Goal: Information Seeking & Learning: Compare options

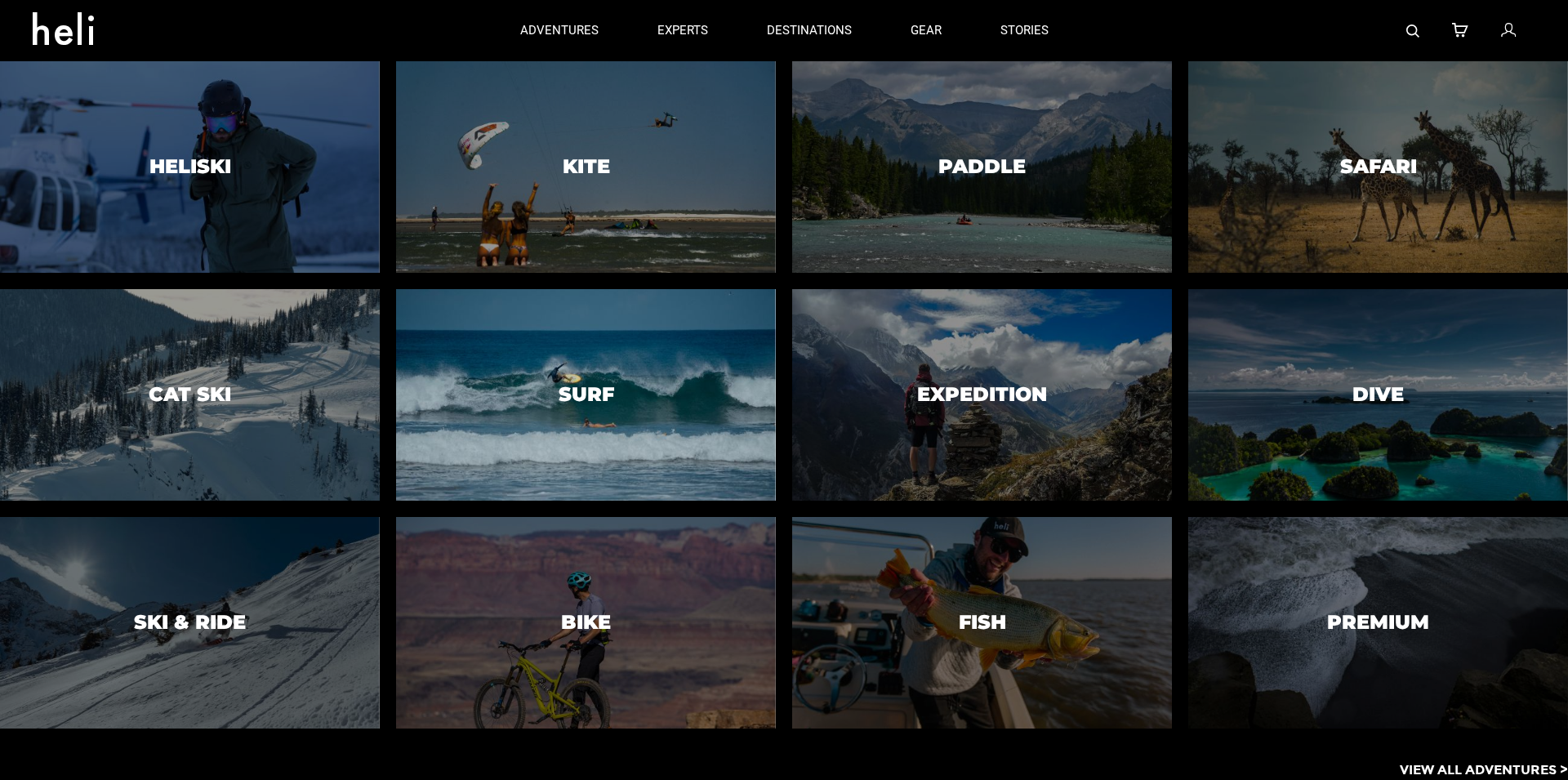
click at [429, 354] on div at bounding box center [586, 394] width 387 height 216
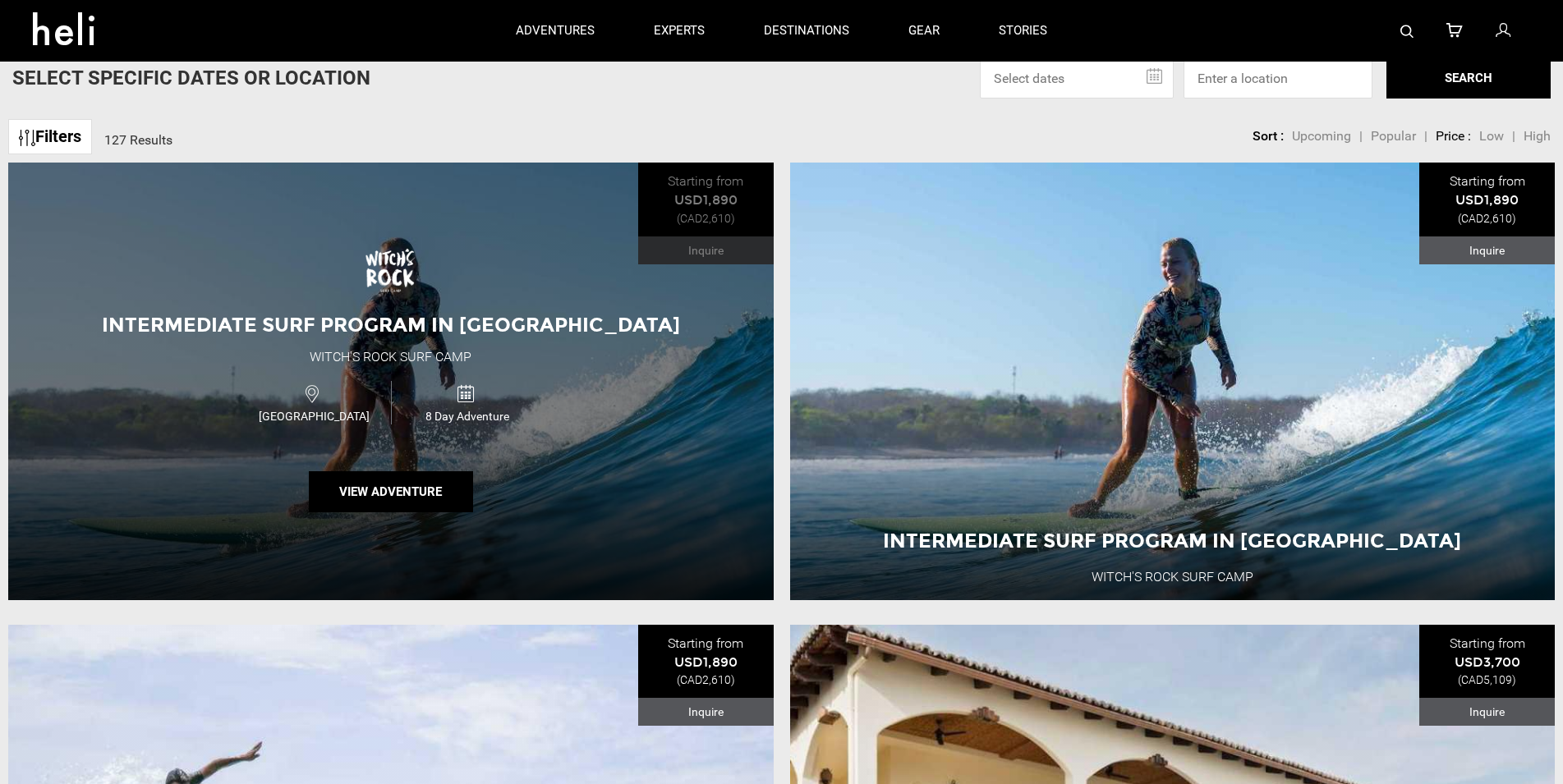
scroll to position [586, 0]
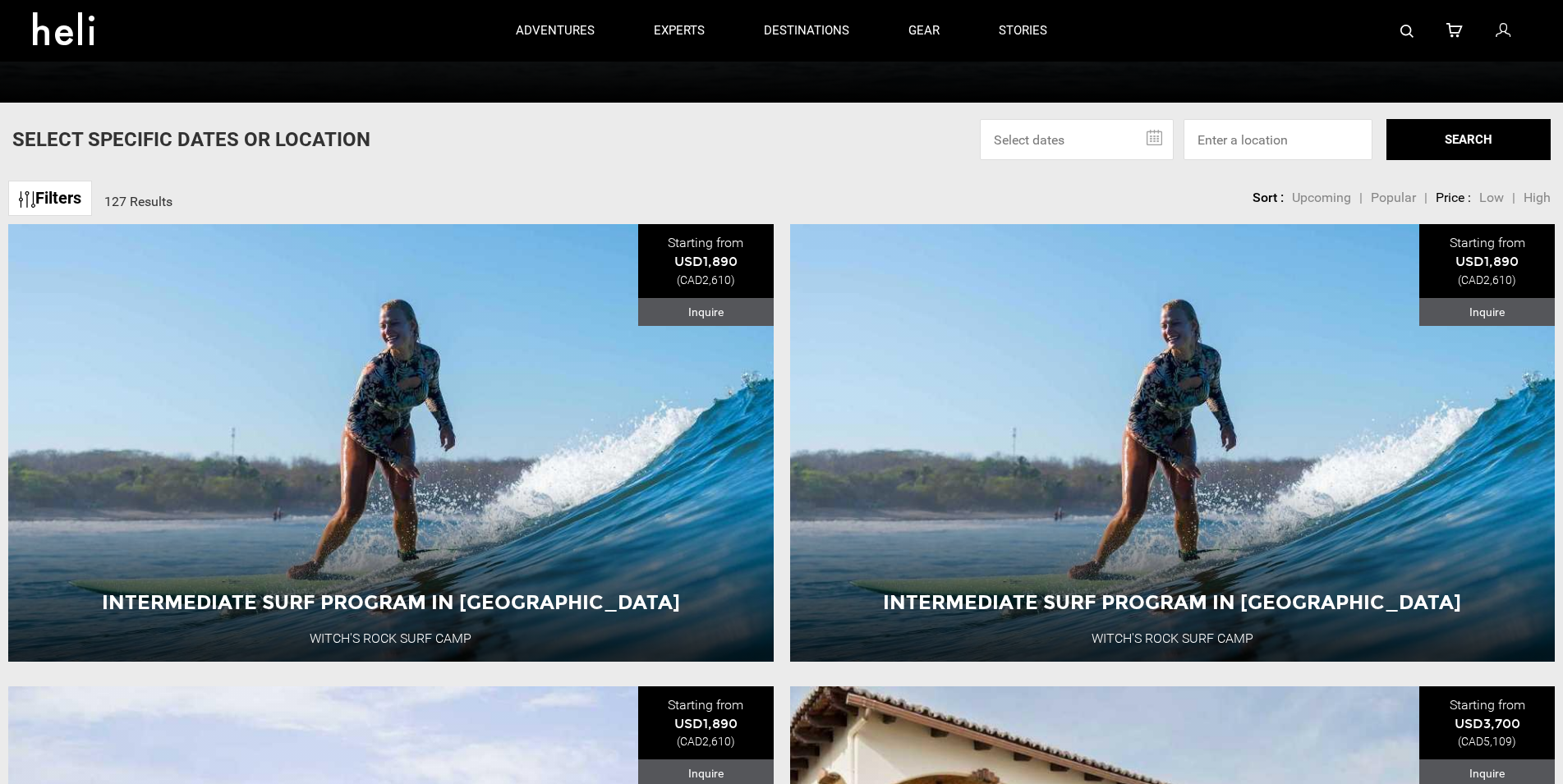
click at [1494, 200] on span "Low" at bounding box center [1491, 197] width 24 height 16
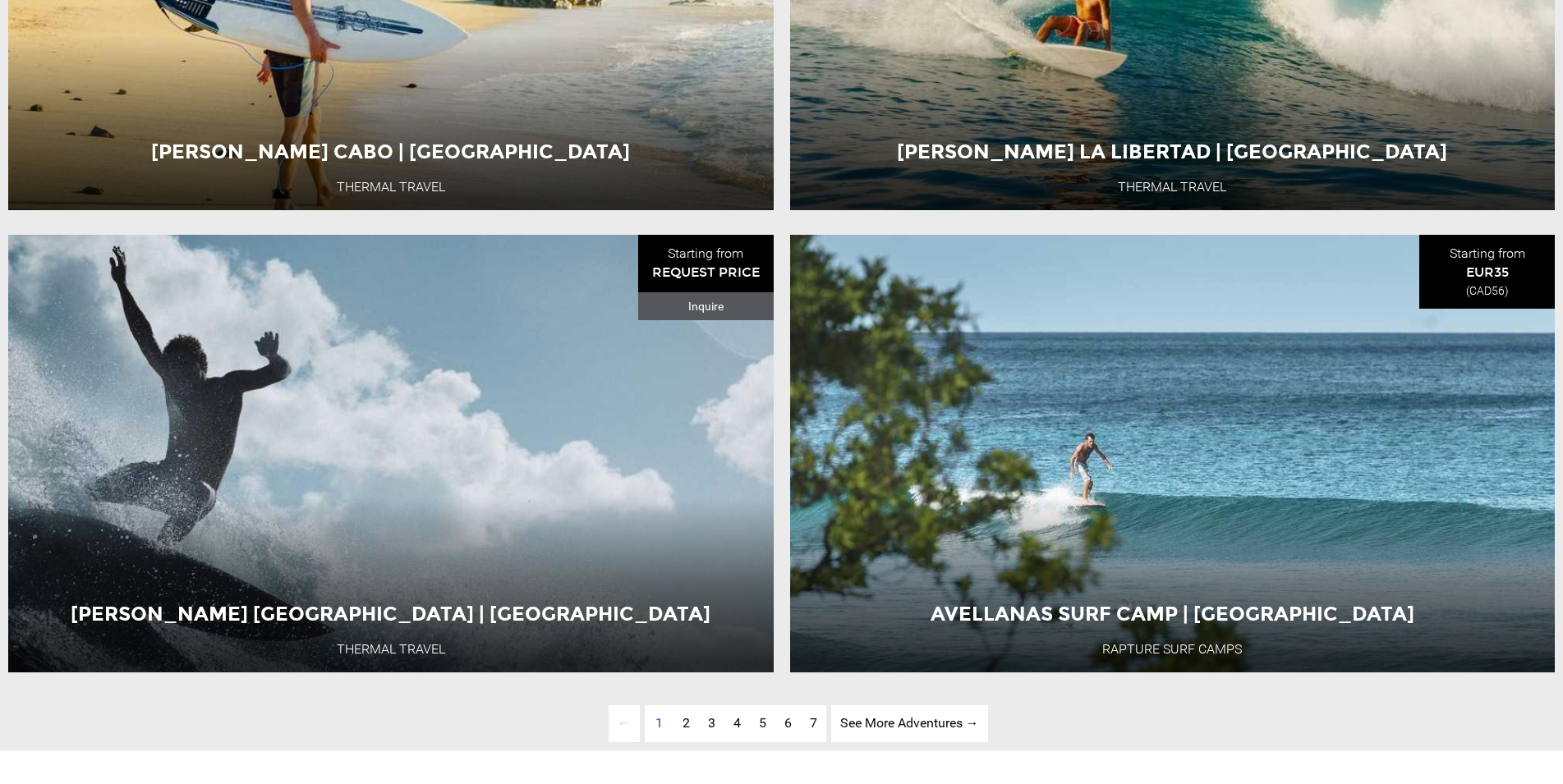
scroll to position [5274, 0]
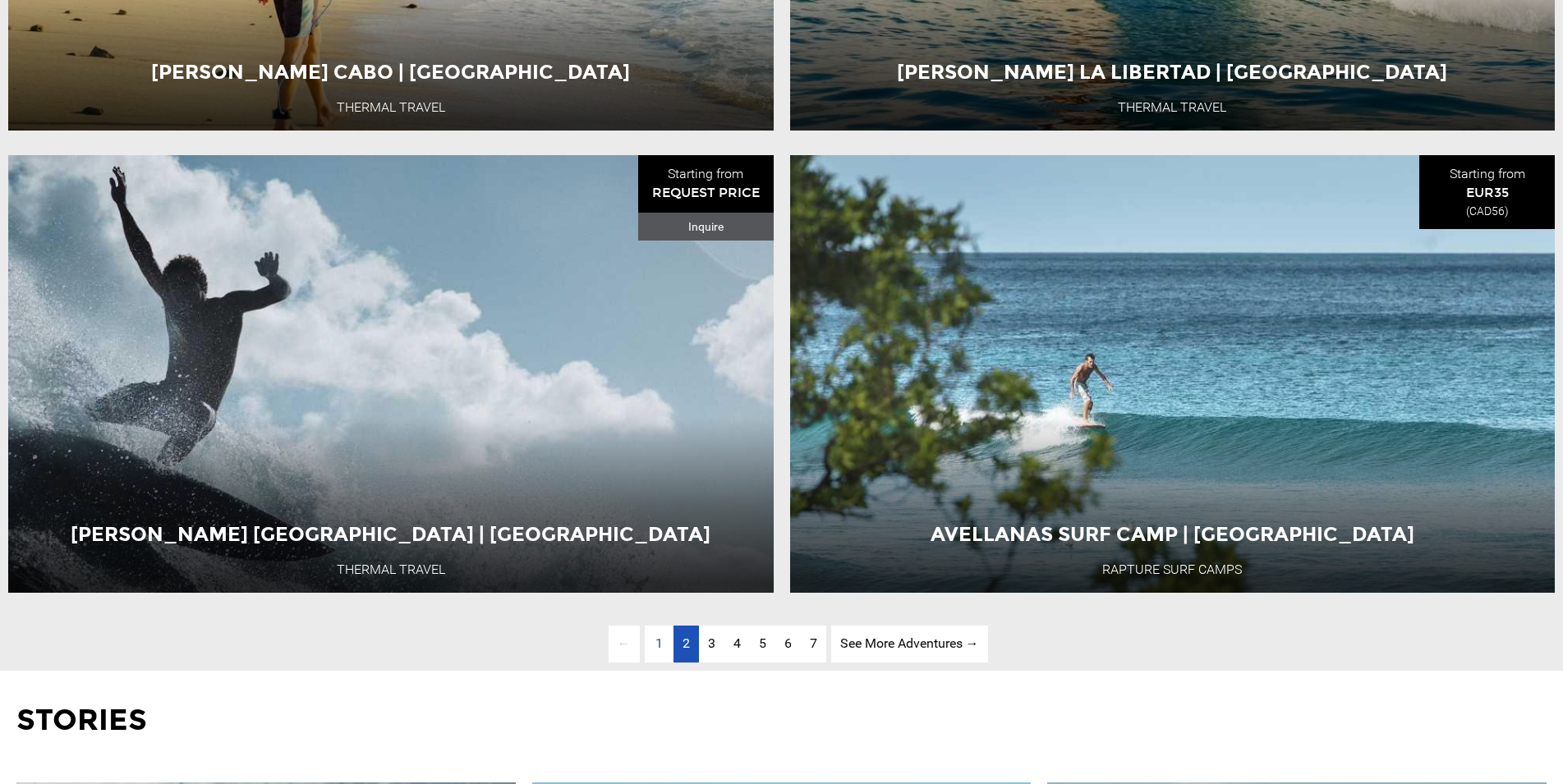
click at [678, 662] on link "page 2" at bounding box center [686, 643] width 25 height 37
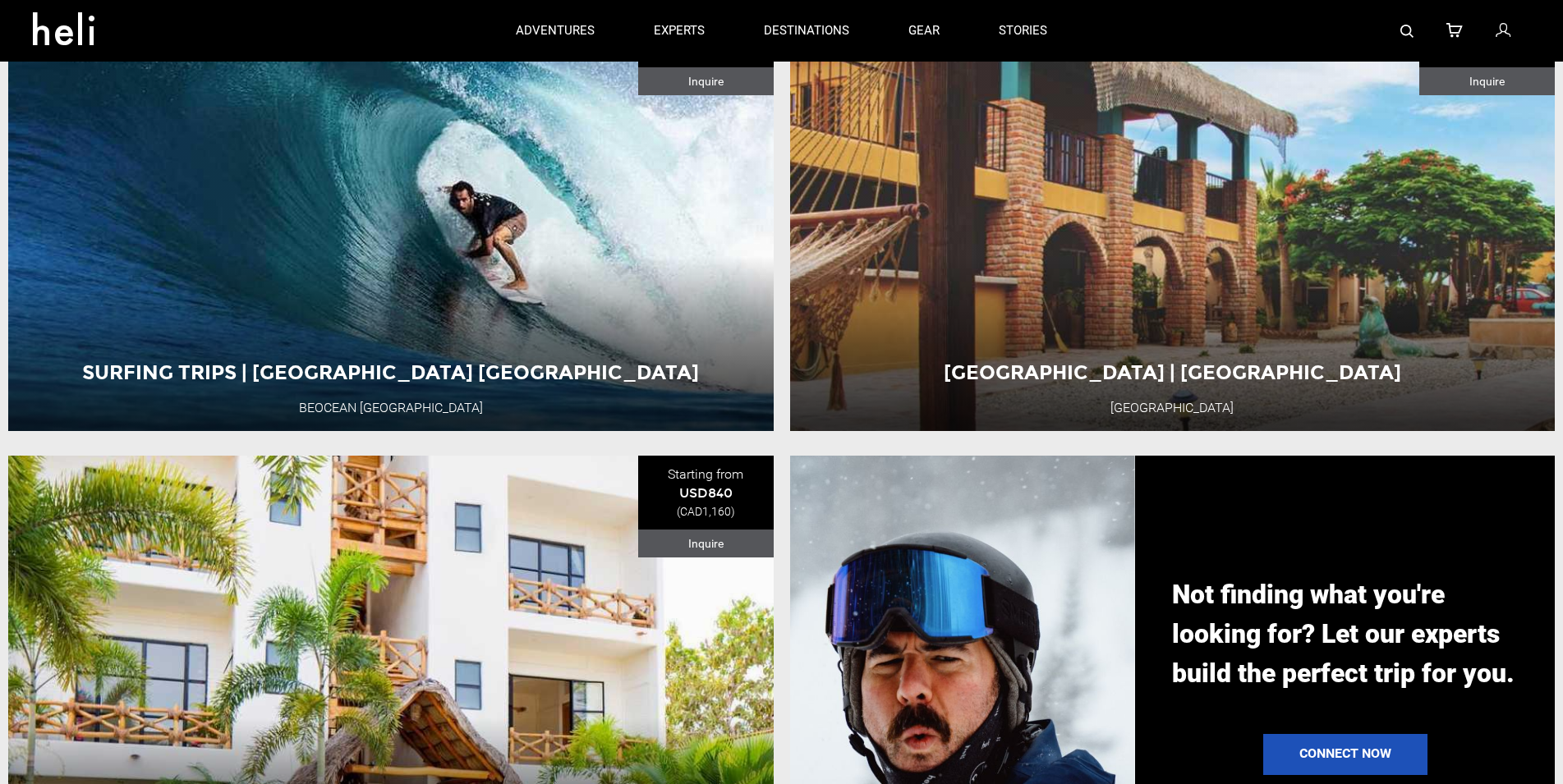
scroll to position [1737, 0]
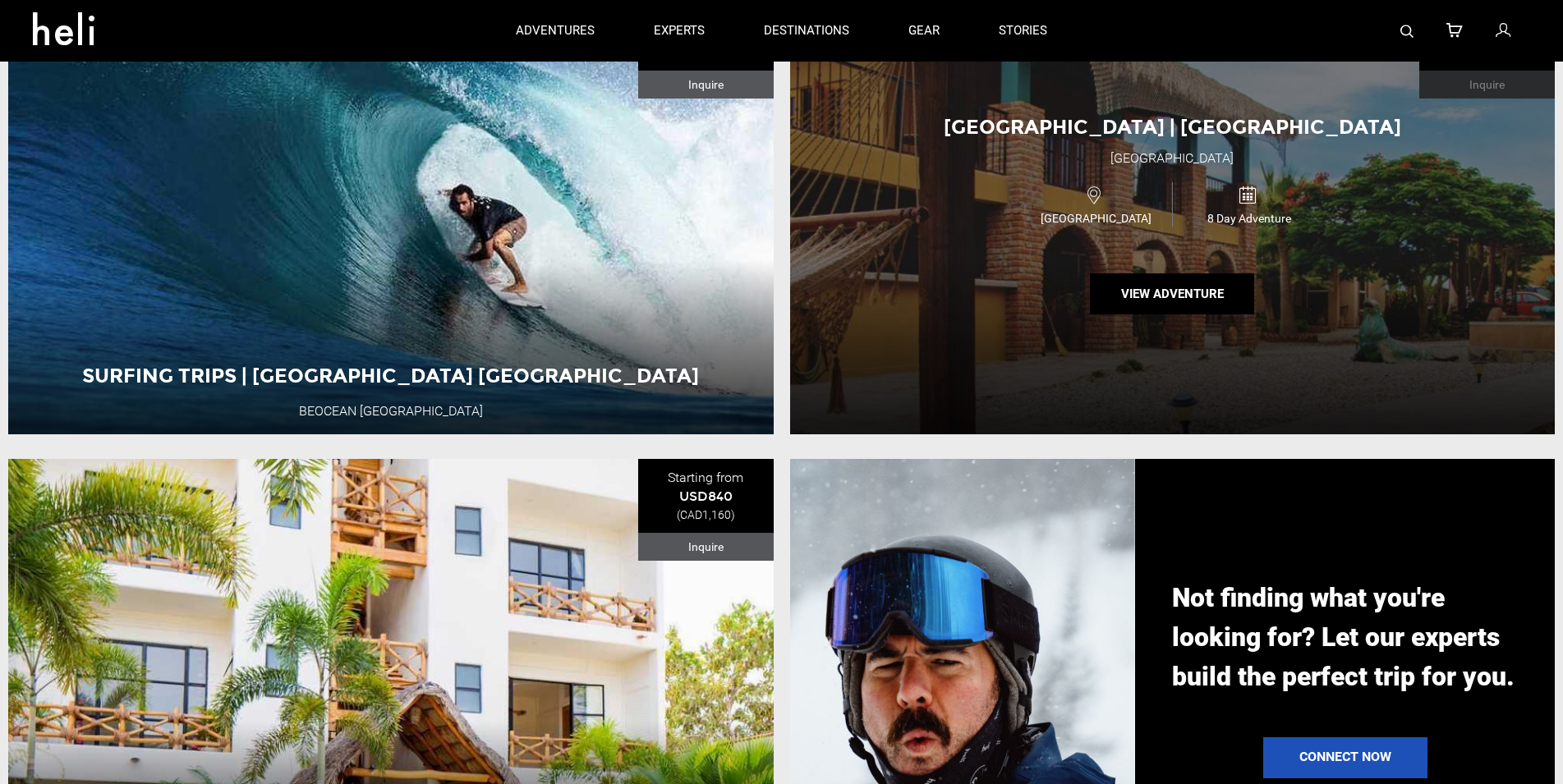
click at [961, 251] on div "[GEOGRAPHIC_DATA] | [GEOGRAPHIC_DATA] [GEOGRAPHIC_DATA] [GEOGRAPHIC_DATA] 8 Day…" at bounding box center [1172, 216] width 766 height 438
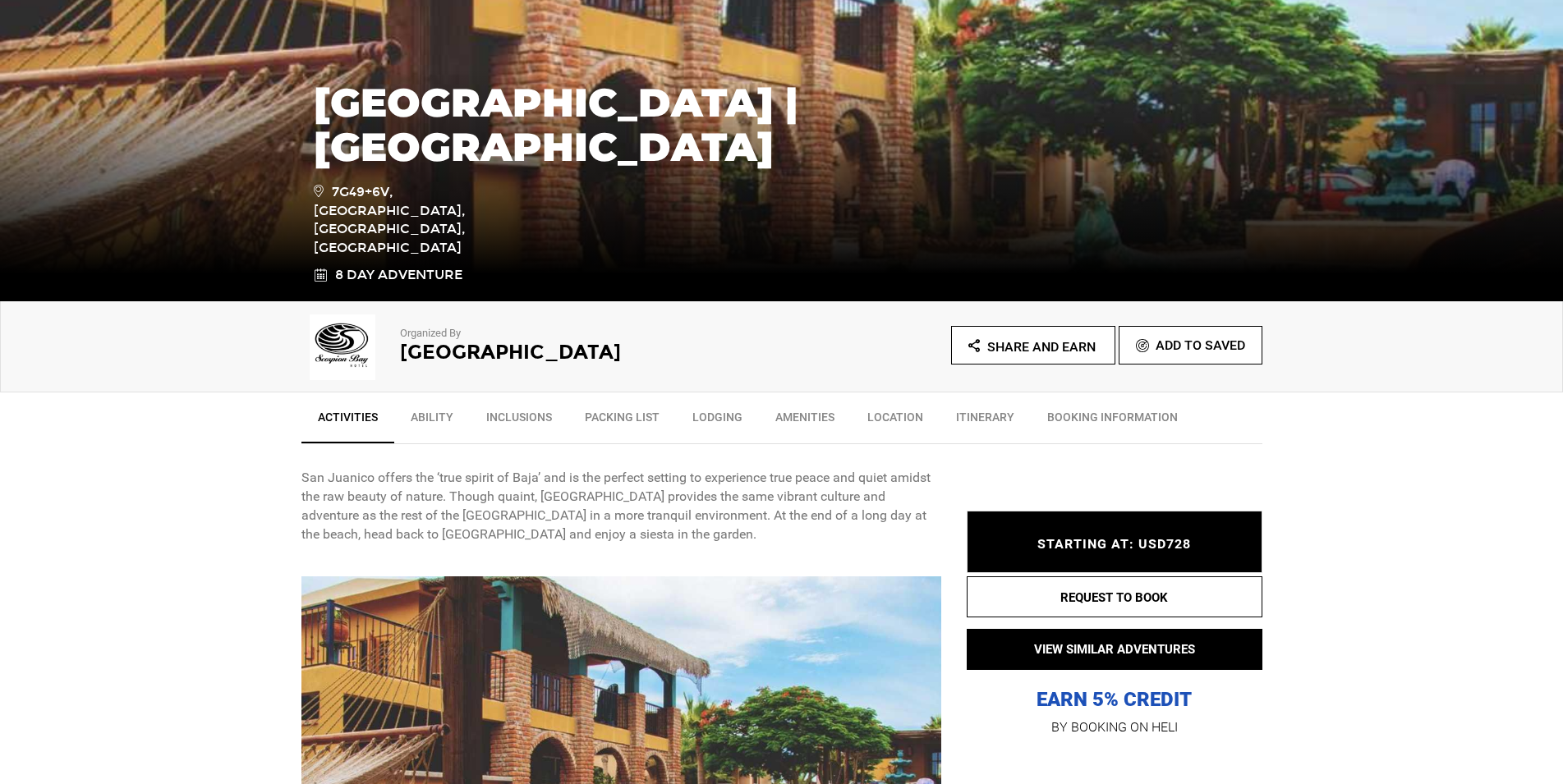
scroll to position [753, 0]
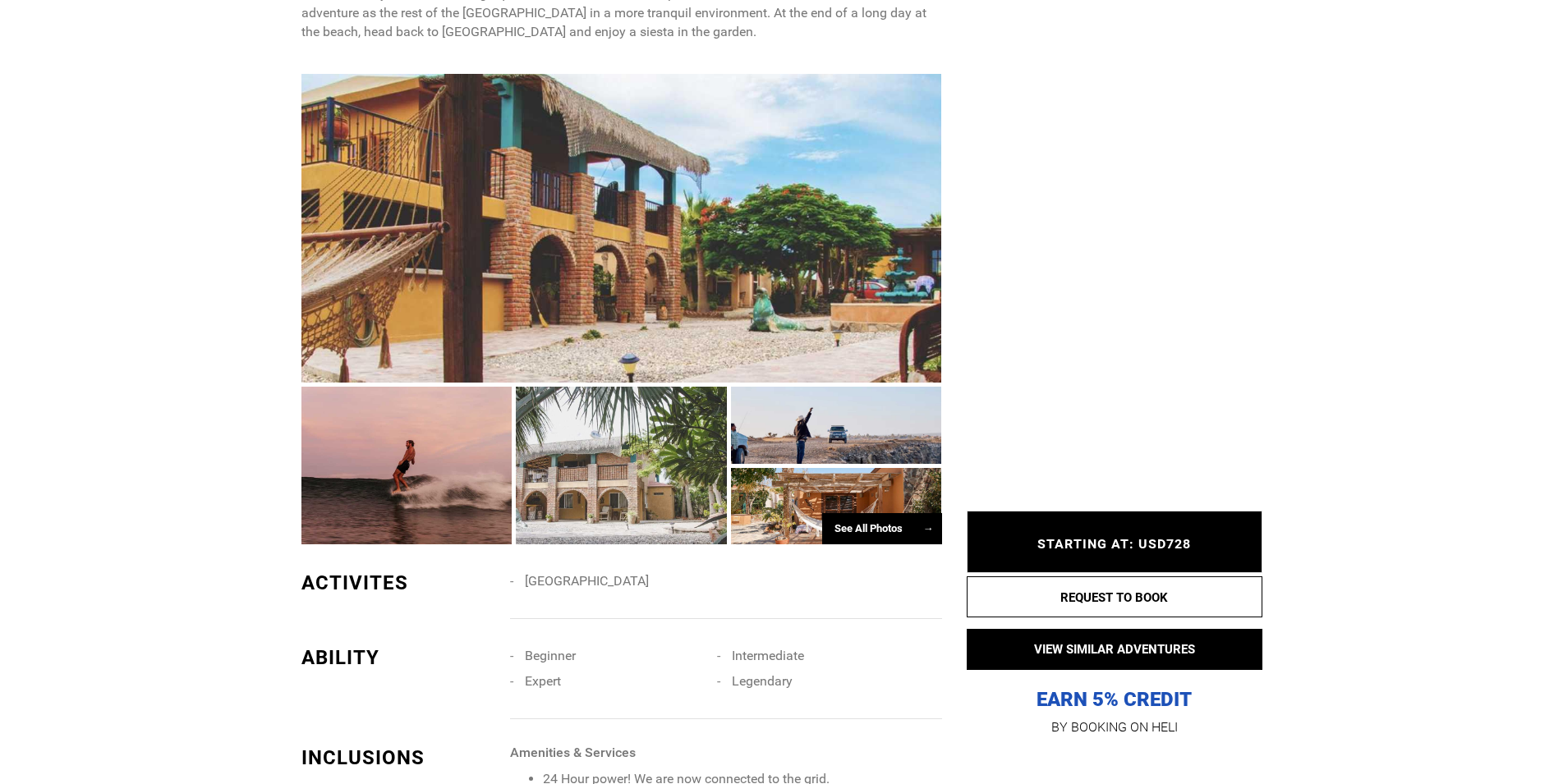
click at [886, 519] on div "See All Photos →" at bounding box center [882, 529] width 120 height 32
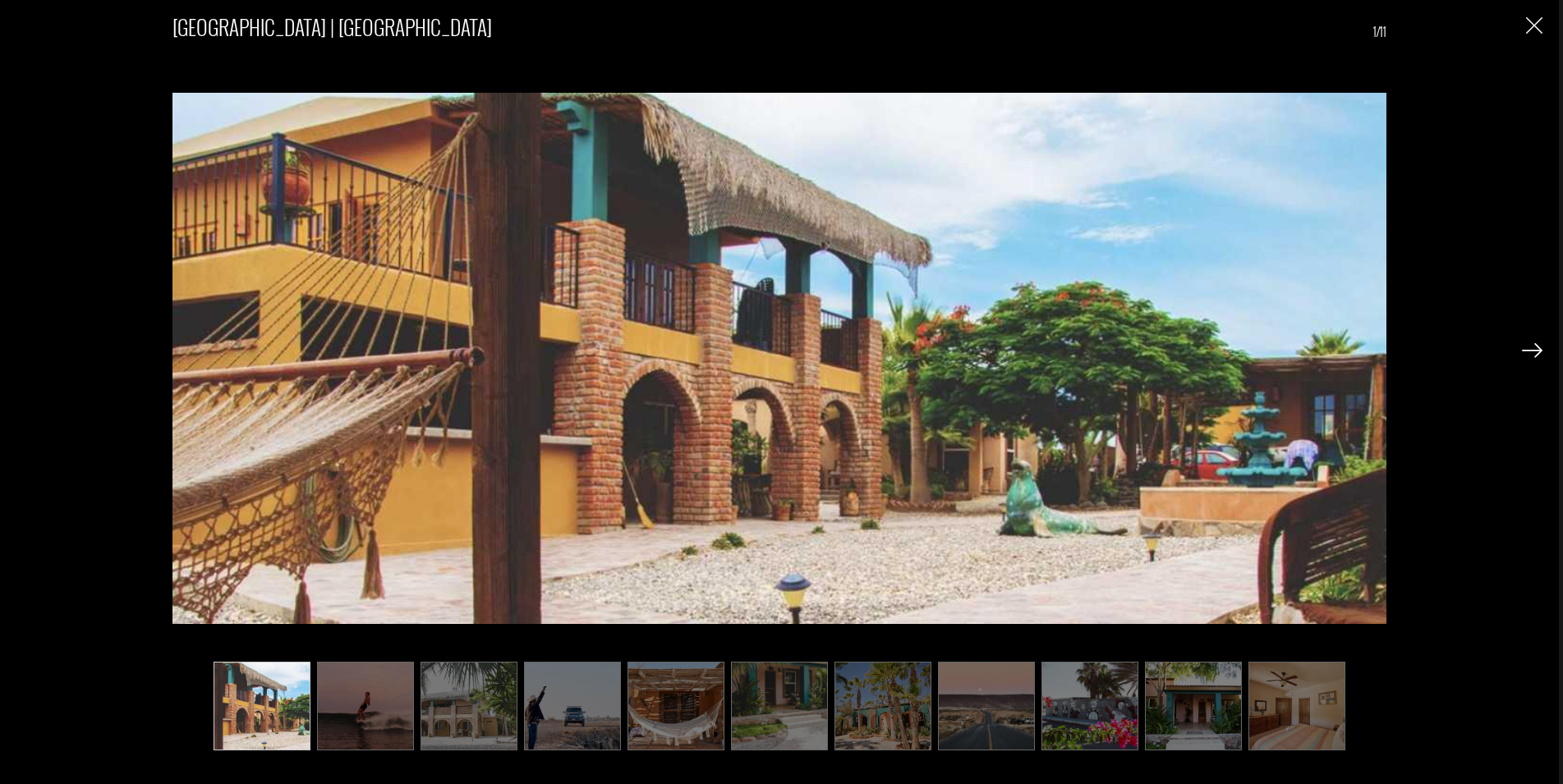
scroll to position [1005, 0]
click at [1117, 705] on img at bounding box center [1089, 706] width 97 height 88
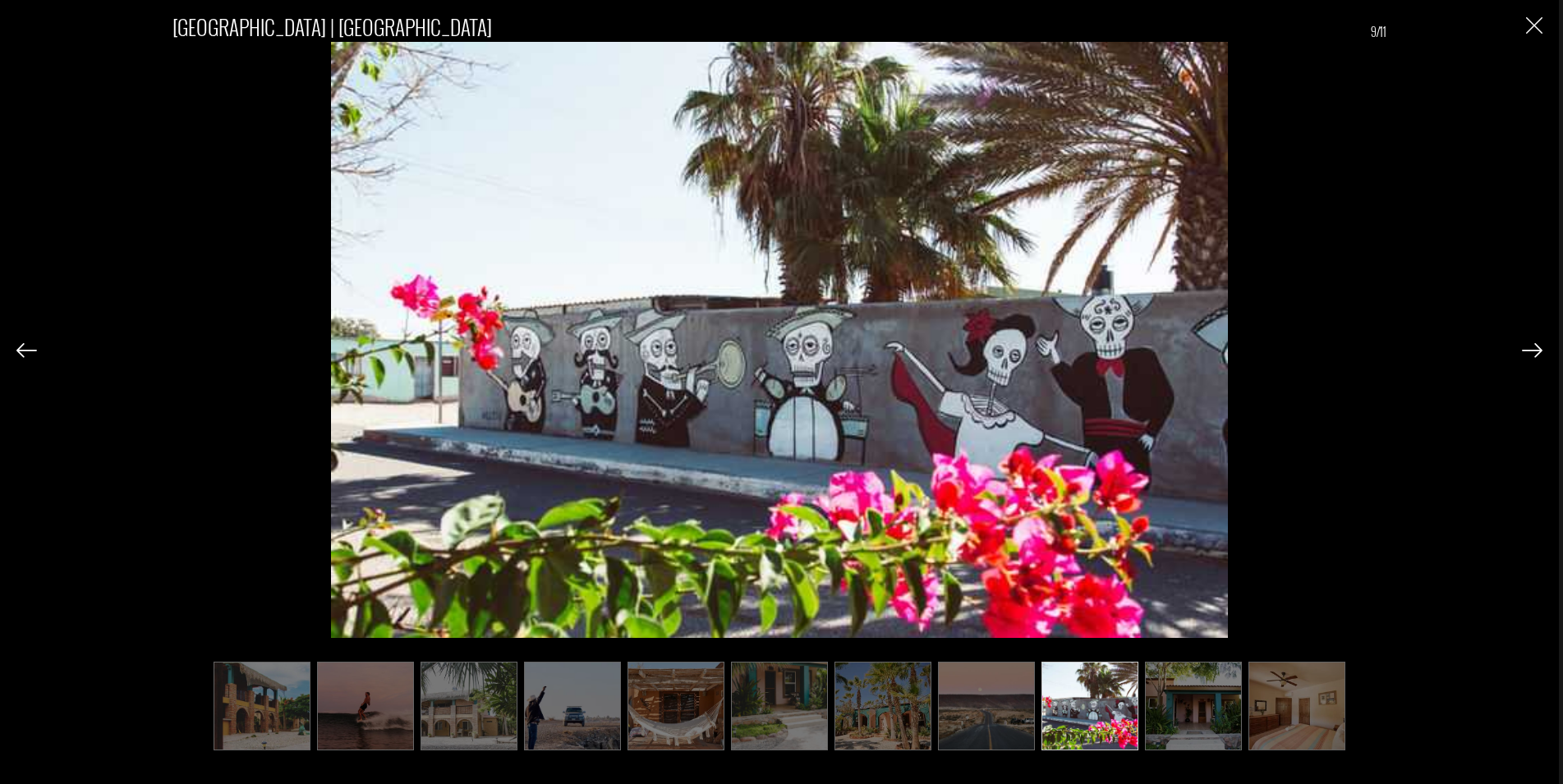
click at [1530, 349] on img at bounding box center [1532, 350] width 21 height 15
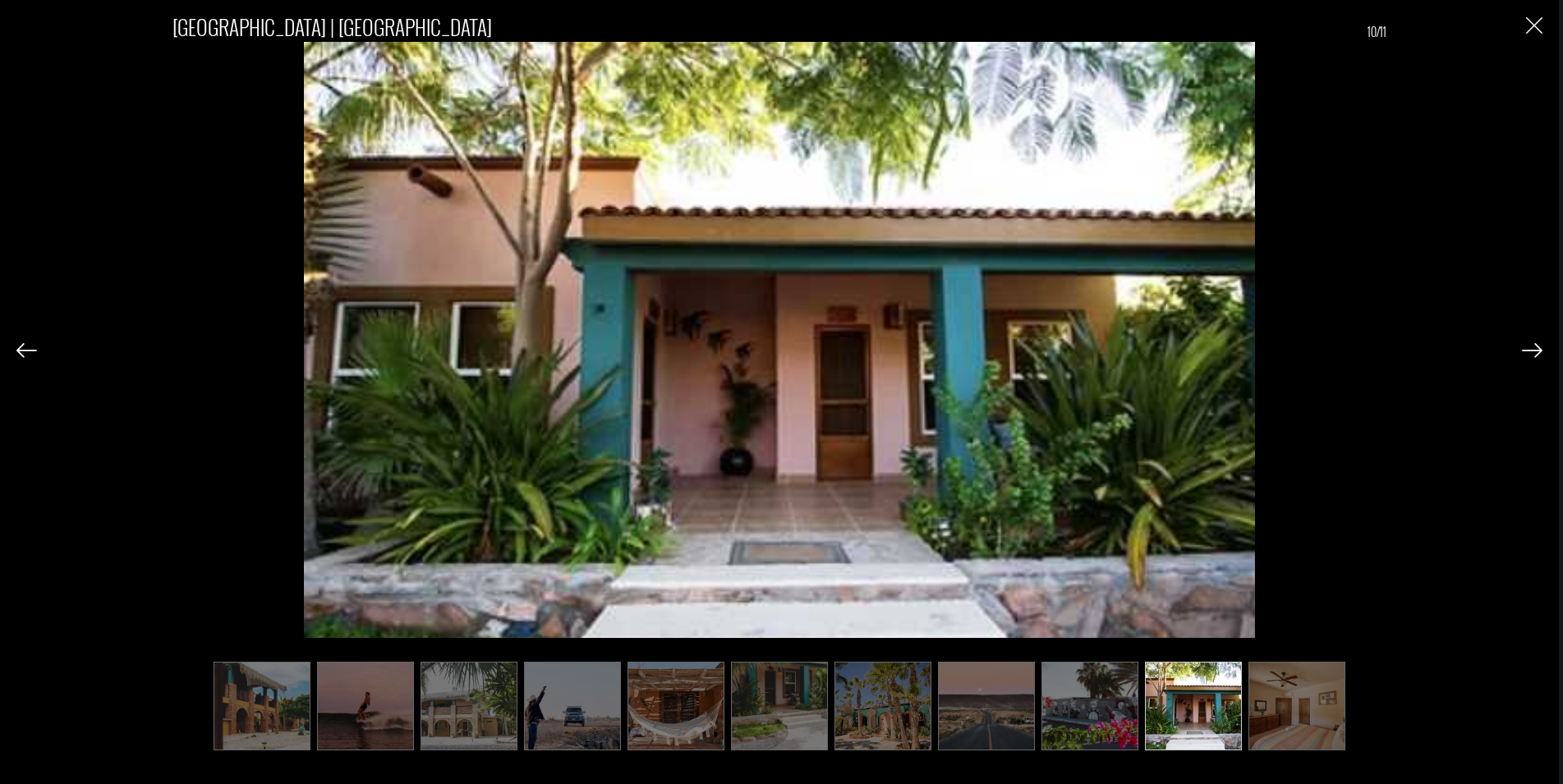
click at [1524, 348] on img at bounding box center [1532, 350] width 21 height 15
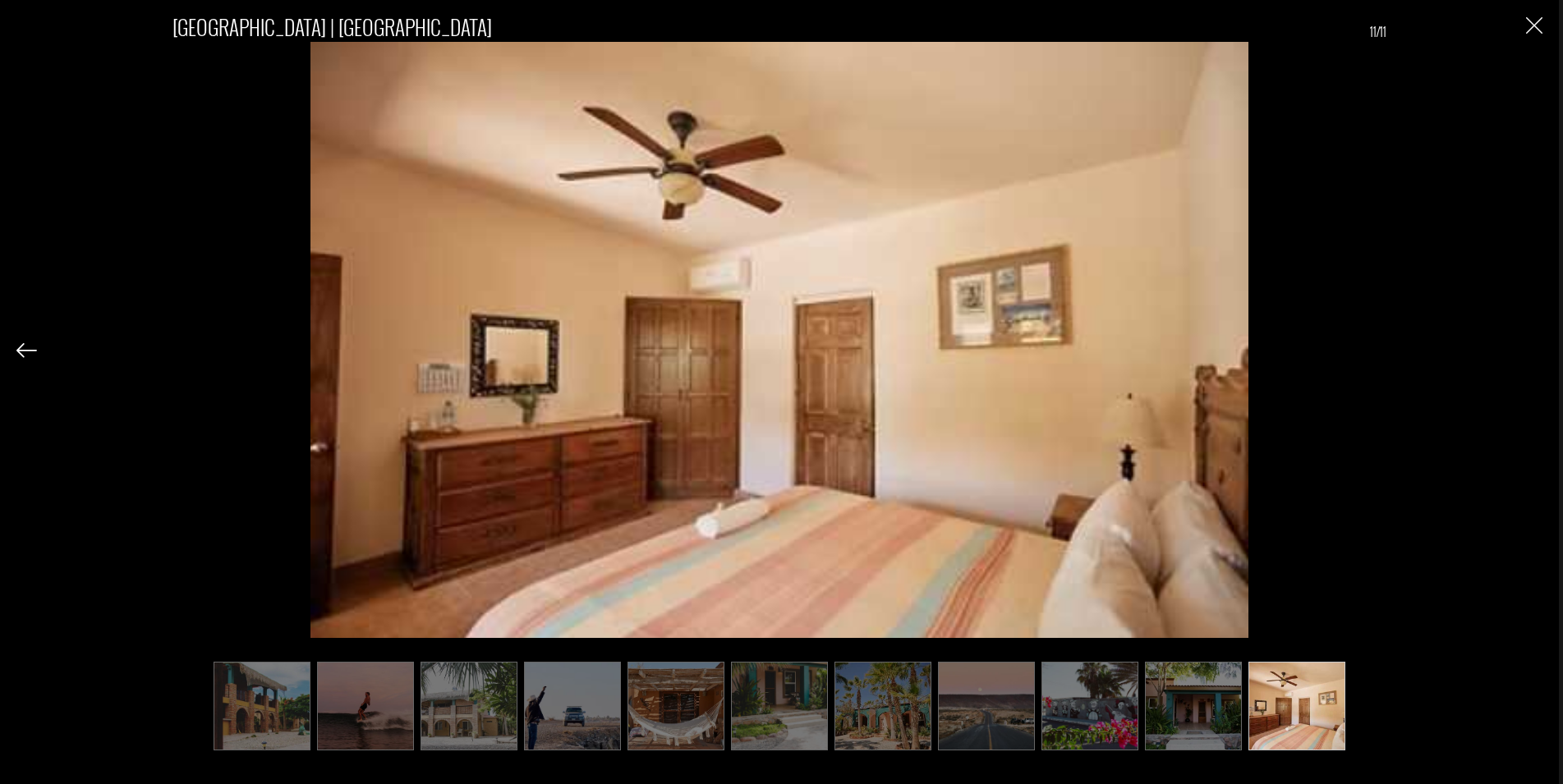
click at [1524, 348] on div "[GEOGRAPHIC_DATA] | [GEOGRAPHIC_DATA] 11/11" at bounding box center [779, 372] width 1525 height 745
click at [1172, 705] on img at bounding box center [1193, 706] width 97 height 88
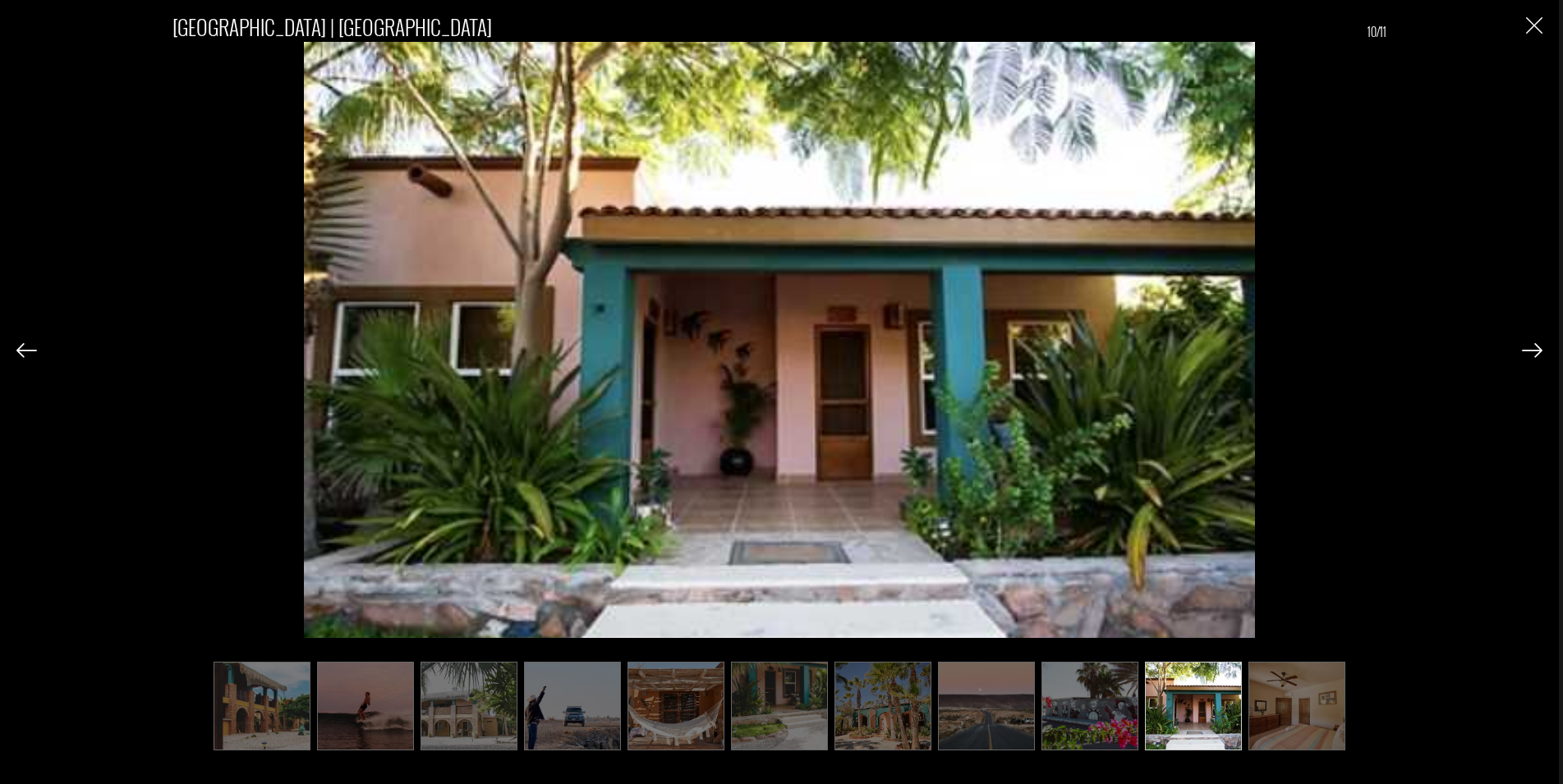
click at [1288, 691] on img at bounding box center [1296, 706] width 97 height 88
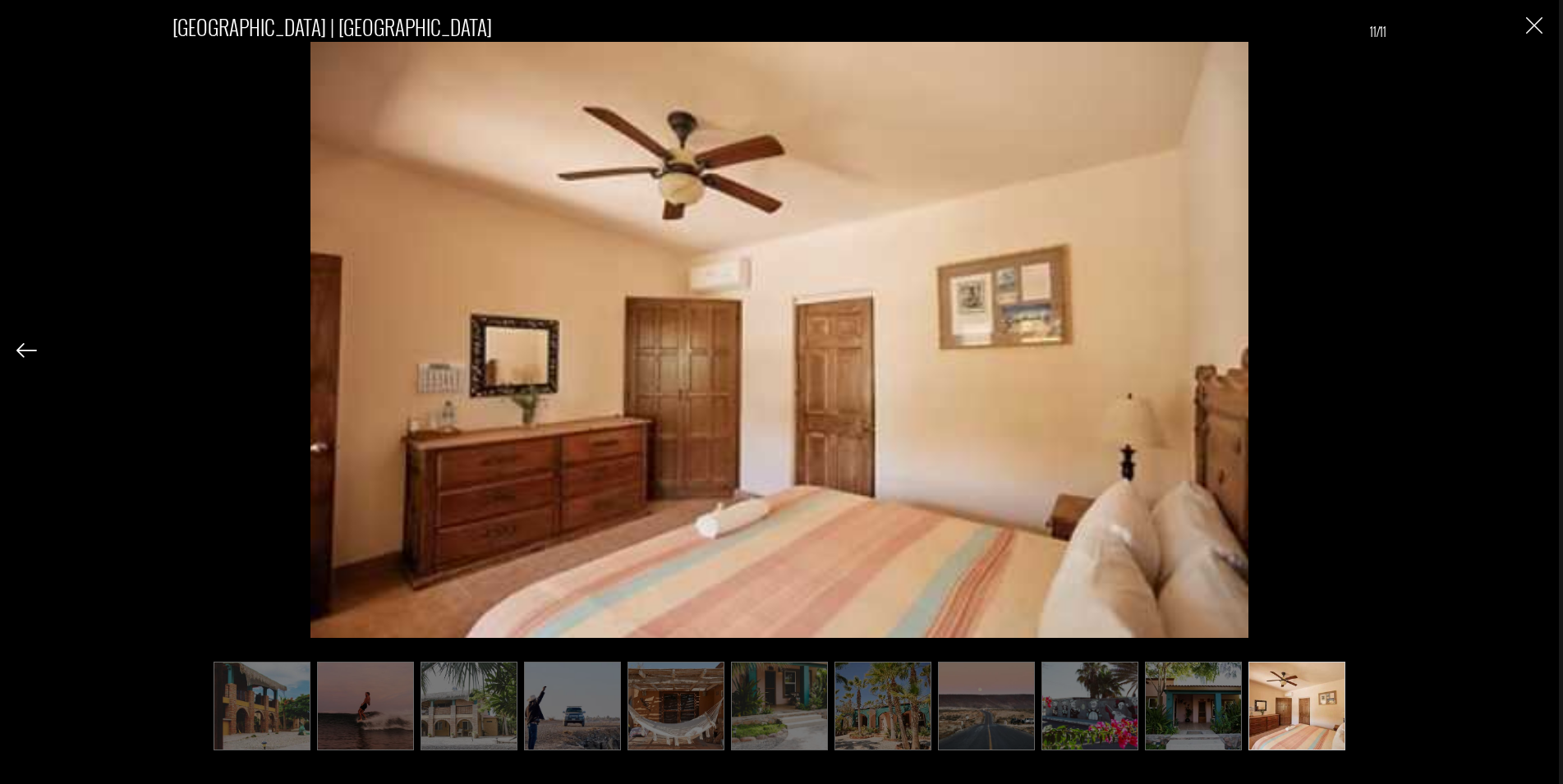
drag, startPoint x: 706, startPoint y: 699, endPoint x: 675, endPoint y: 701, distance: 31.1
click at [704, 699] on img at bounding box center [675, 706] width 97 height 88
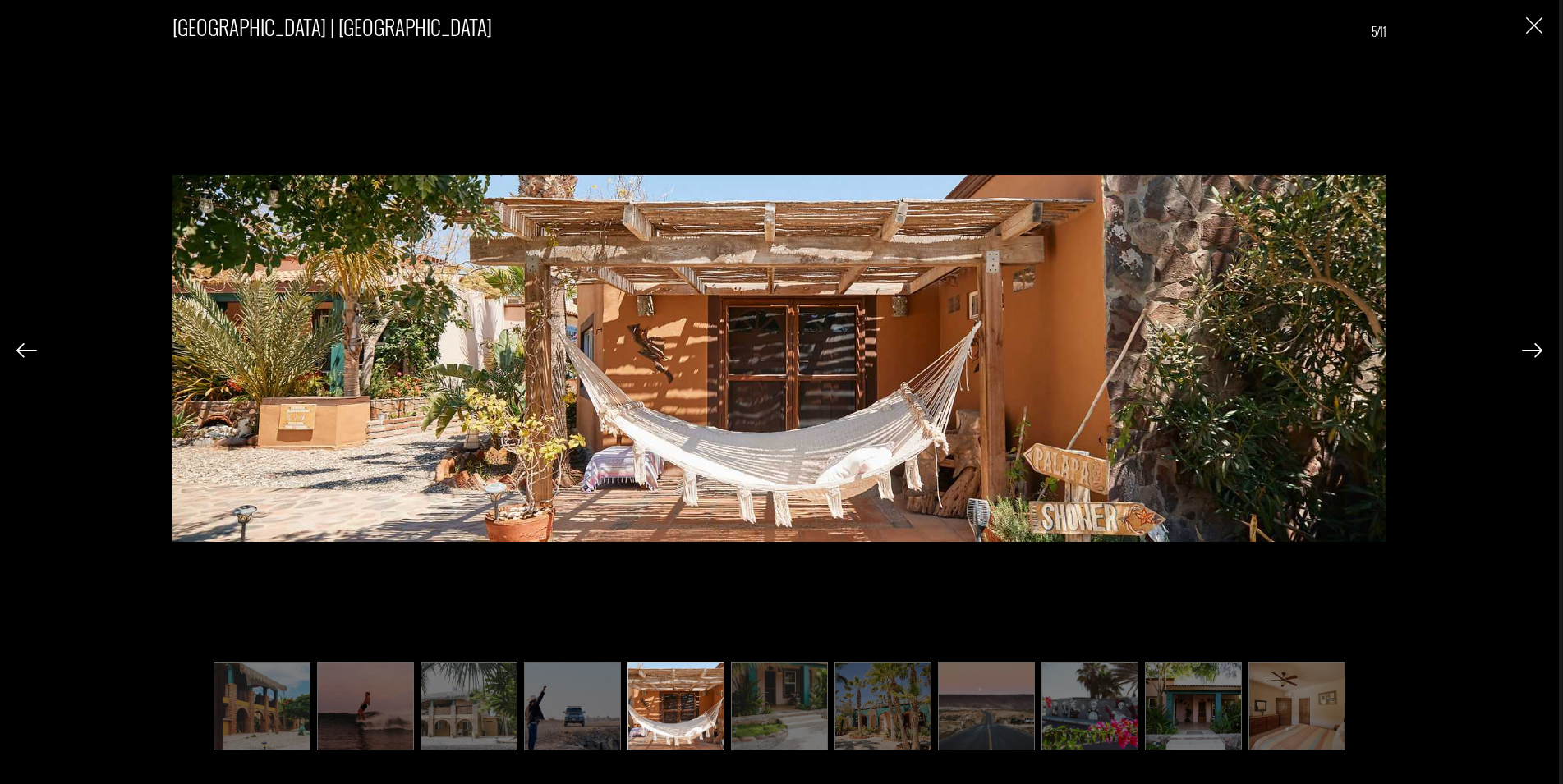
click at [549, 698] on img at bounding box center [572, 706] width 97 height 88
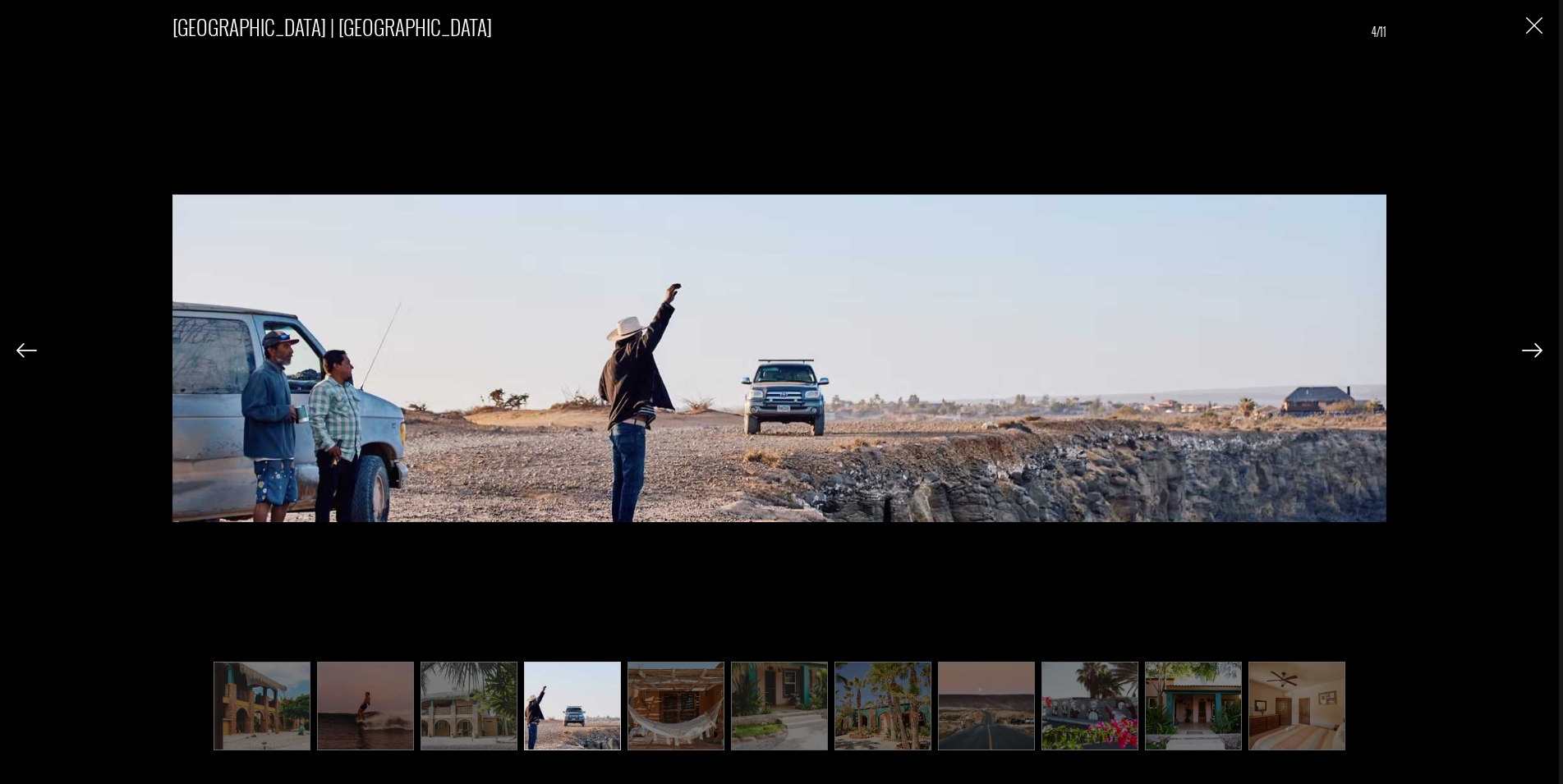
click at [441, 674] on img at bounding box center [469, 706] width 97 height 88
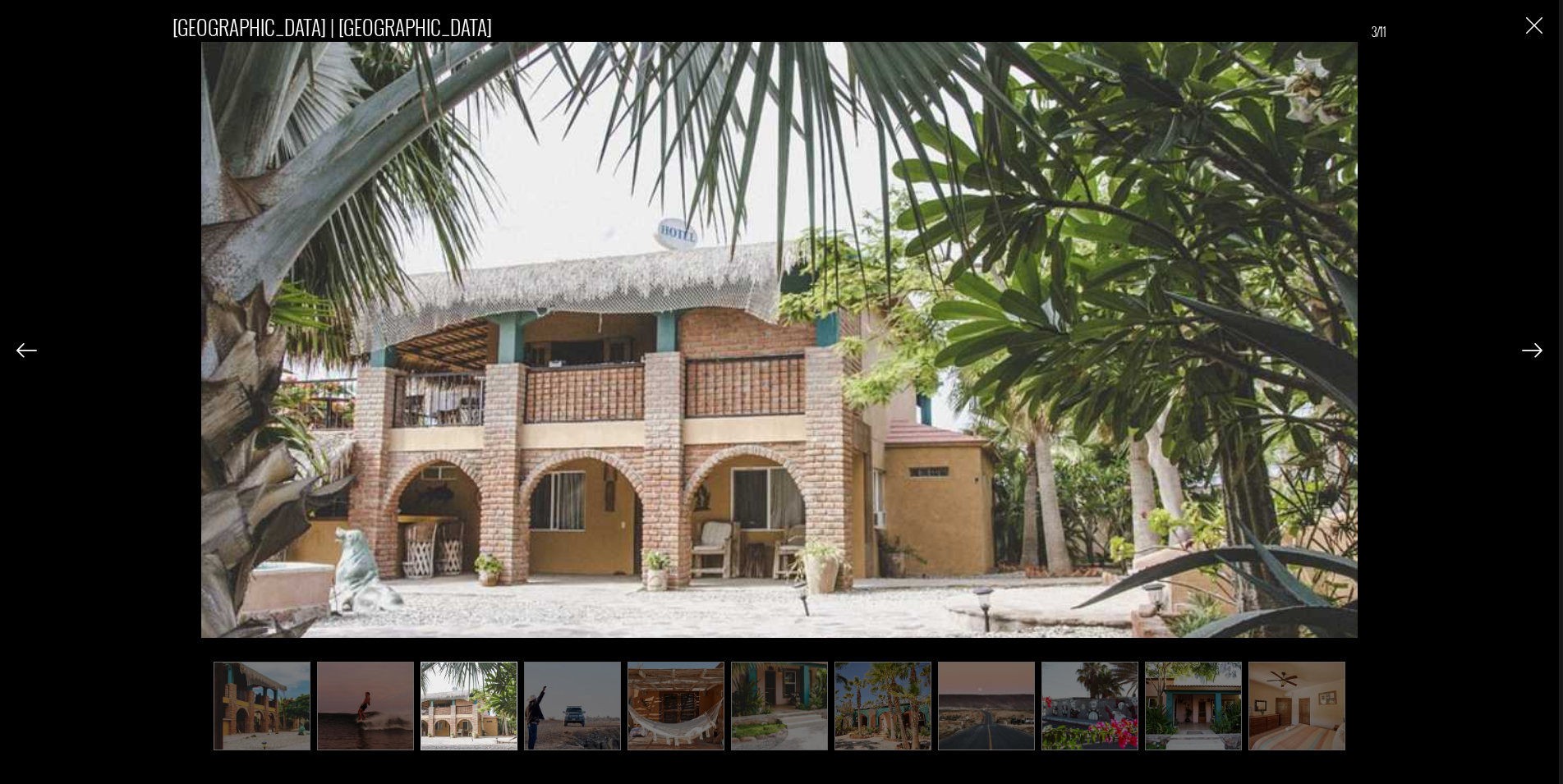
click at [348, 701] on img at bounding box center [364, 706] width 97 height 88
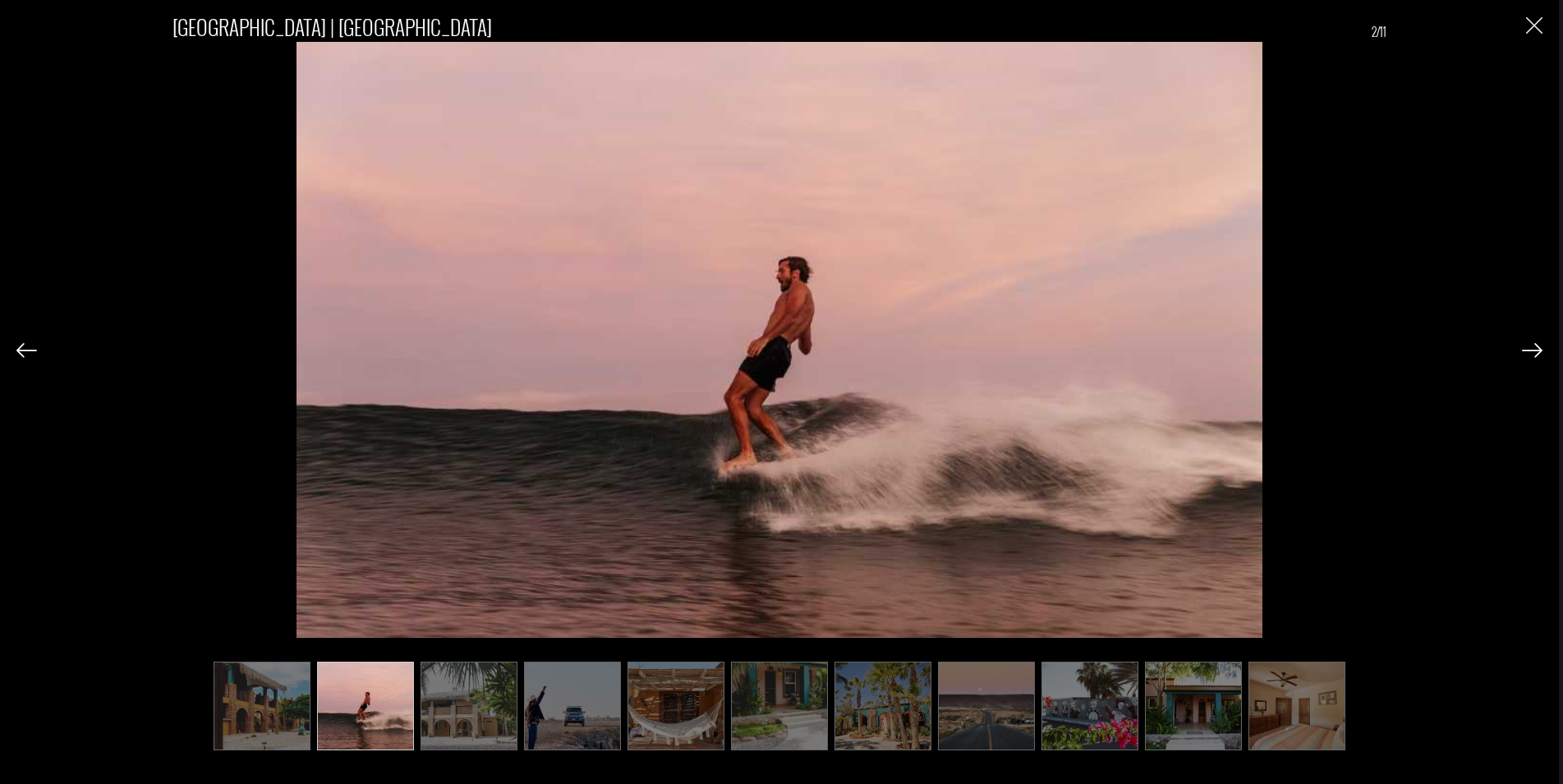
click at [261, 681] on img at bounding box center [261, 706] width 97 height 88
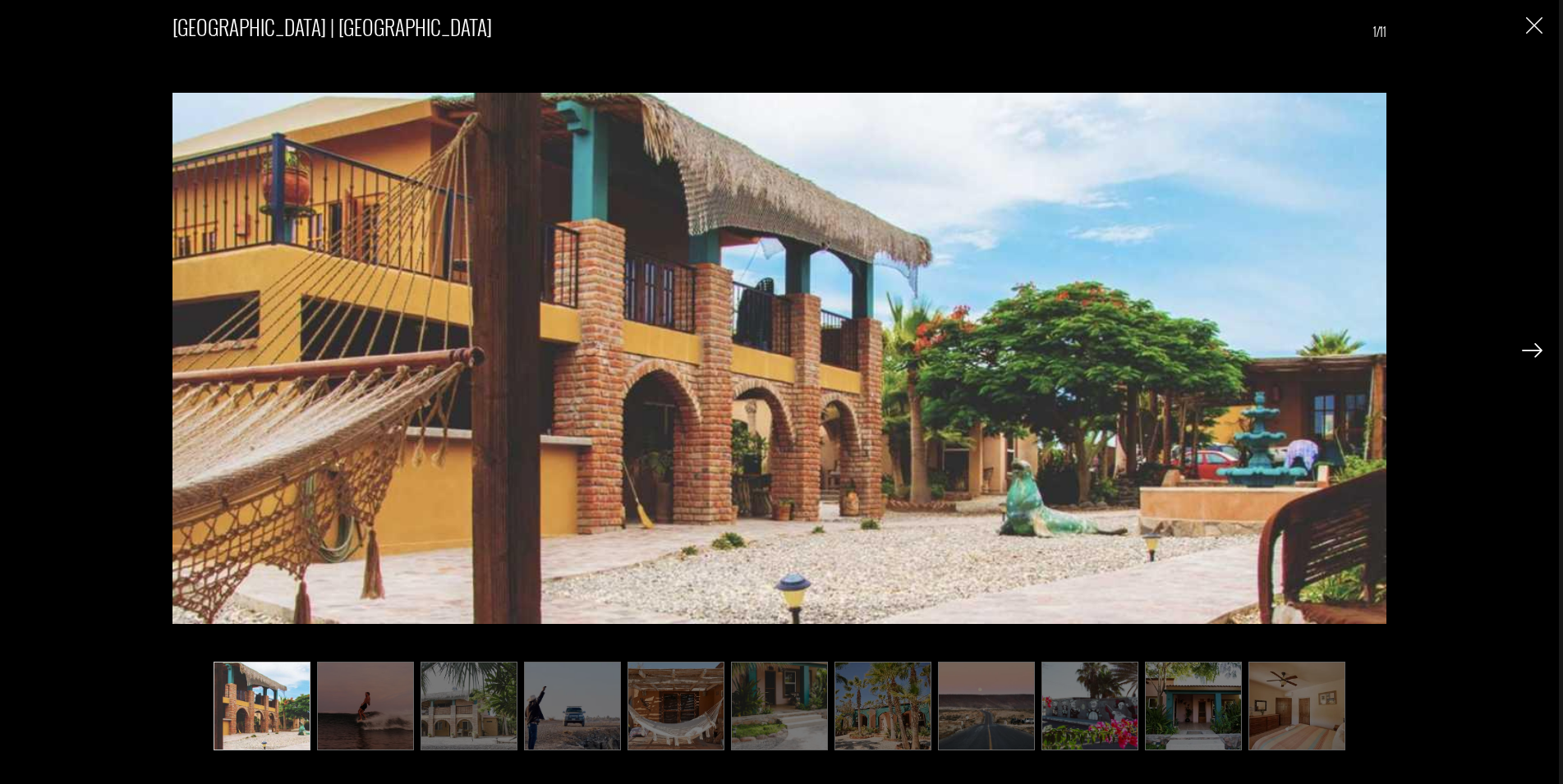
click at [1511, 23] on div "[GEOGRAPHIC_DATA] | [GEOGRAPHIC_DATA] 1/11" at bounding box center [779, 372] width 1525 height 745
click at [1530, 25] on img "Close" at bounding box center [1533, 24] width 16 height 16
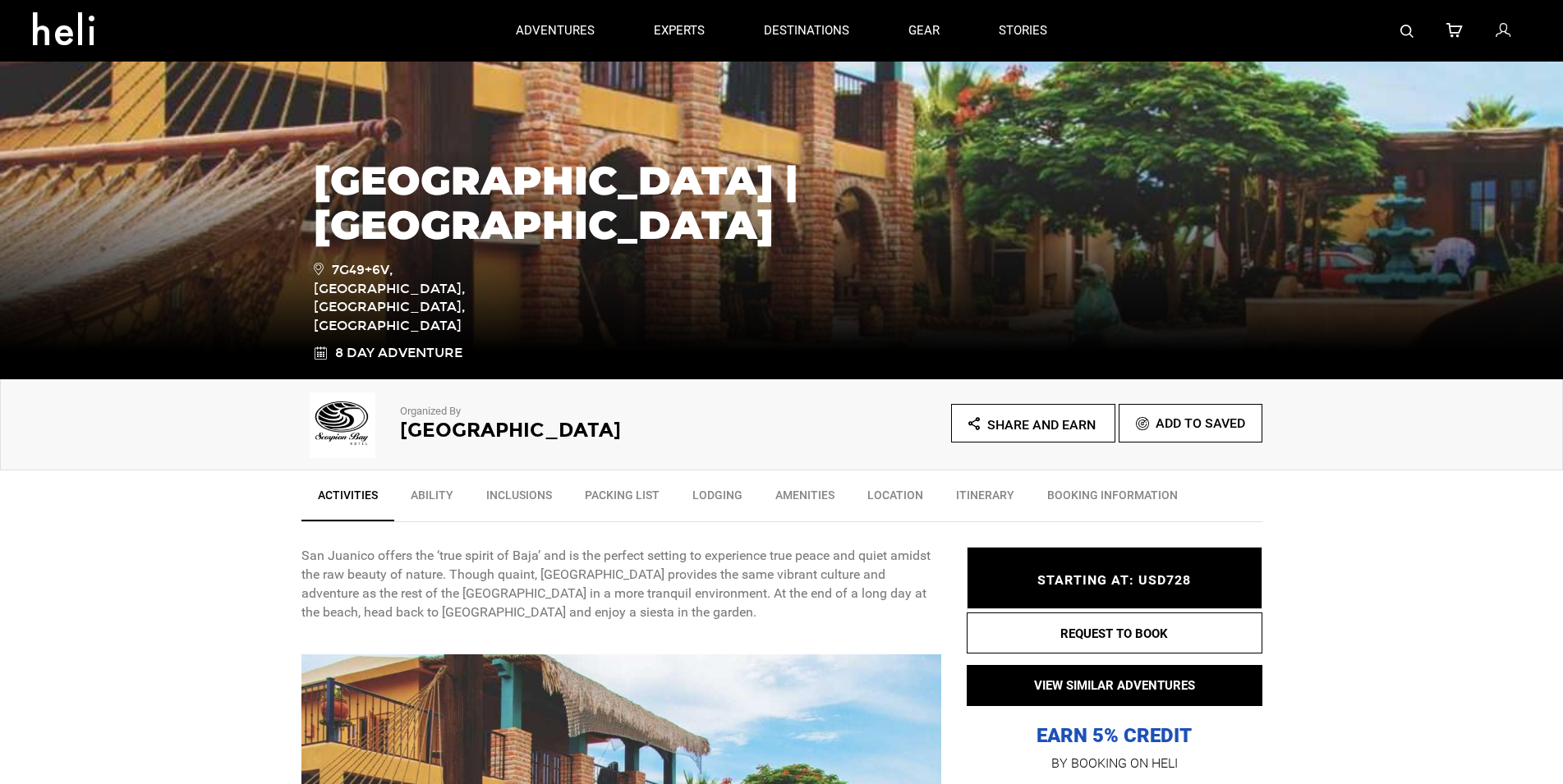
scroll to position [84, 0]
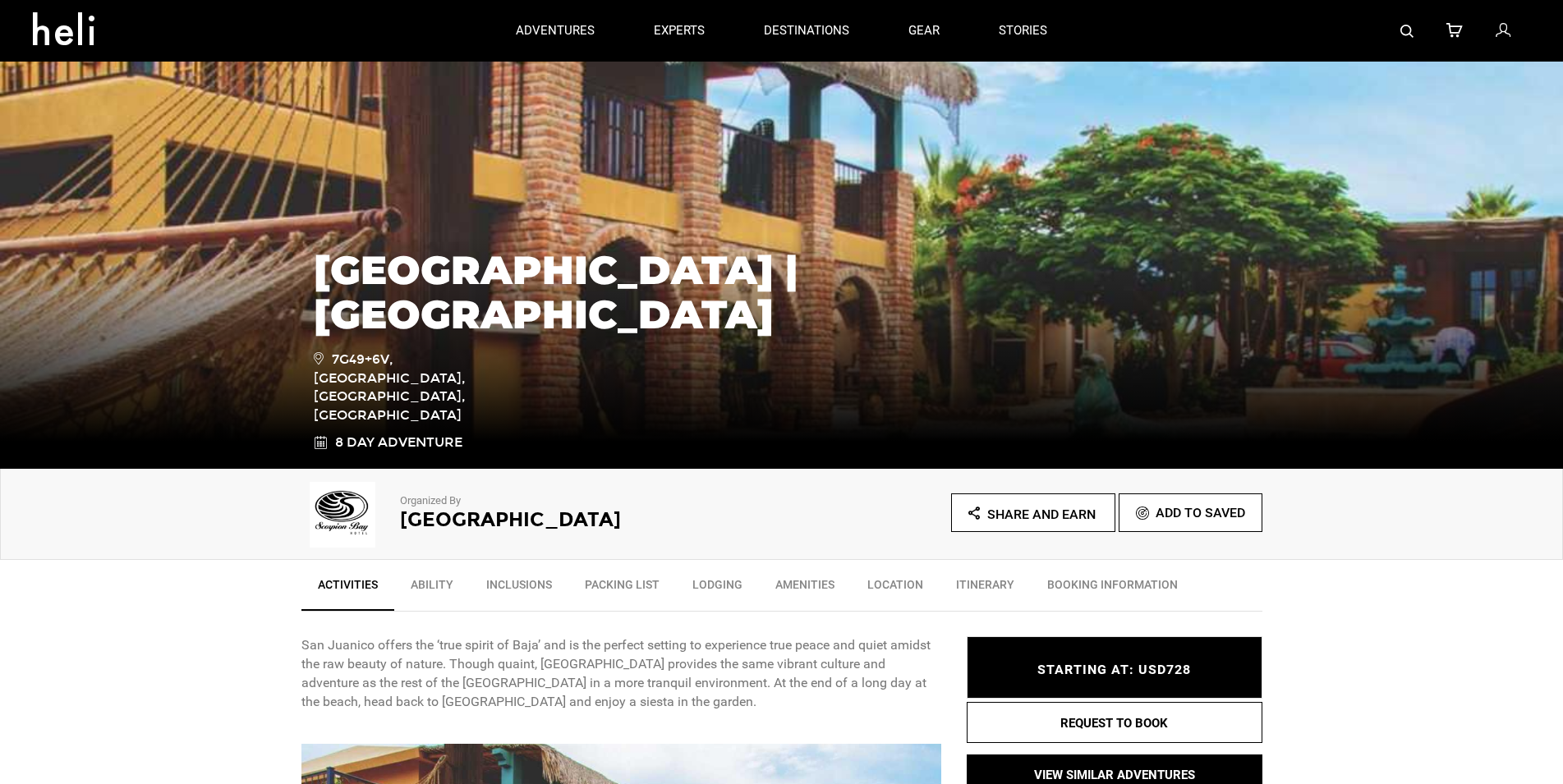
click at [971, 583] on link "Itinerary" at bounding box center [984, 589] width 91 height 41
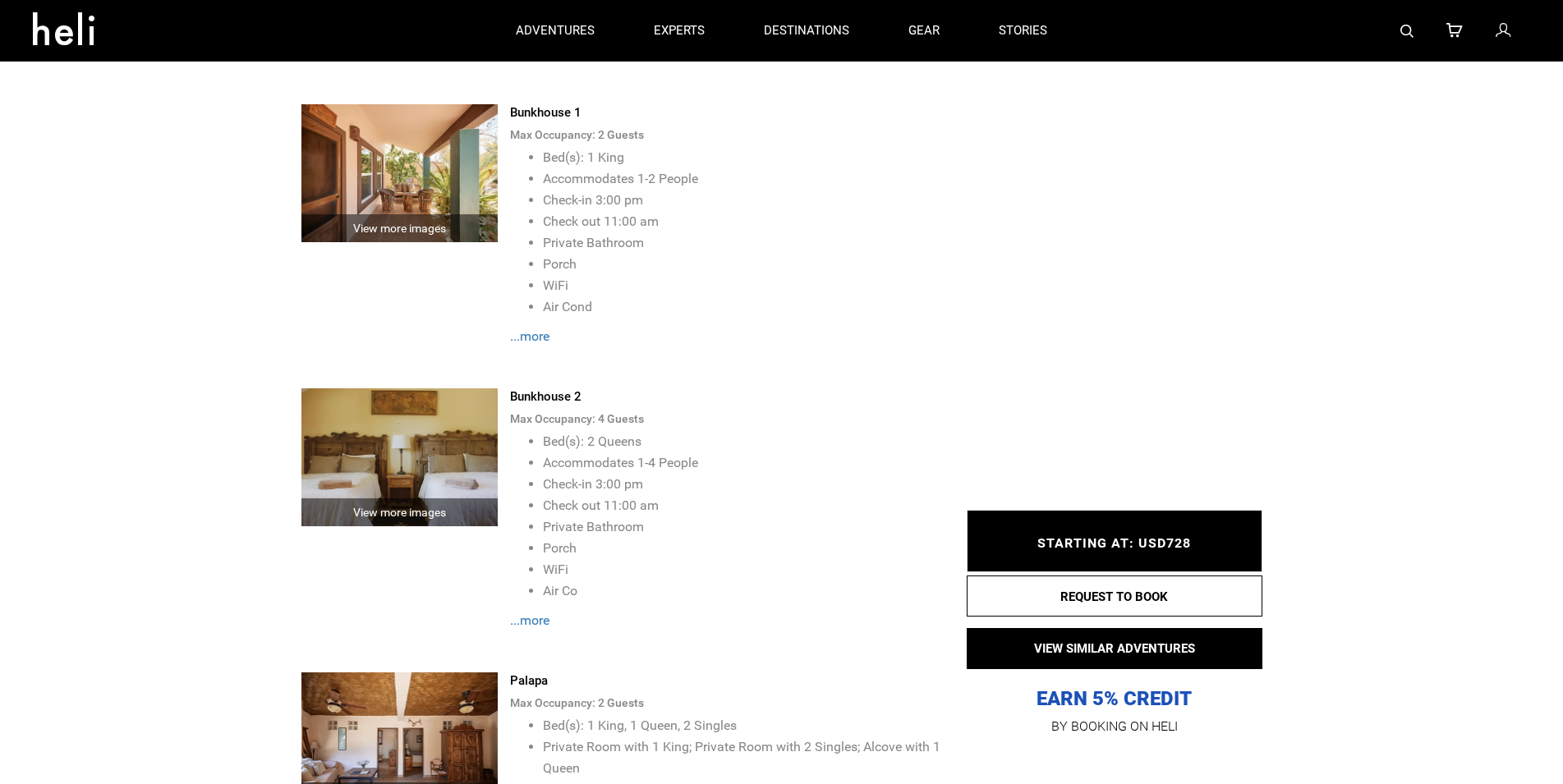
scroll to position [3622, 0]
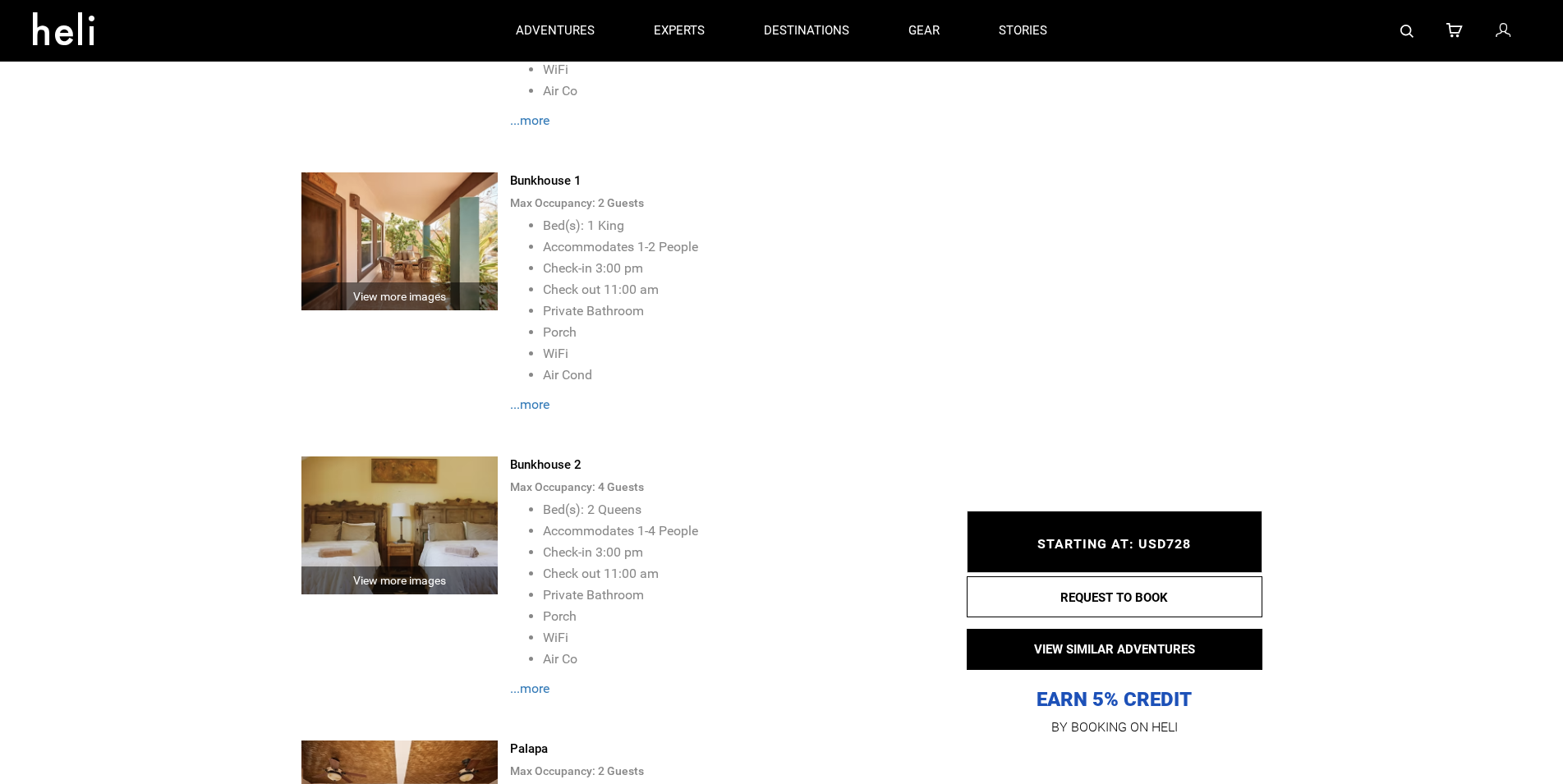
click at [425, 544] on img at bounding box center [400, 525] width 197 height 138
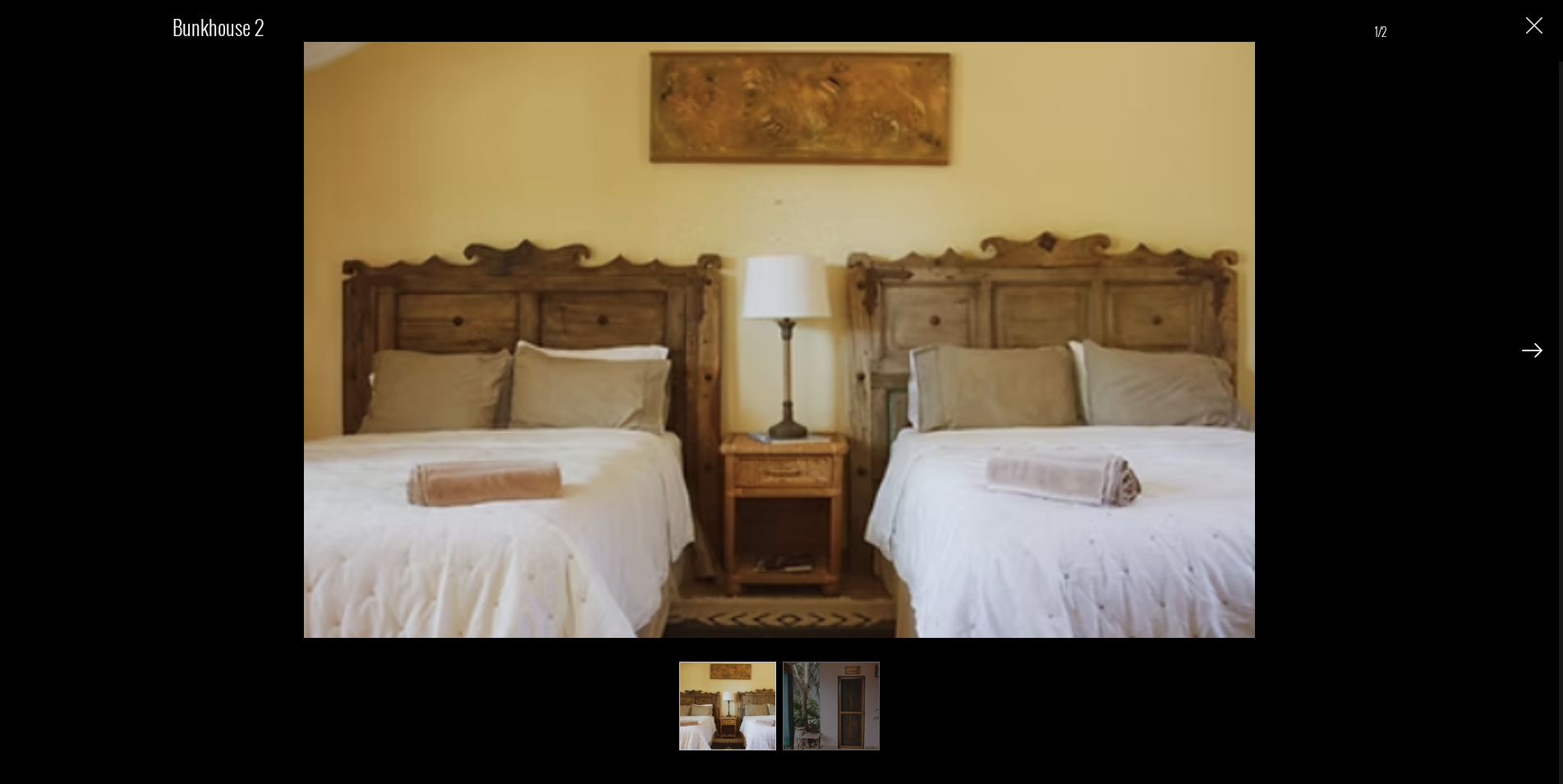
click at [1524, 28] on div "Bunkhouse 2 1/2" at bounding box center [779, 372] width 1525 height 745
click at [1535, 26] on img "Close" at bounding box center [1533, 24] width 16 height 16
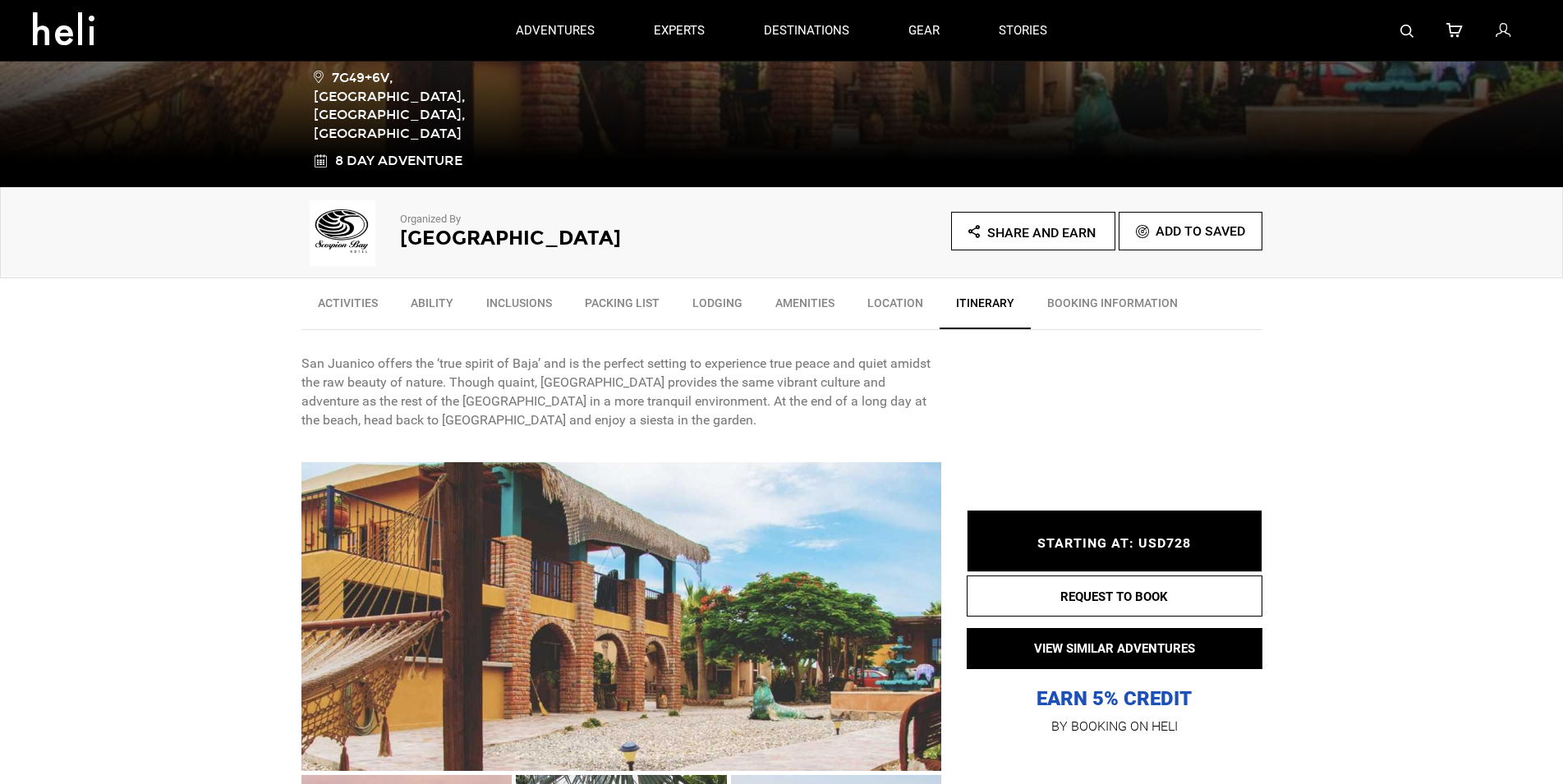
scroll to position [419, 0]
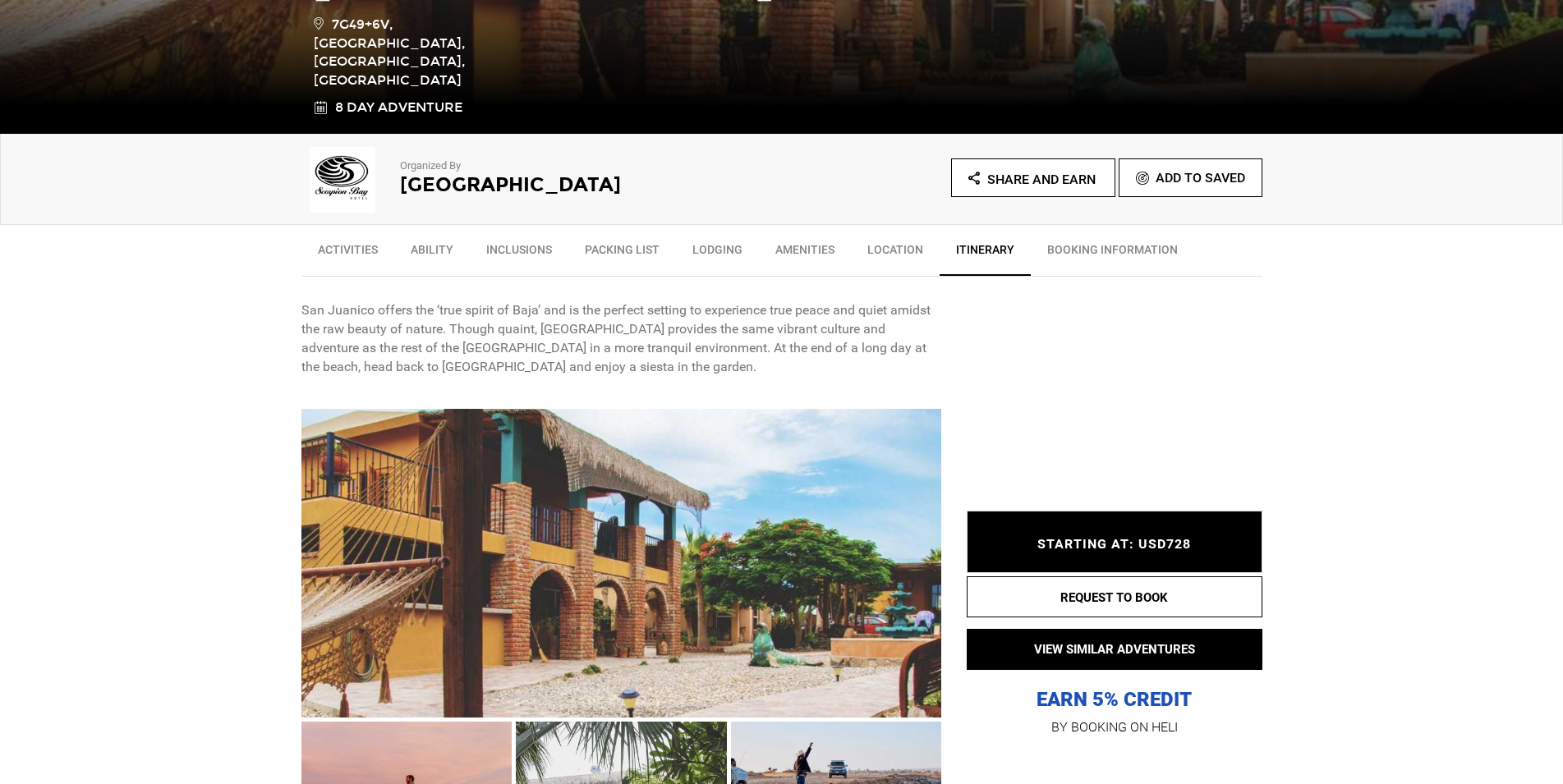
click at [790, 254] on link "Amenities" at bounding box center [805, 254] width 92 height 41
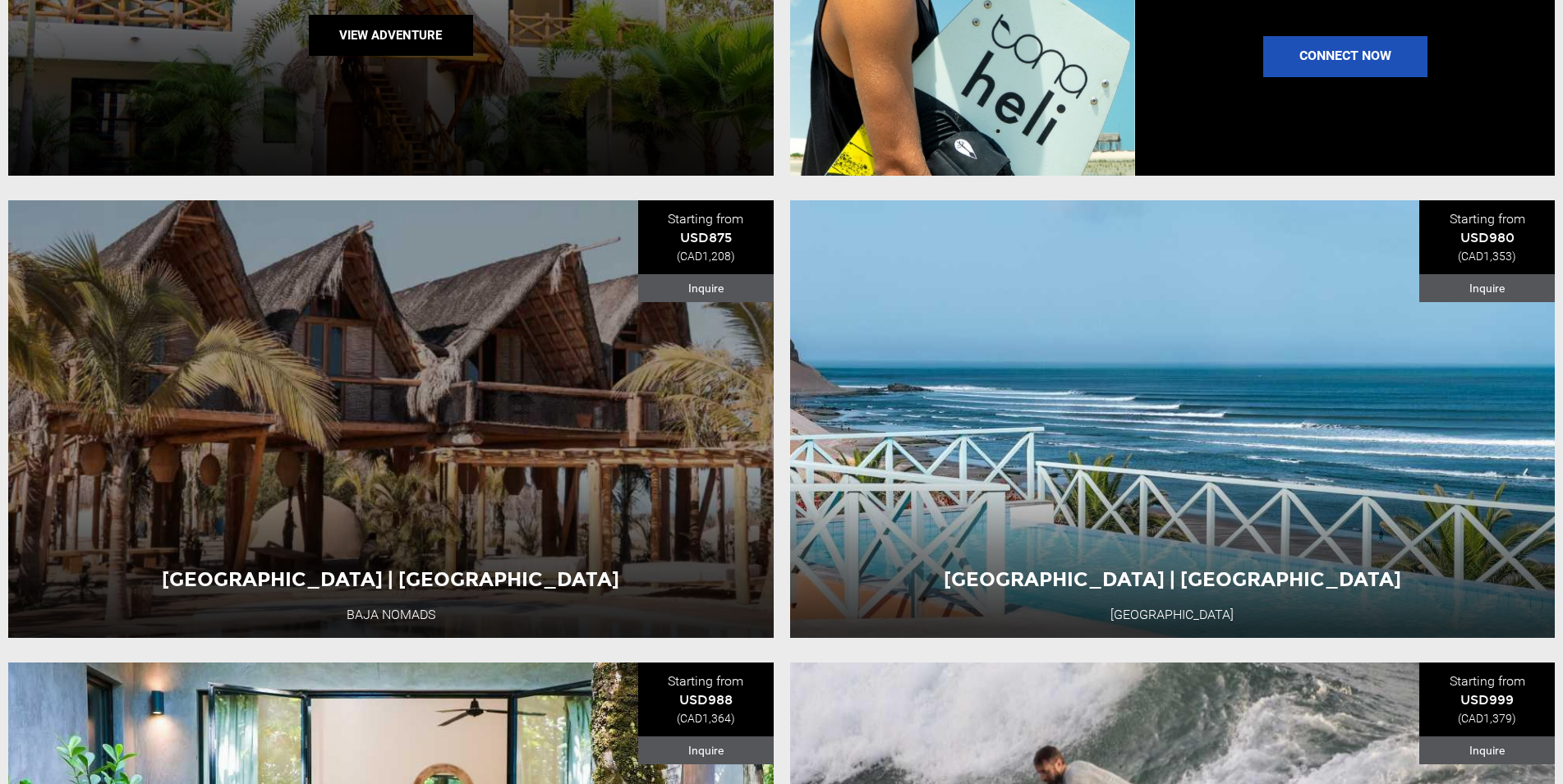
scroll to position [2512, 0]
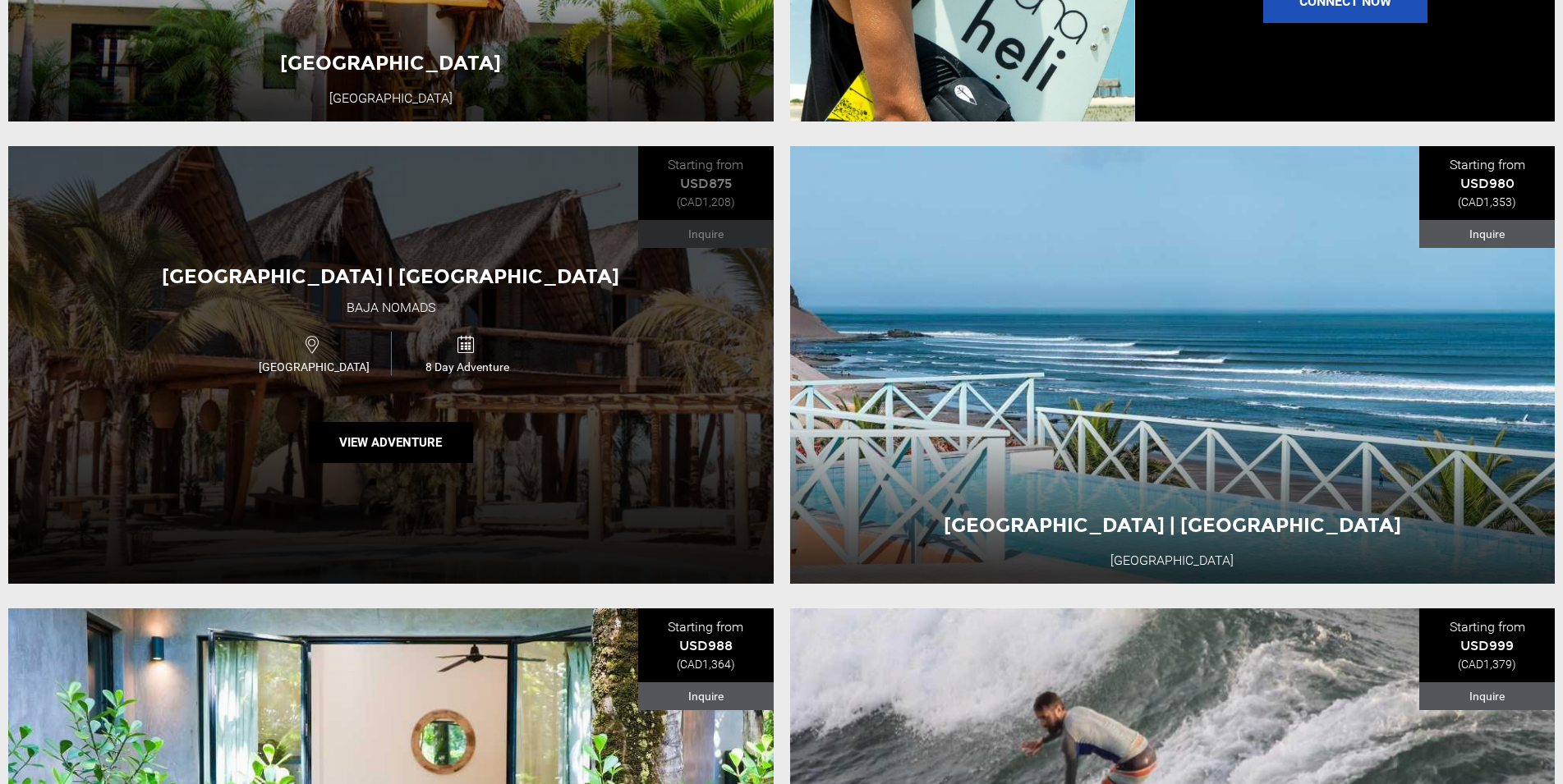
click at [480, 424] on div "[GEOGRAPHIC_DATA] | [GEOGRAPHIC_DATA] Baja Nomads [GEOGRAPHIC_DATA] 8 Day Adven…" at bounding box center [391, 365] width 766 height 438
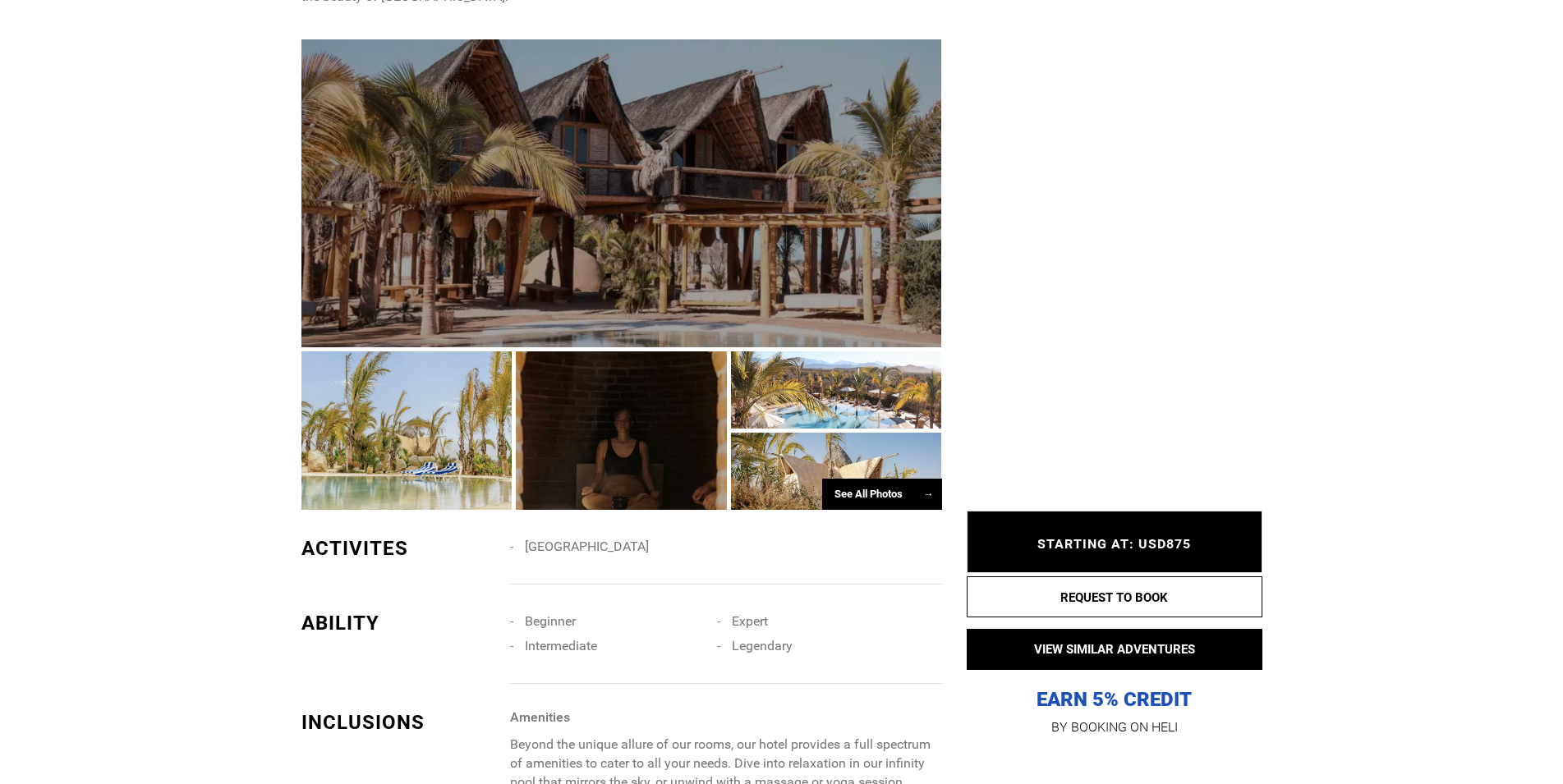
scroll to position [838, 0]
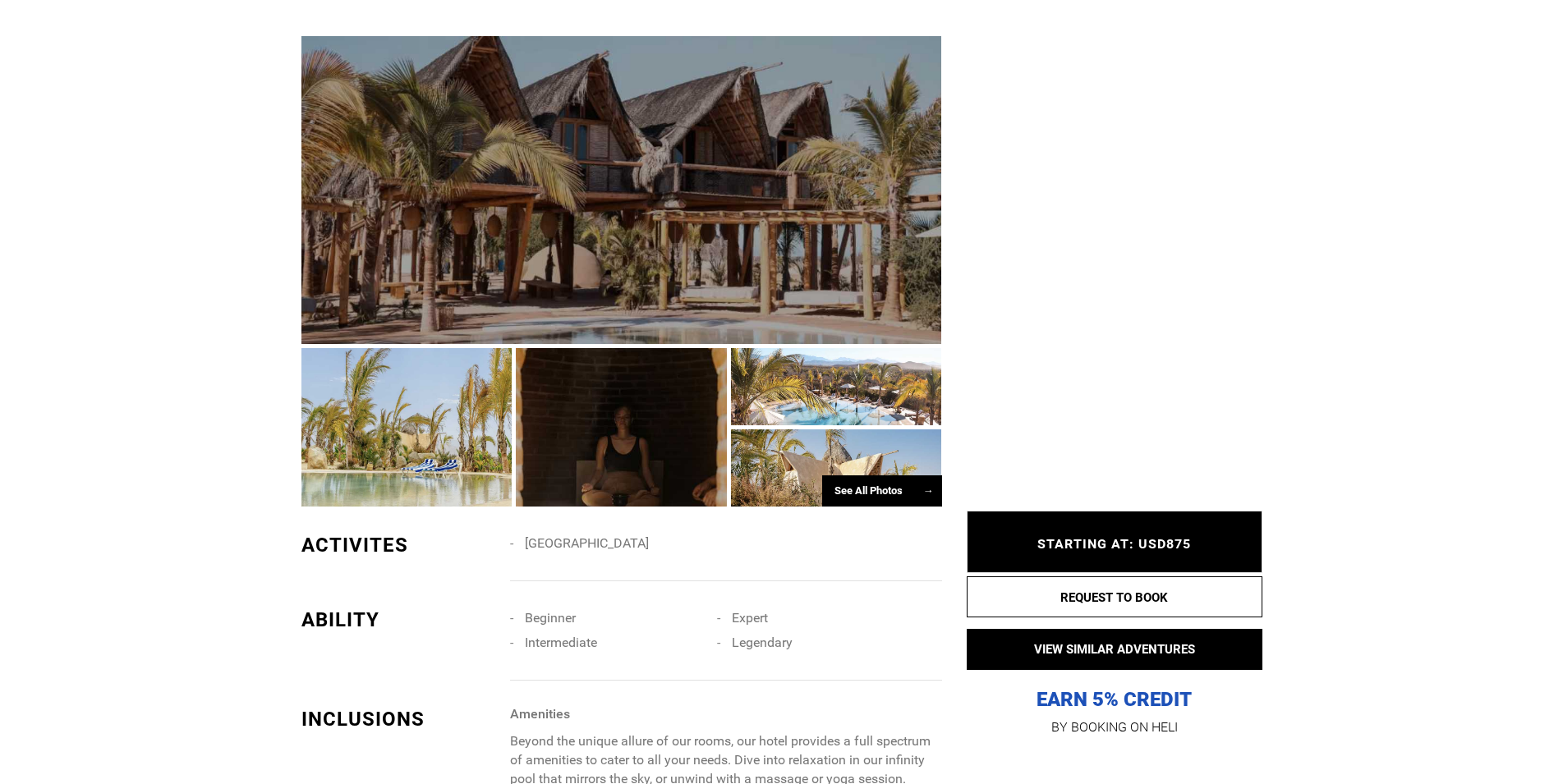
click at [871, 484] on div "See All Photos →" at bounding box center [882, 491] width 120 height 32
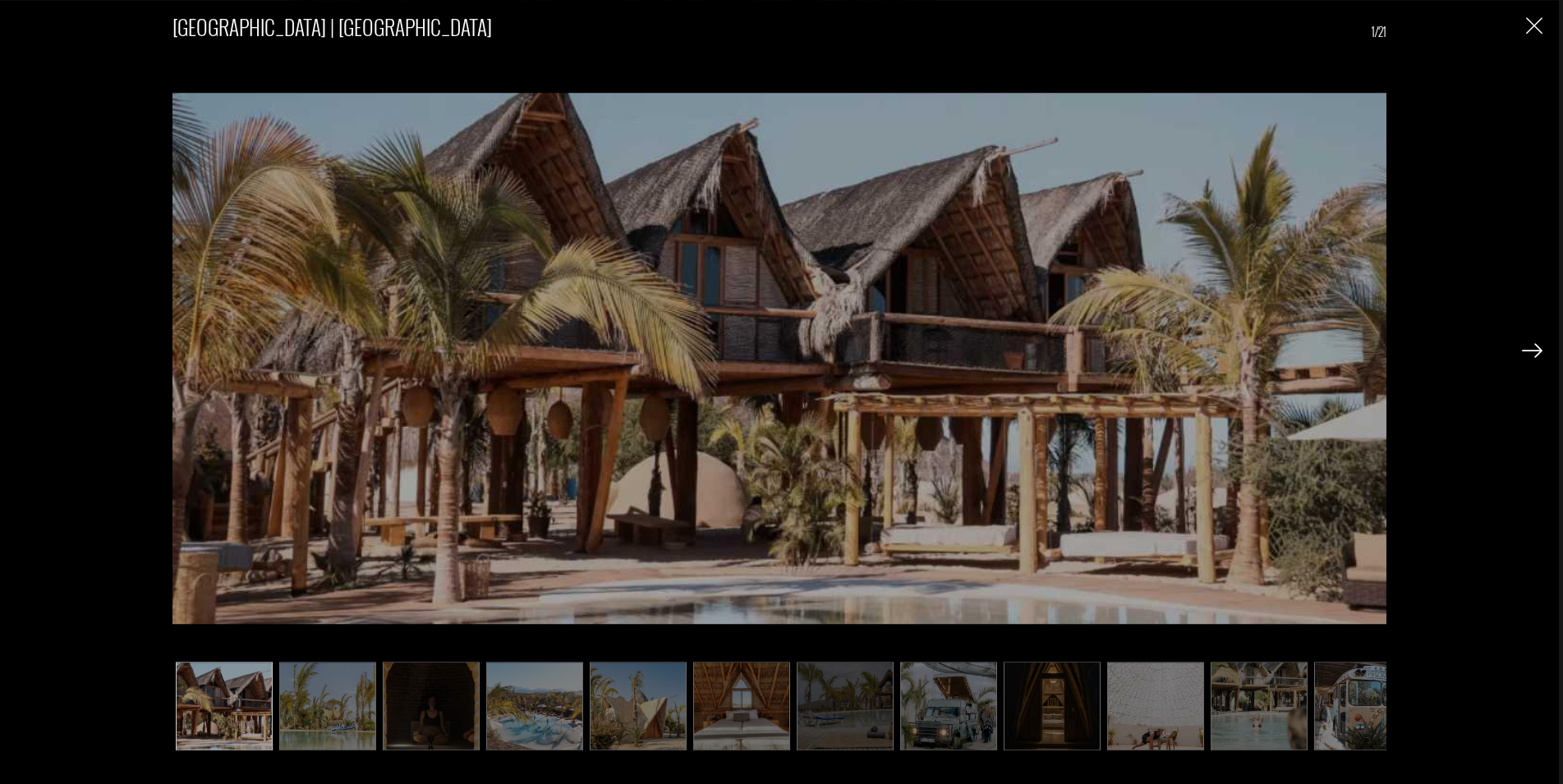
scroll to position [1172, 0]
click at [1340, 709] on img at bounding box center [1362, 706] width 97 height 88
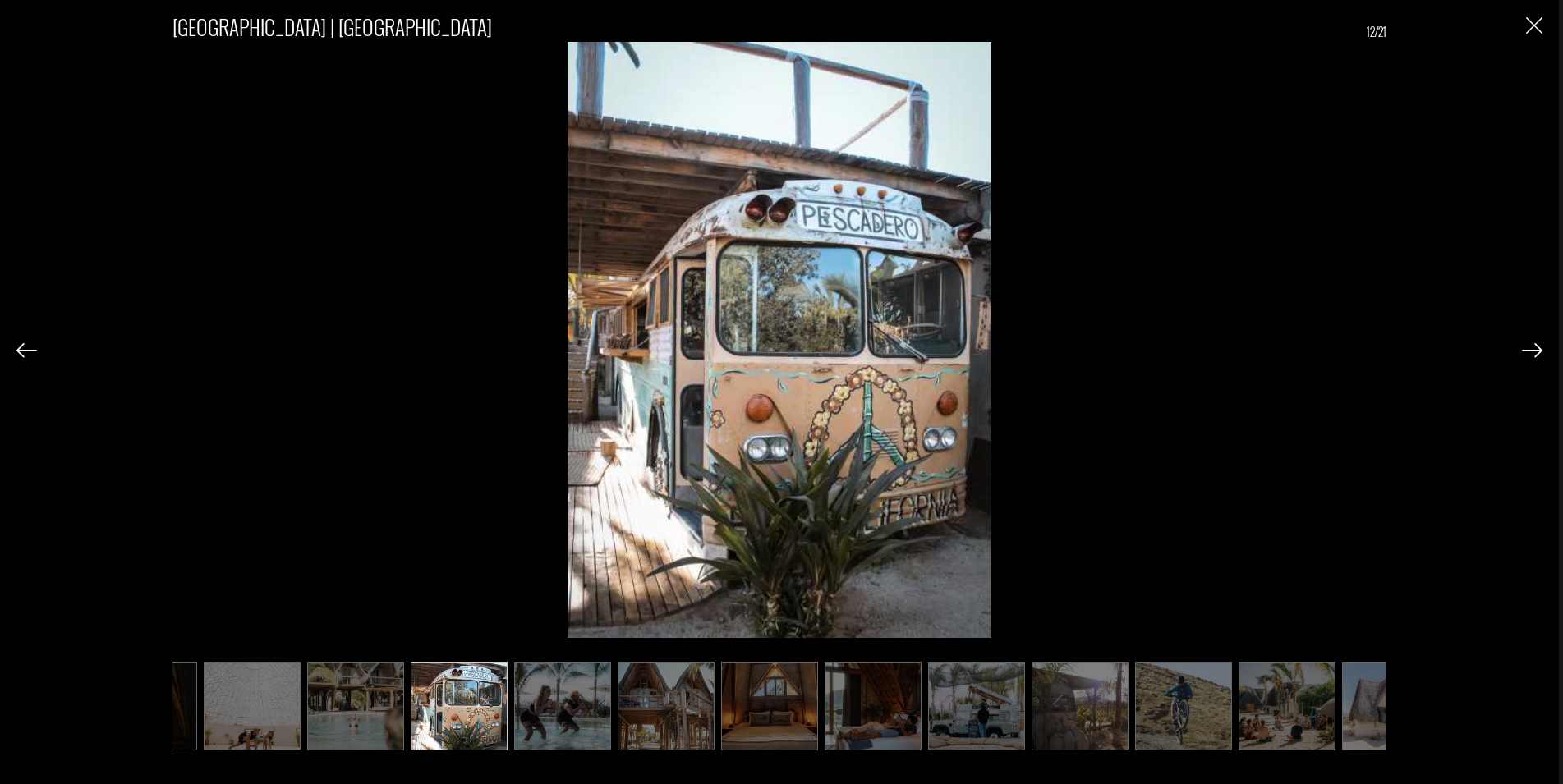
scroll to position [0, 904]
click at [1523, 343] on div at bounding box center [1532, 349] width 21 height 28
click at [1534, 346] on img at bounding box center [1532, 350] width 21 height 15
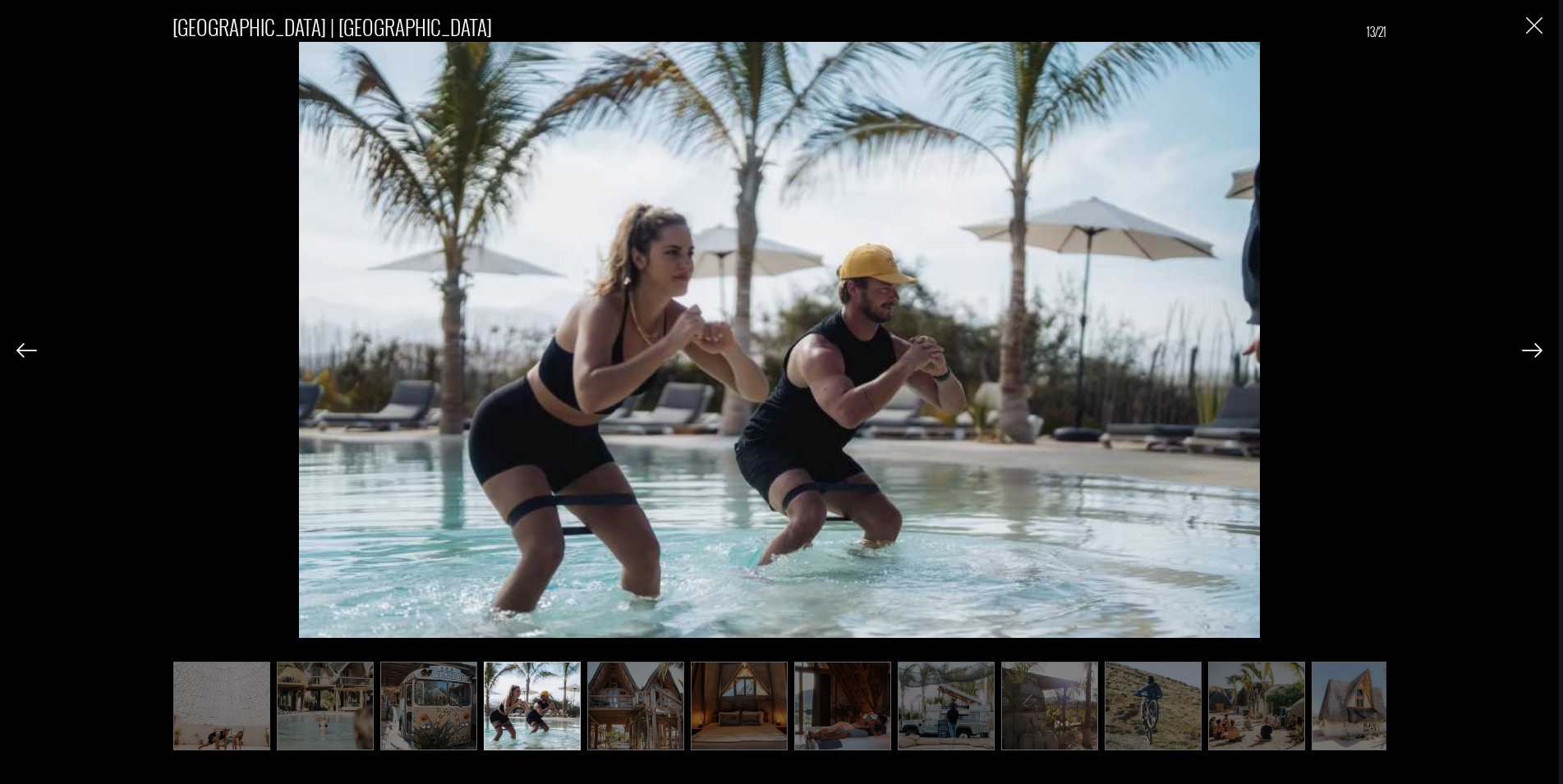
scroll to position [0, 959]
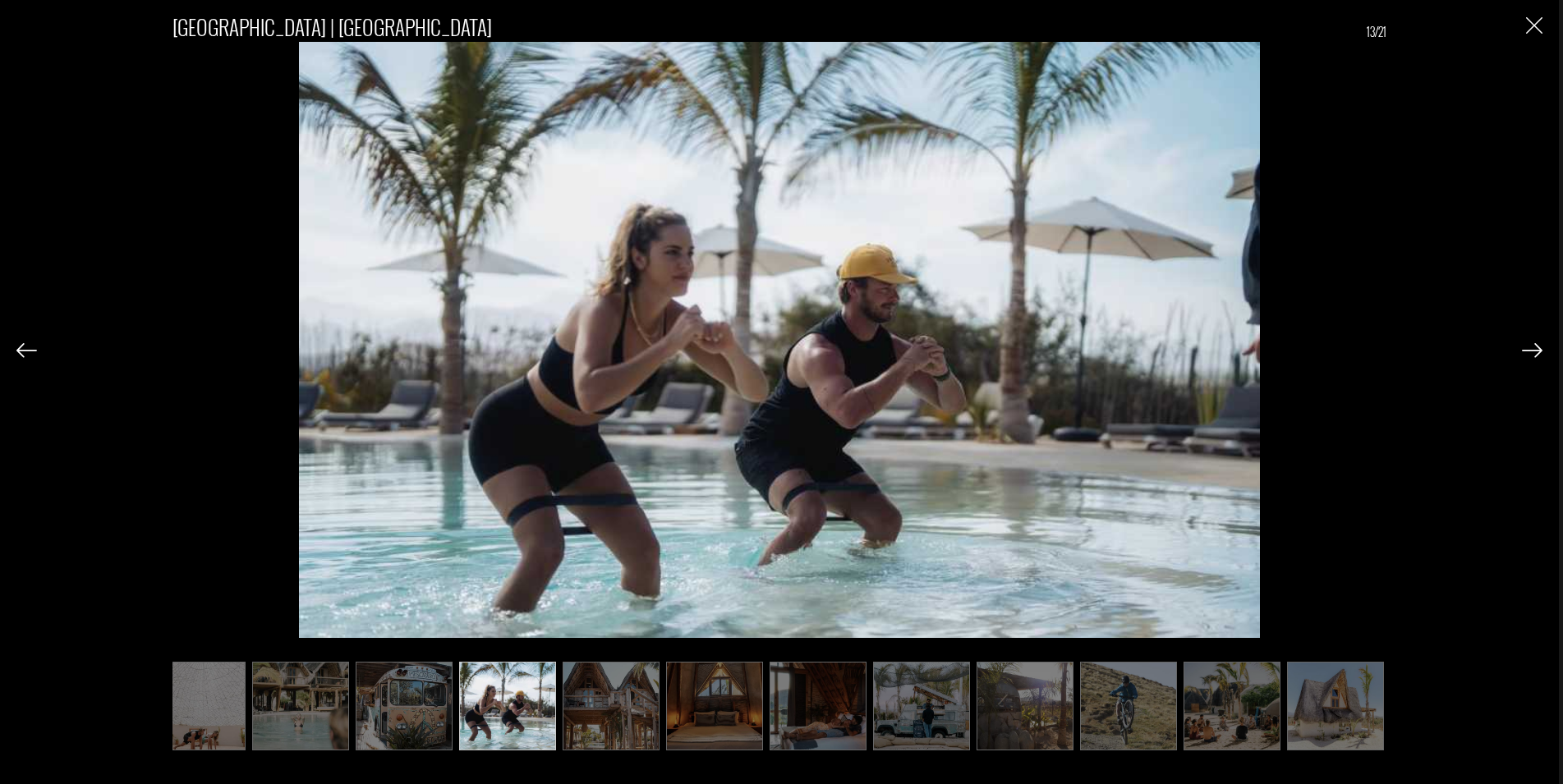
click at [1534, 346] on img at bounding box center [1532, 350] width 21 height 15
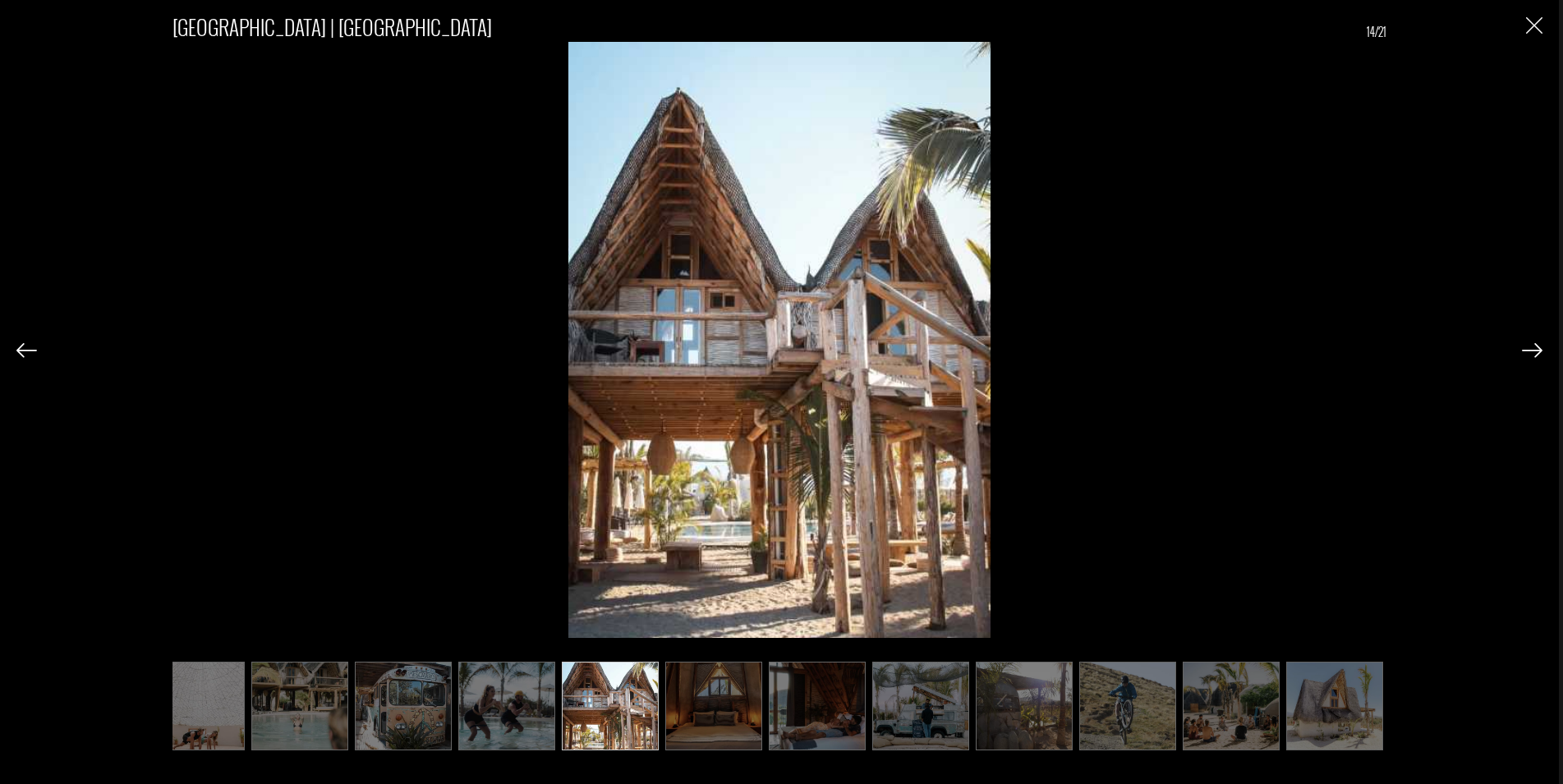
click at [1534, 346] on img at bounding box center [1532, 350] width 21 height 15
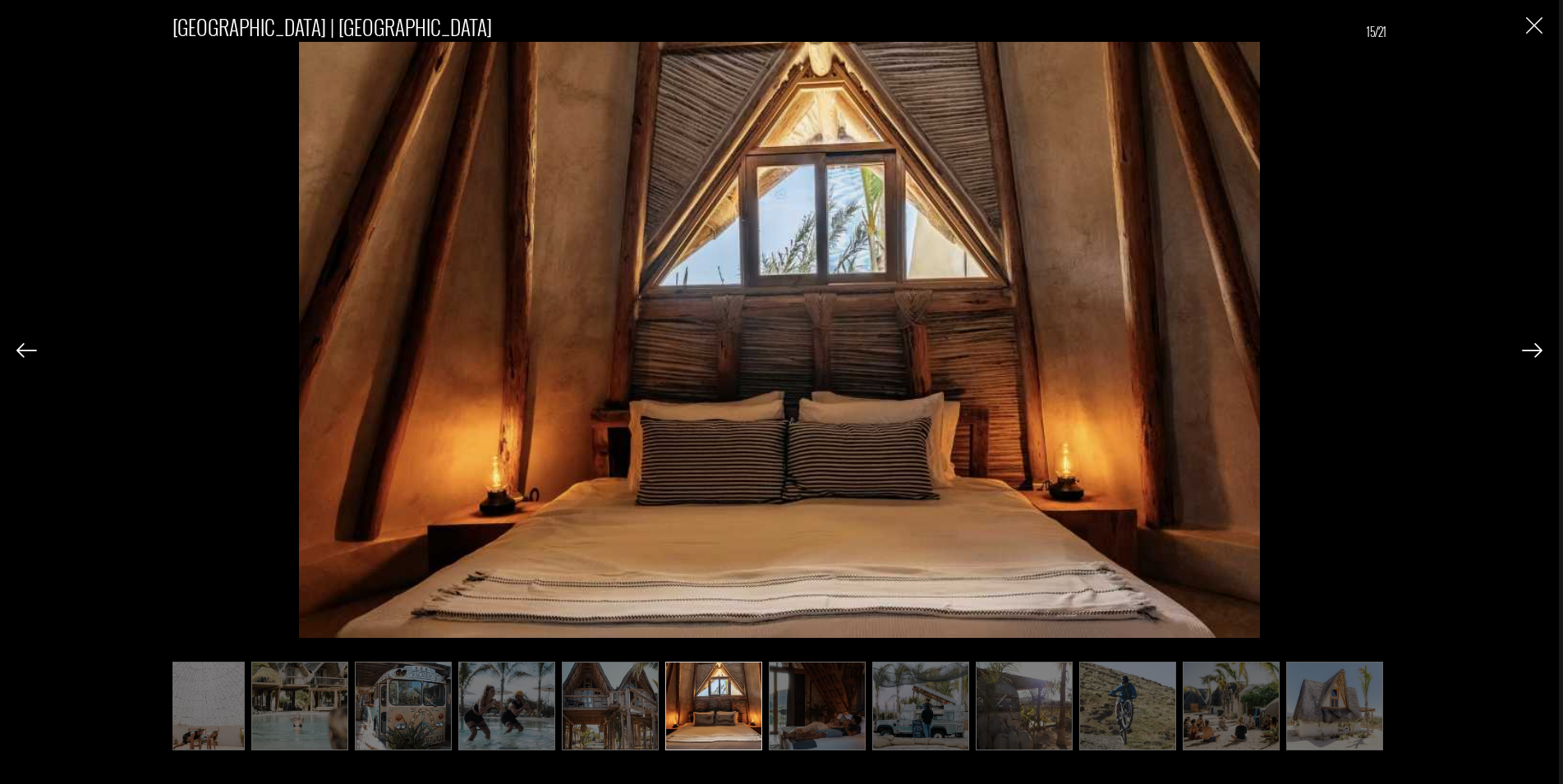
click at [1534, 346] on img at bounding box center [1532, 350] width 21 height 15
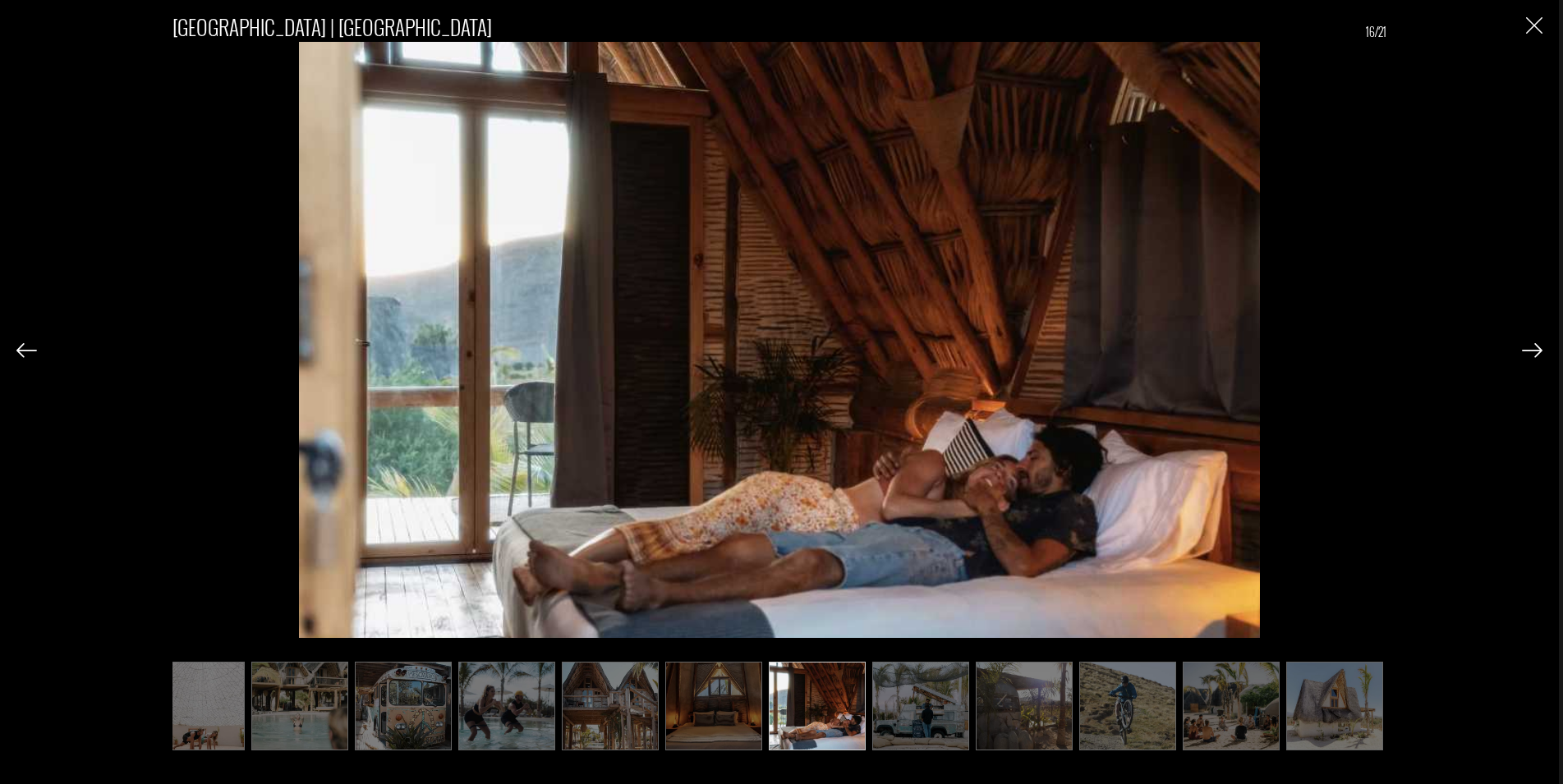
click at [1533, 346] on img at bounding box center [1532, 350] width 21 height 15
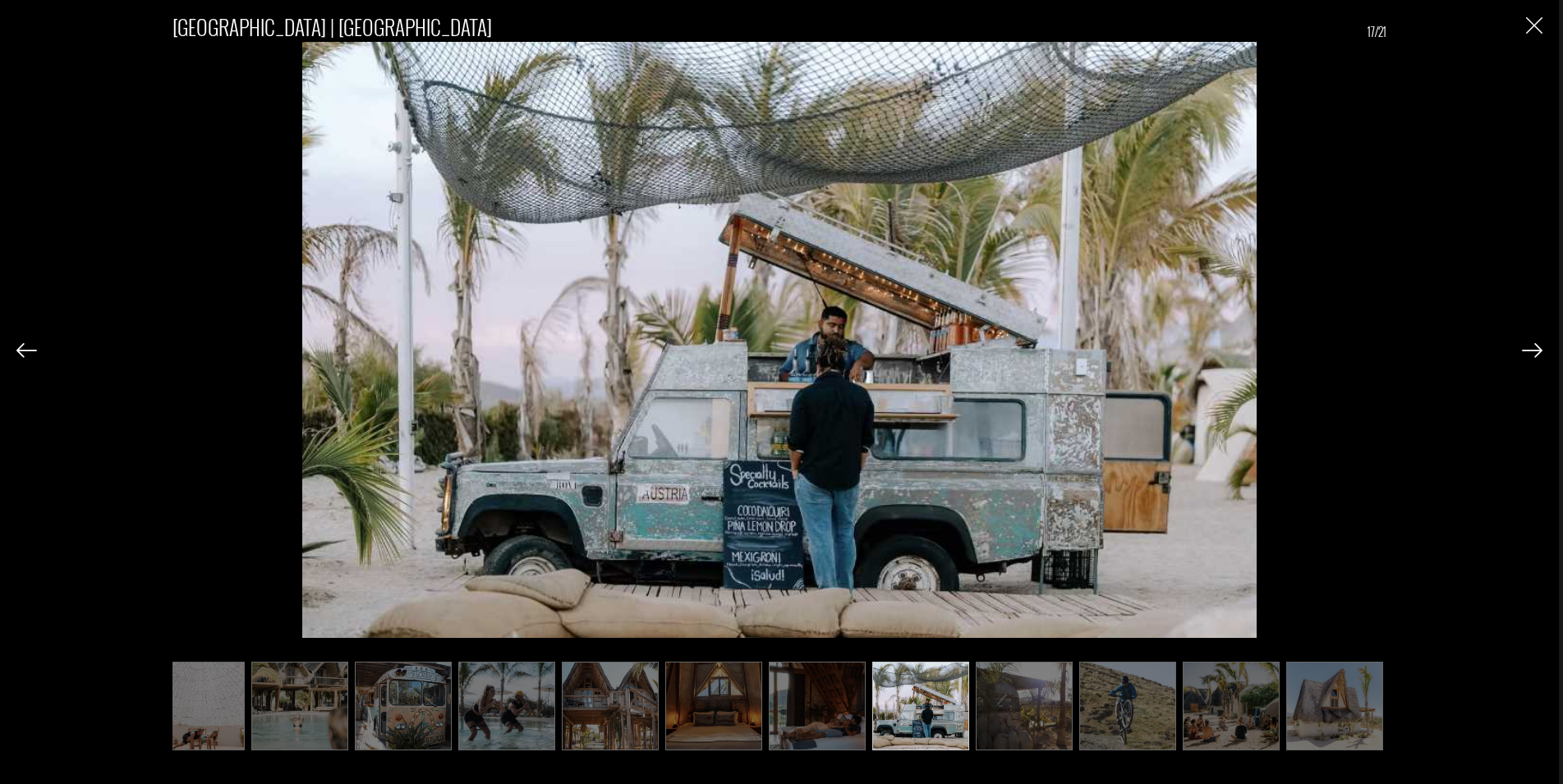
click at [1525, 23] on div "[GEOGRAPHIC_DATA] | [GEOGRAPHIC_DATA] 17/21" at bounding box center [779, 372] width 1525 height 745
click at [1528, 25] on img "Close" at bounding box center [1533, 24] width 16 height 16
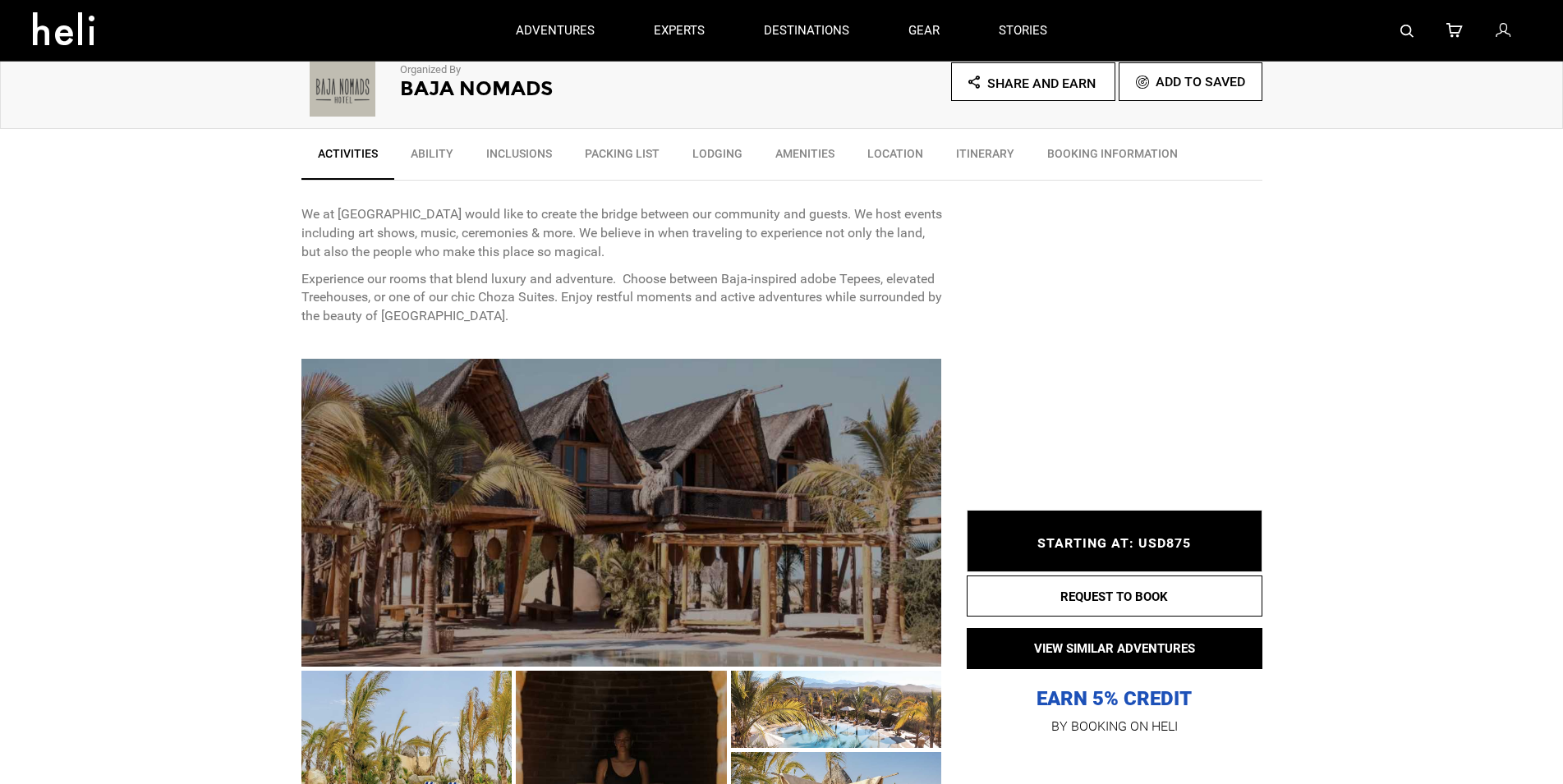
scroll to position [502, 0]
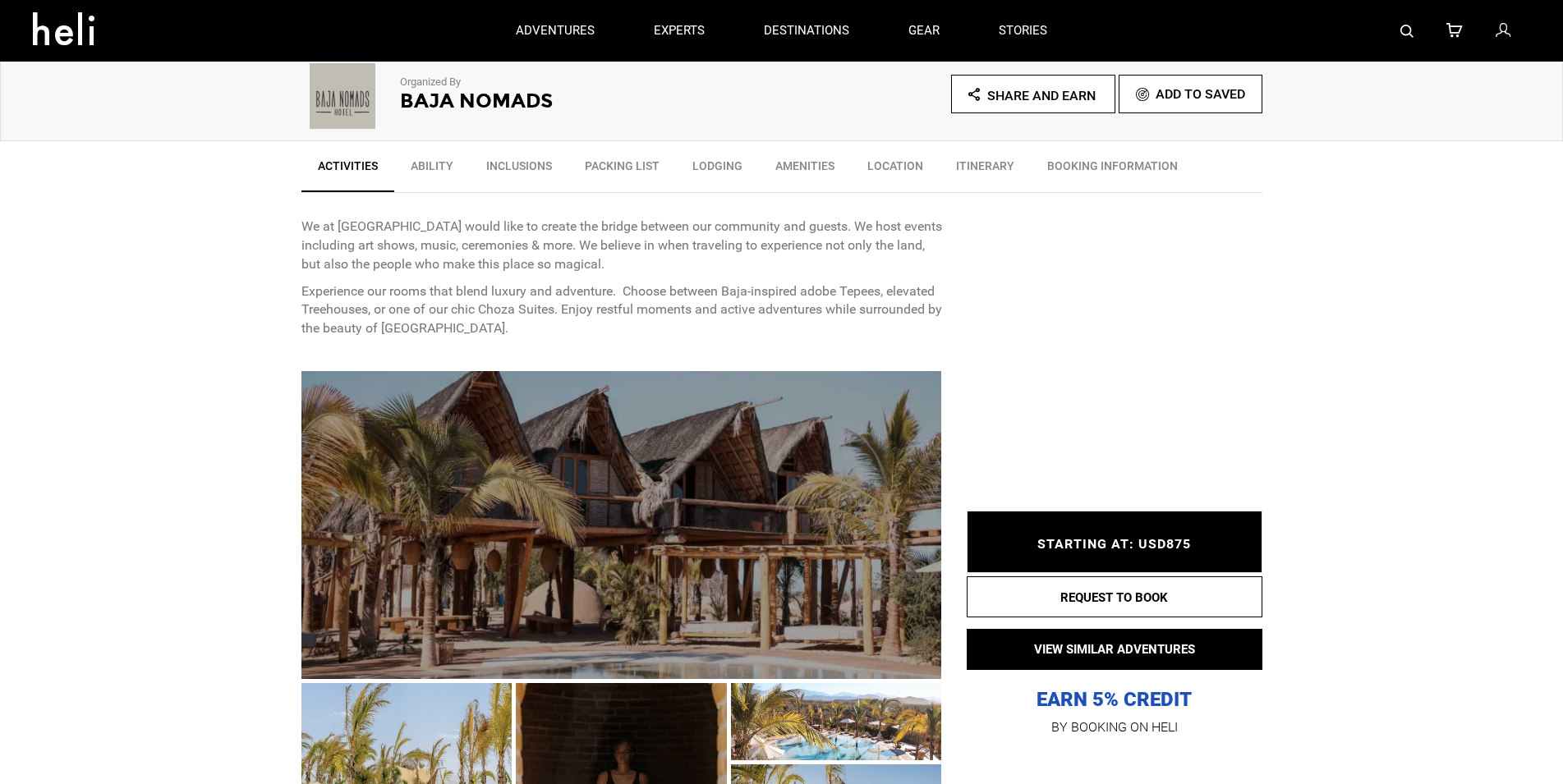
click at [508, 158] on link "Inclusions" at bounding box center [518, 170] width 99 height 41
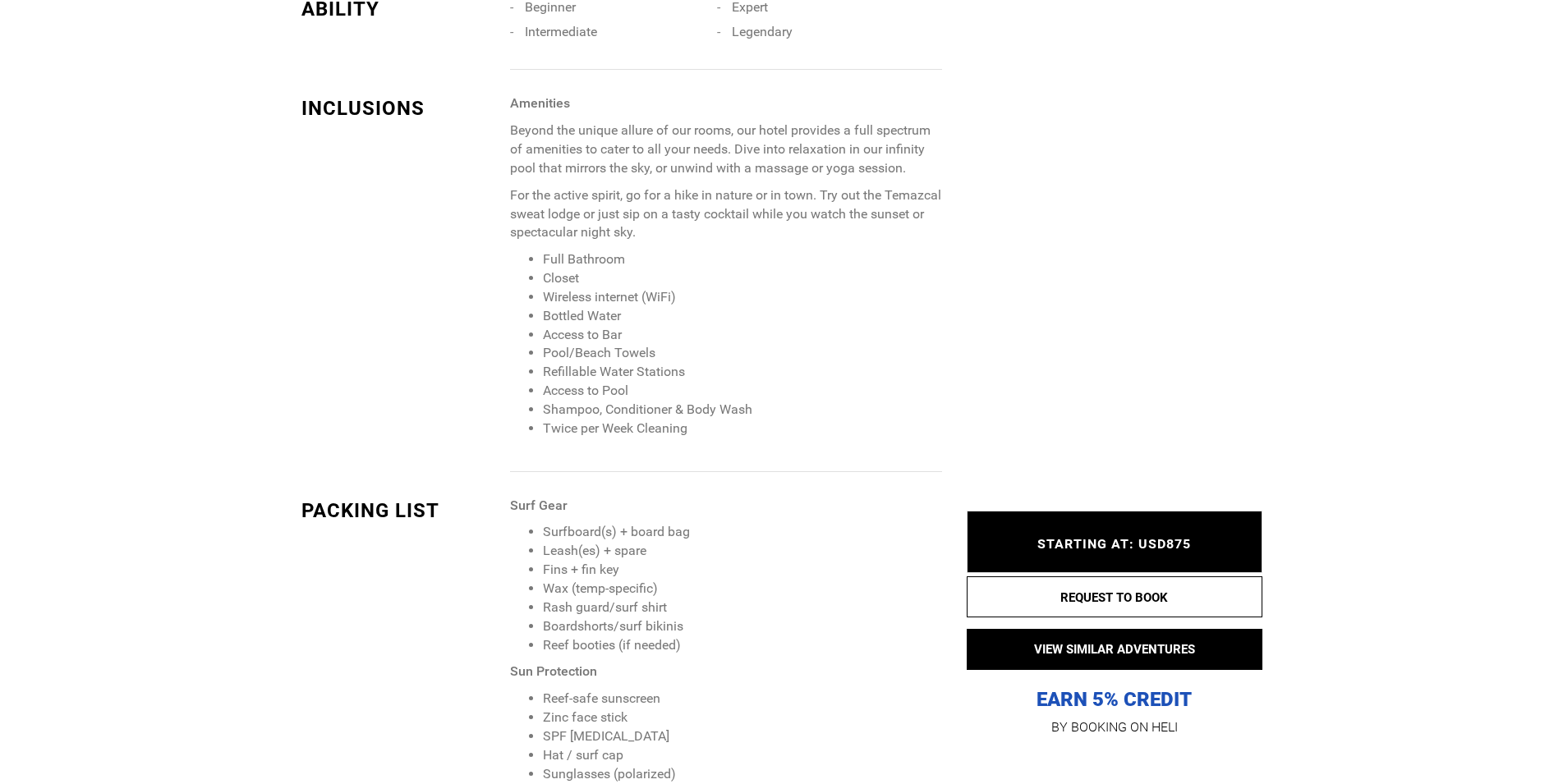
scroll to position [1452, 0]
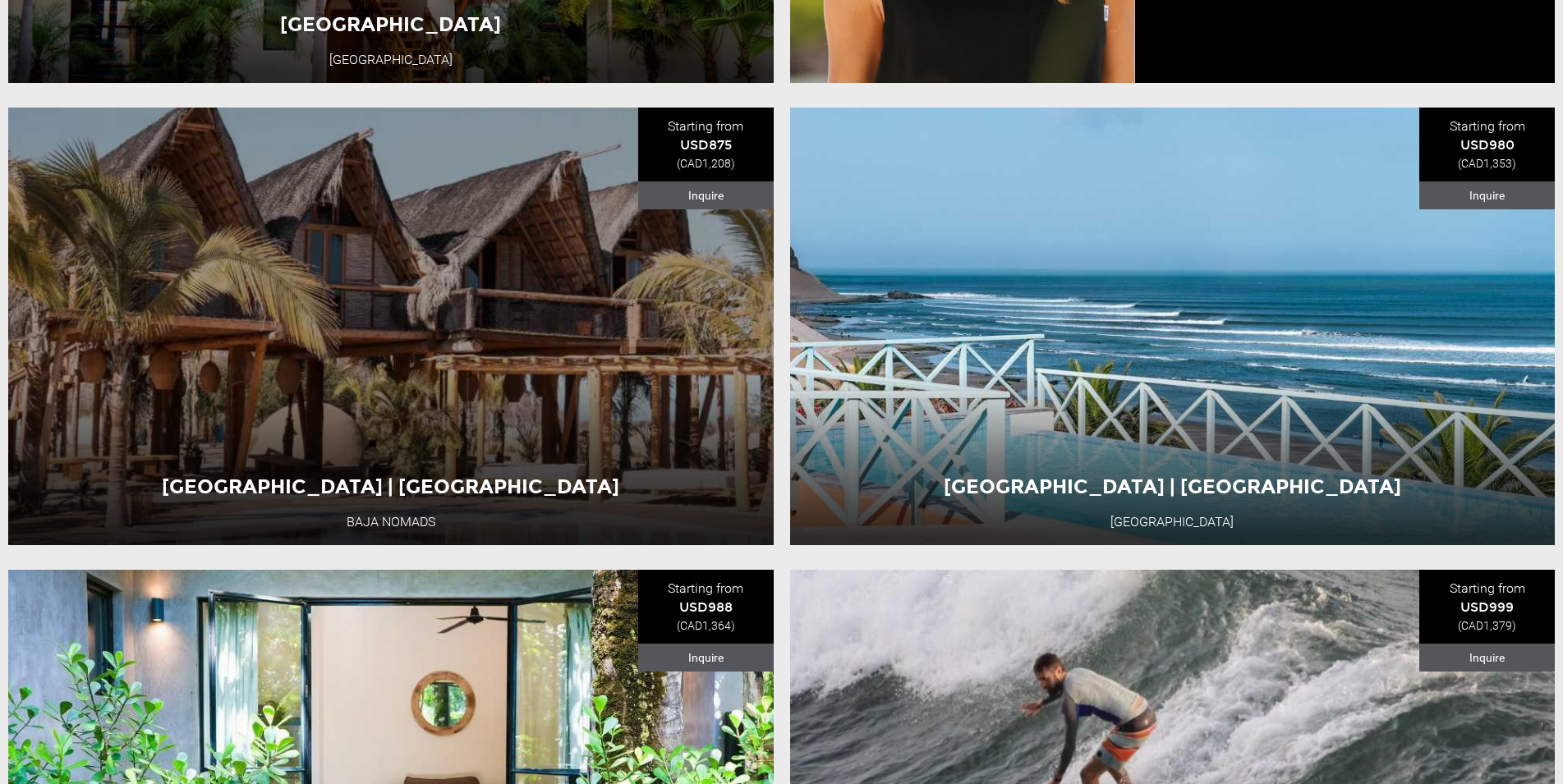
scroll to position [2595, 0]
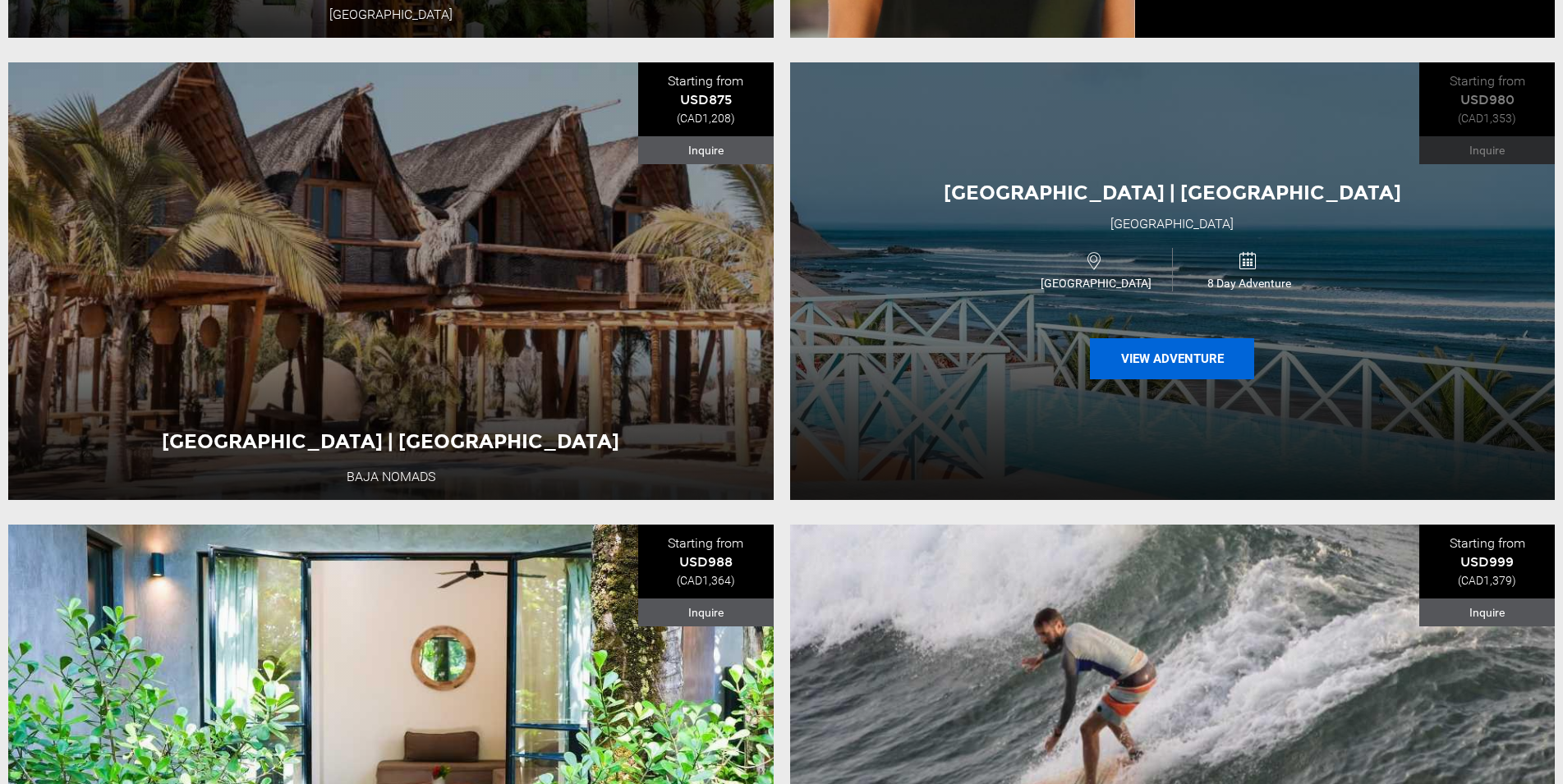
click at [1139, 377] on button "View Adventure" at bounding box center [1171, 359] width 164 height 41
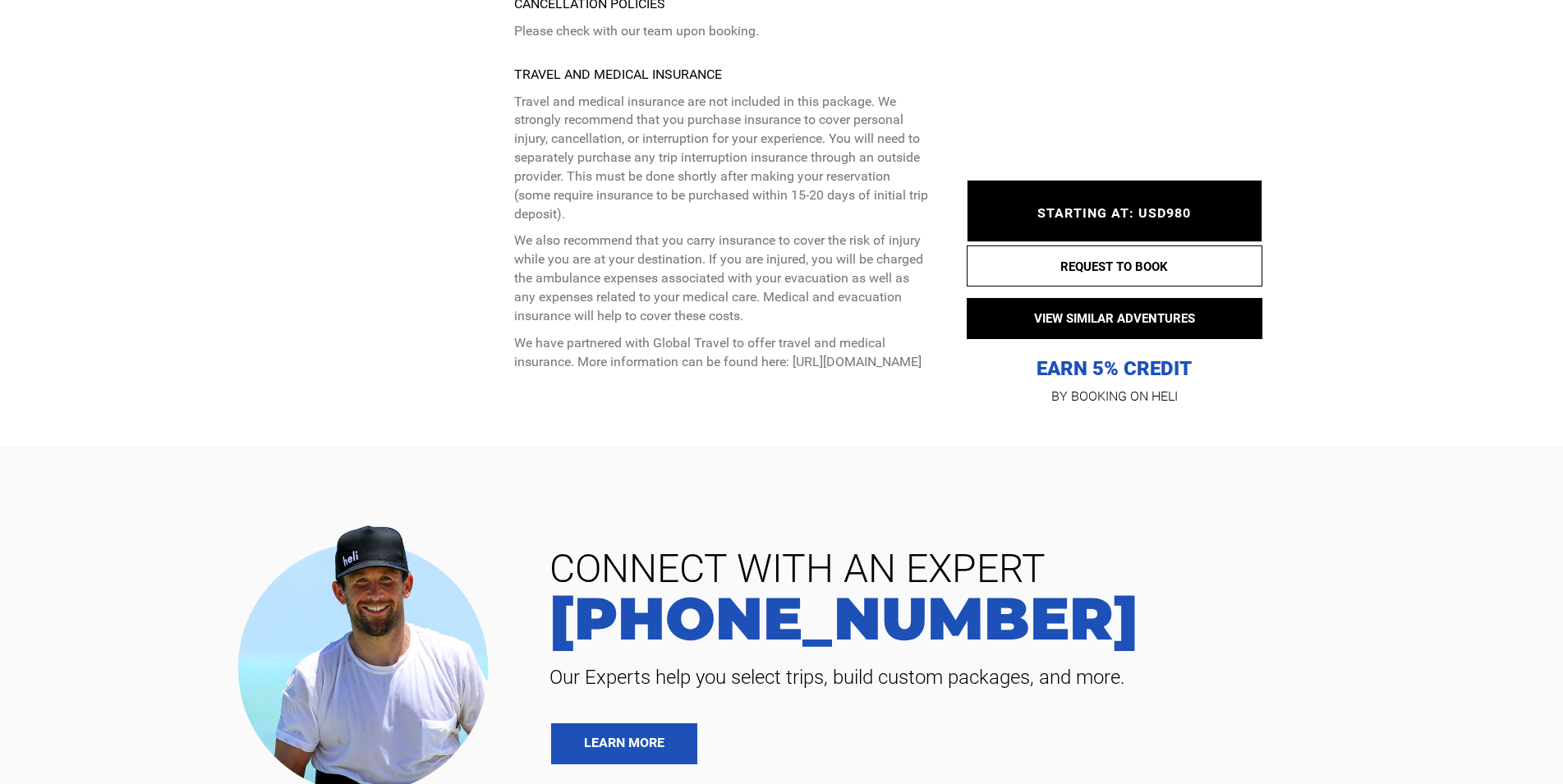
scroll to position [6279, 0]
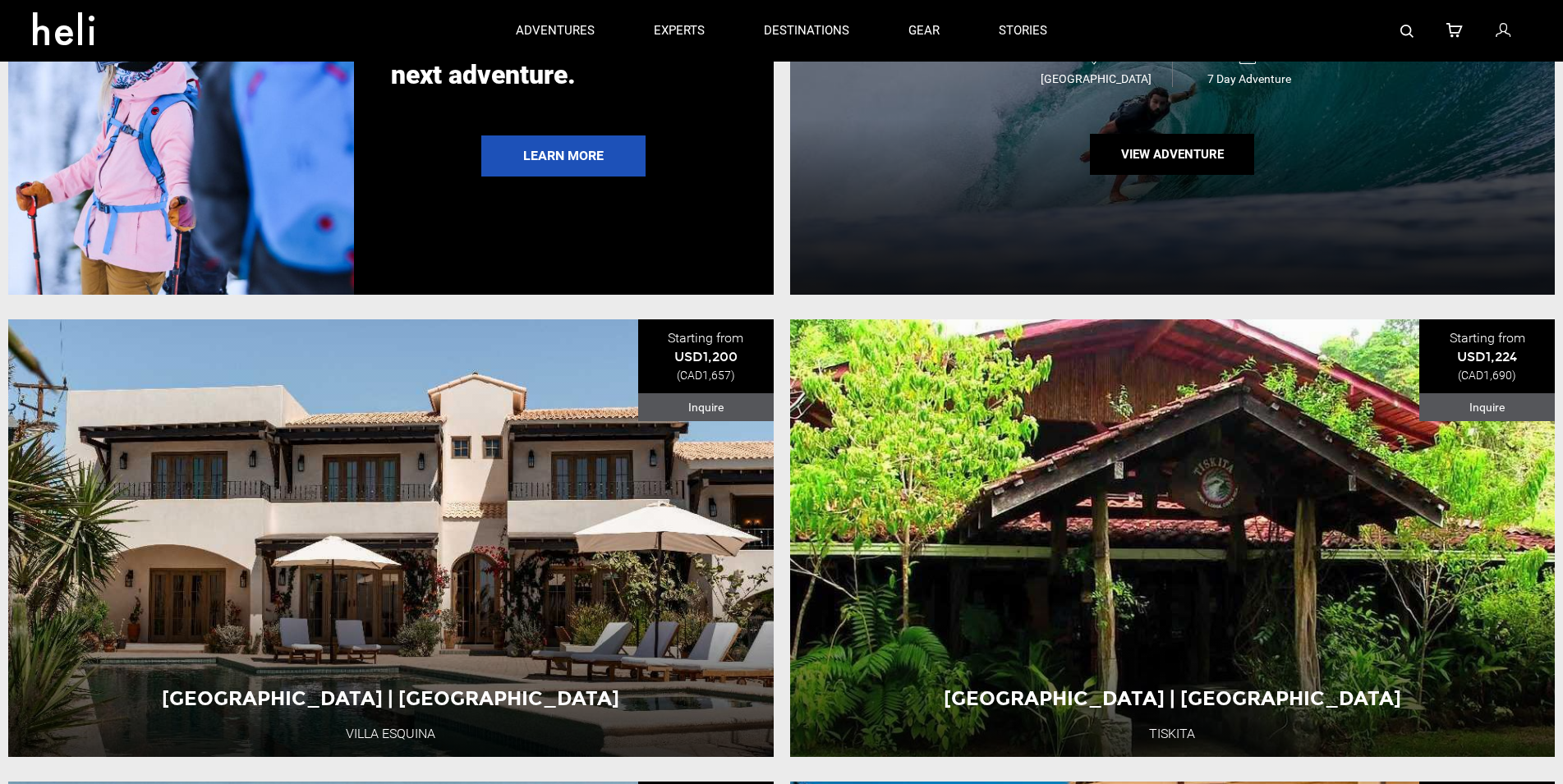
scroll to position [4102, 0]
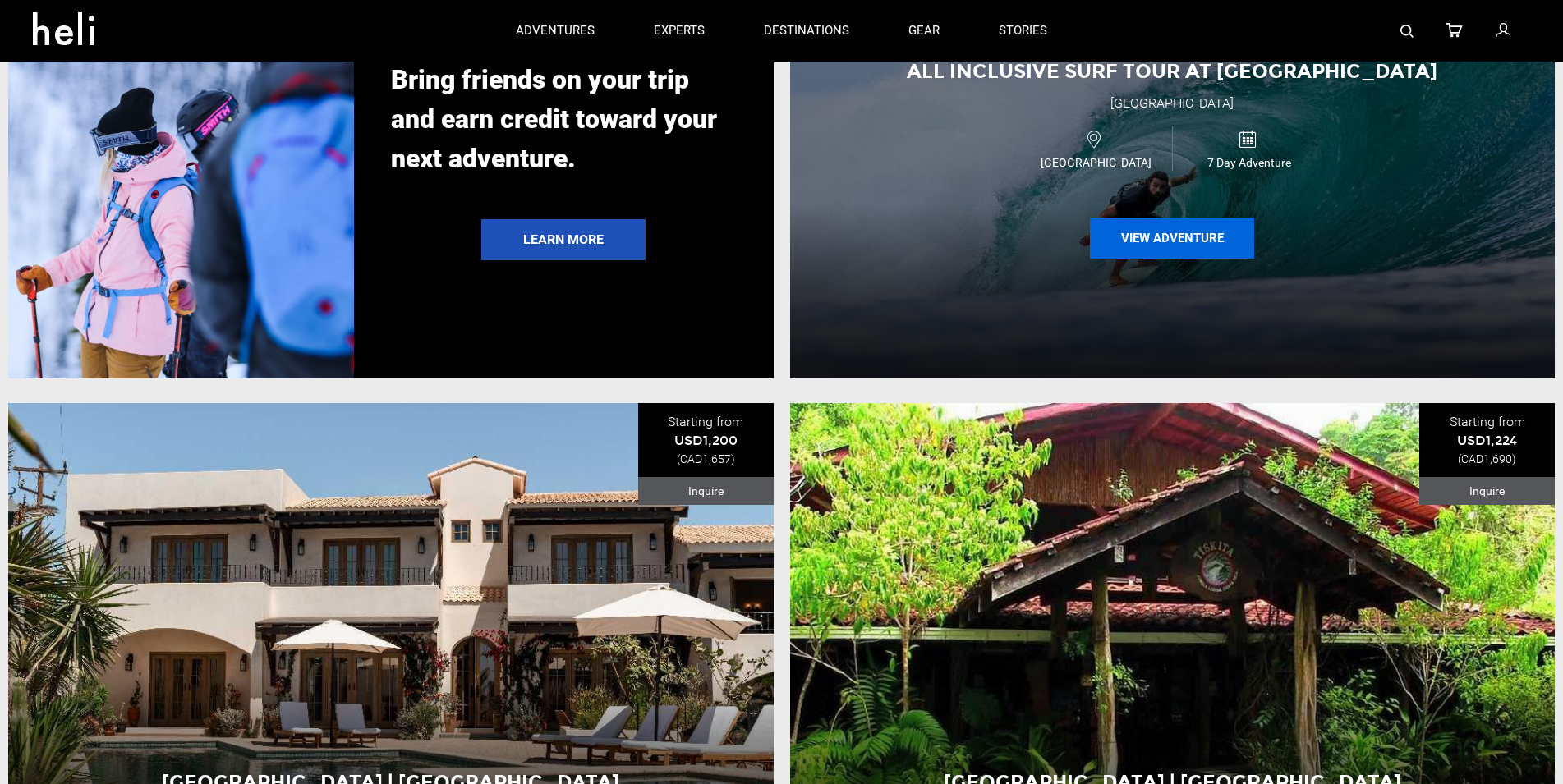
click at [1167, 258] on button "View Adventure" at bounding box center [1171, 238] width 164 height 41
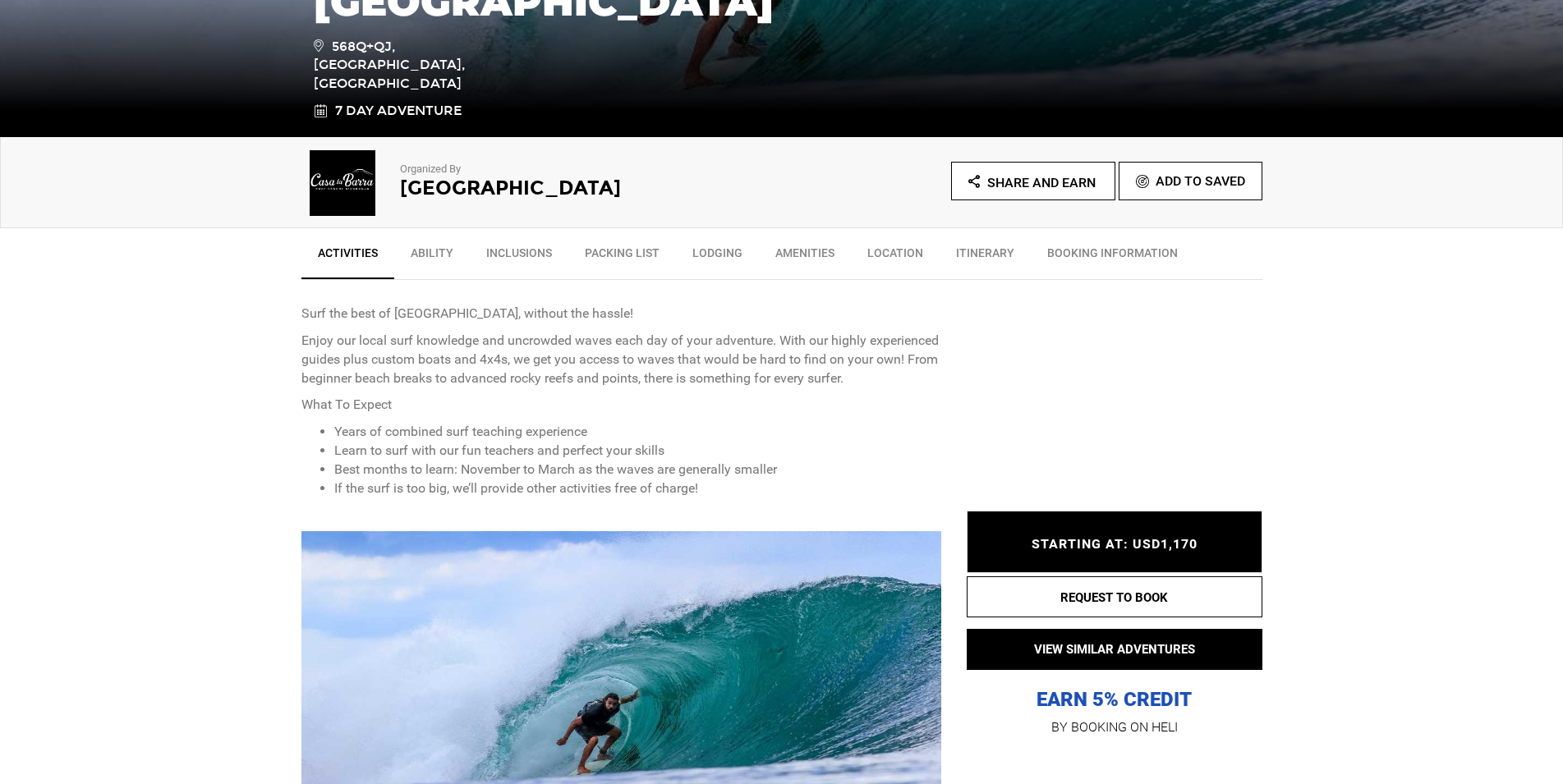
scroll to position [419, 0]
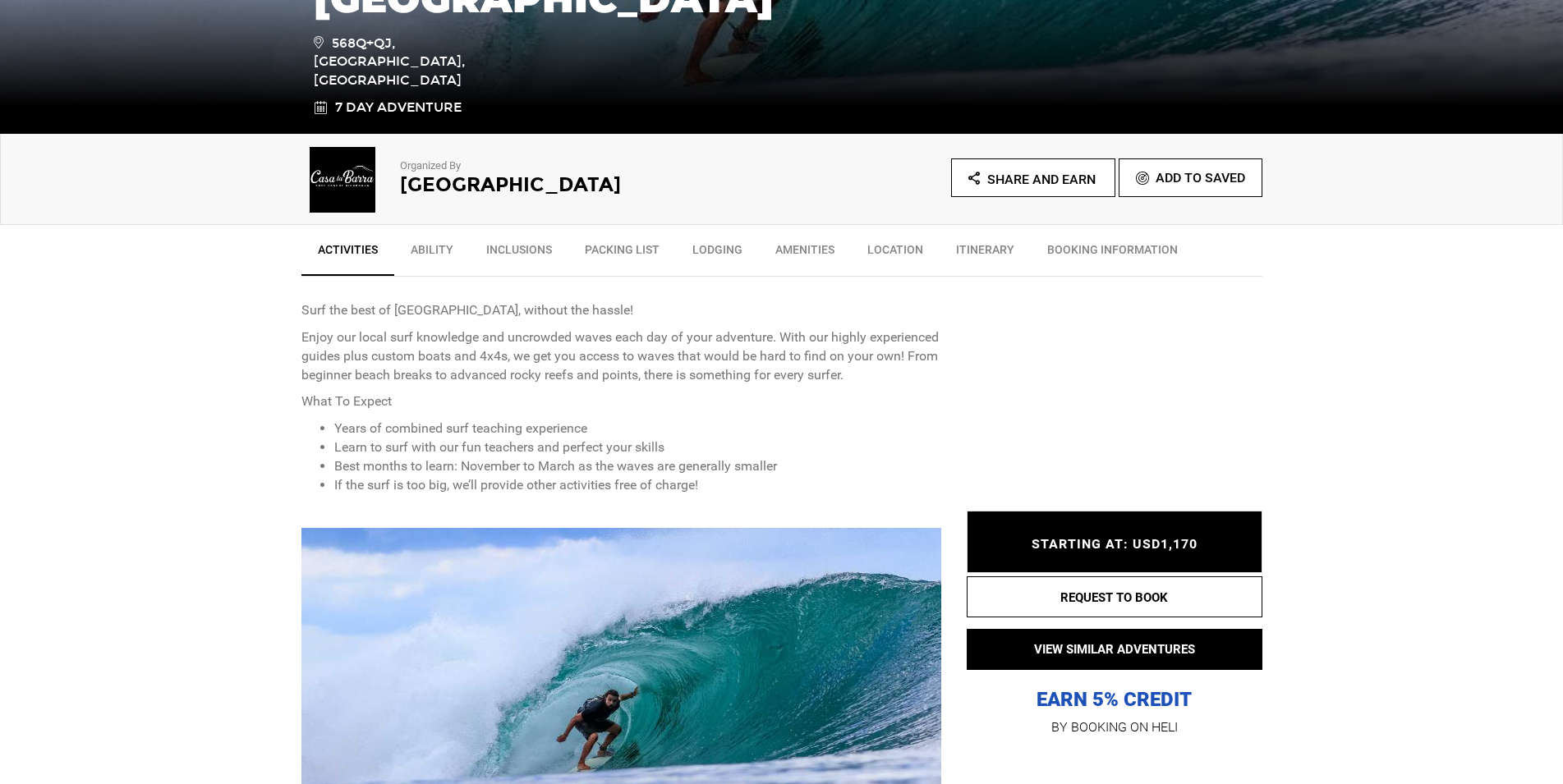
click at [799, 245] on link "Amenities" at bounding box center [805, 254] width 92 height 41
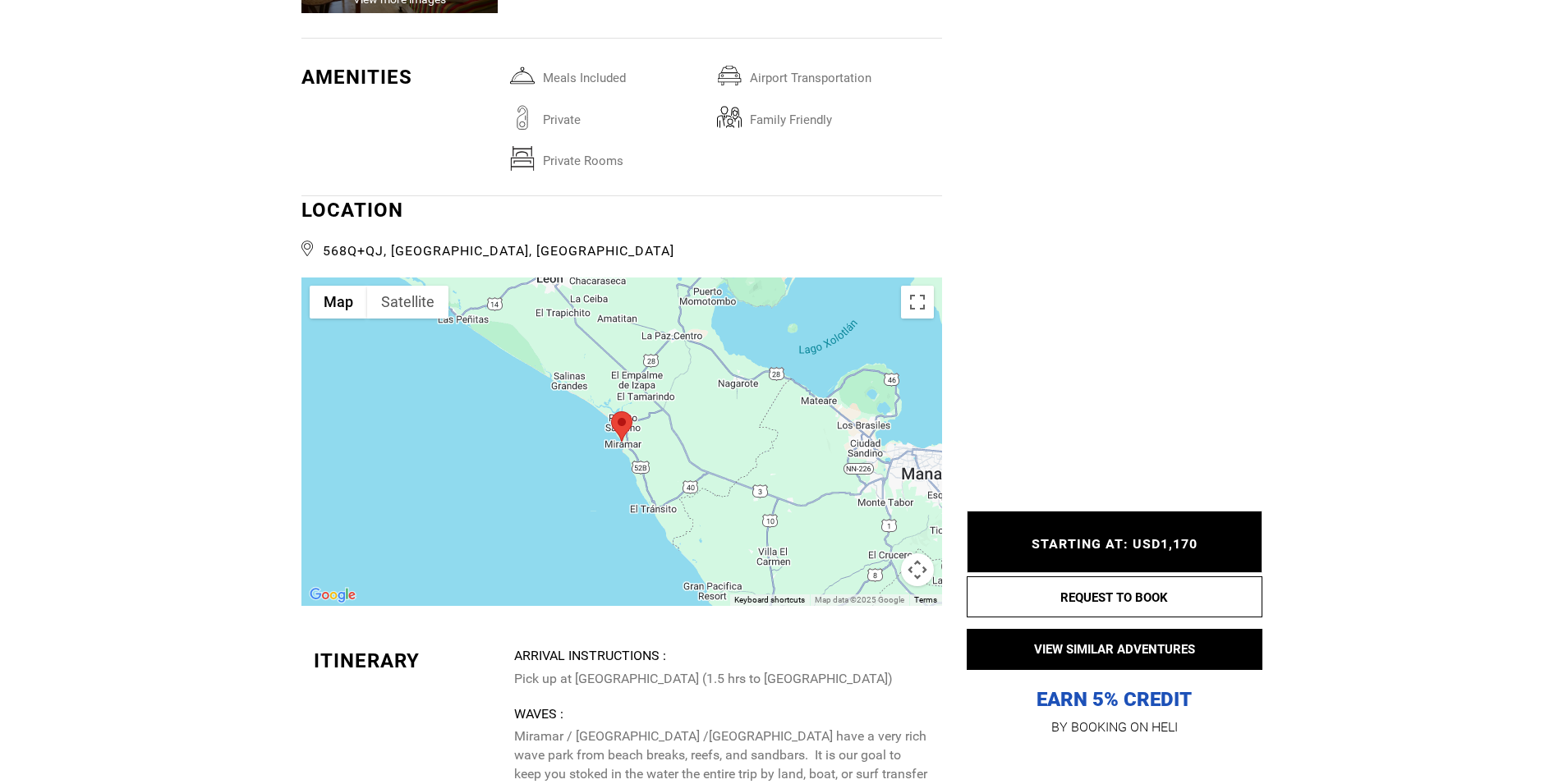
scroll to position [2939, 0]
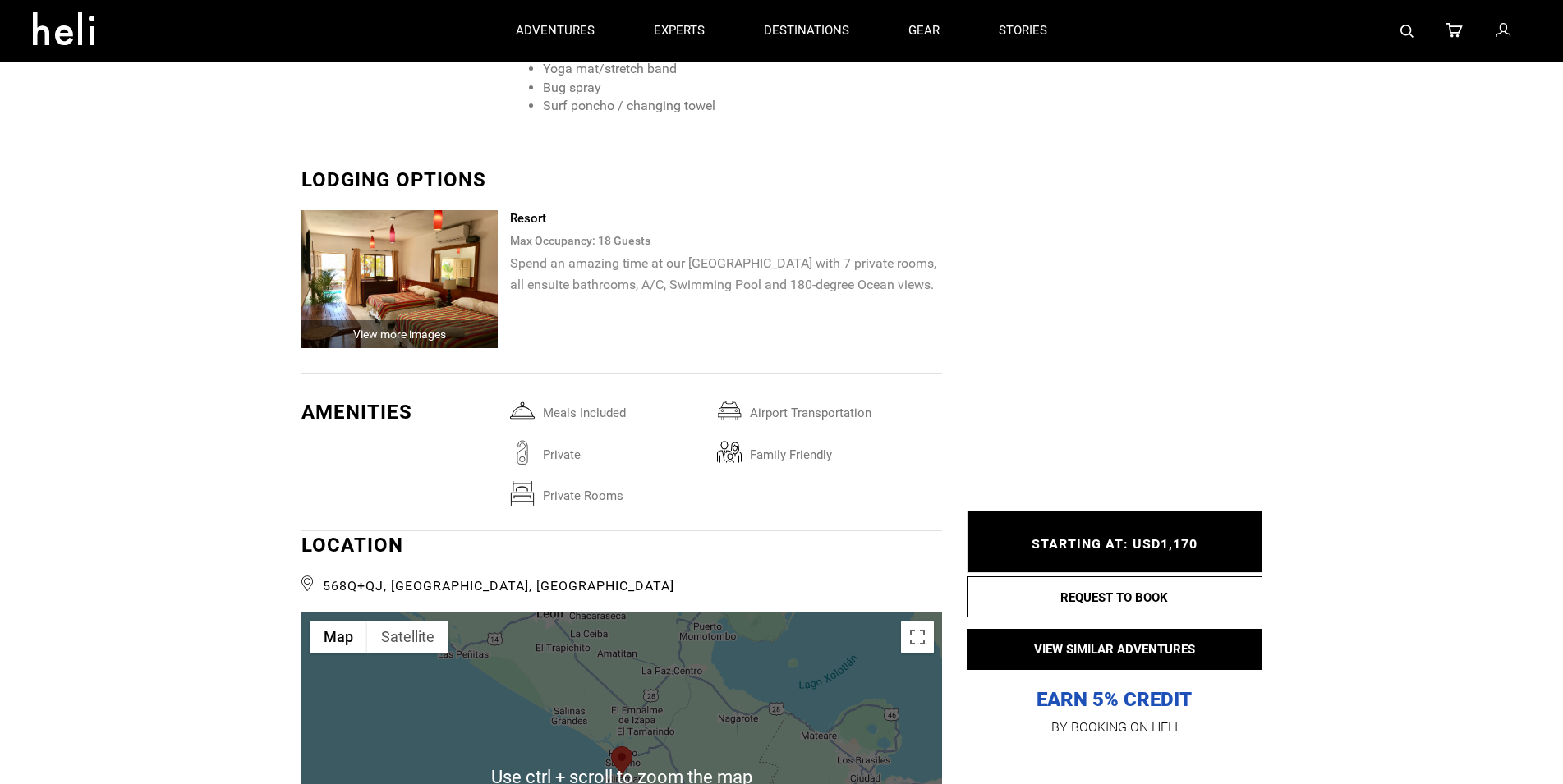
click at [458, 311] on img at bounding box center [400, 279] width 197 height 138
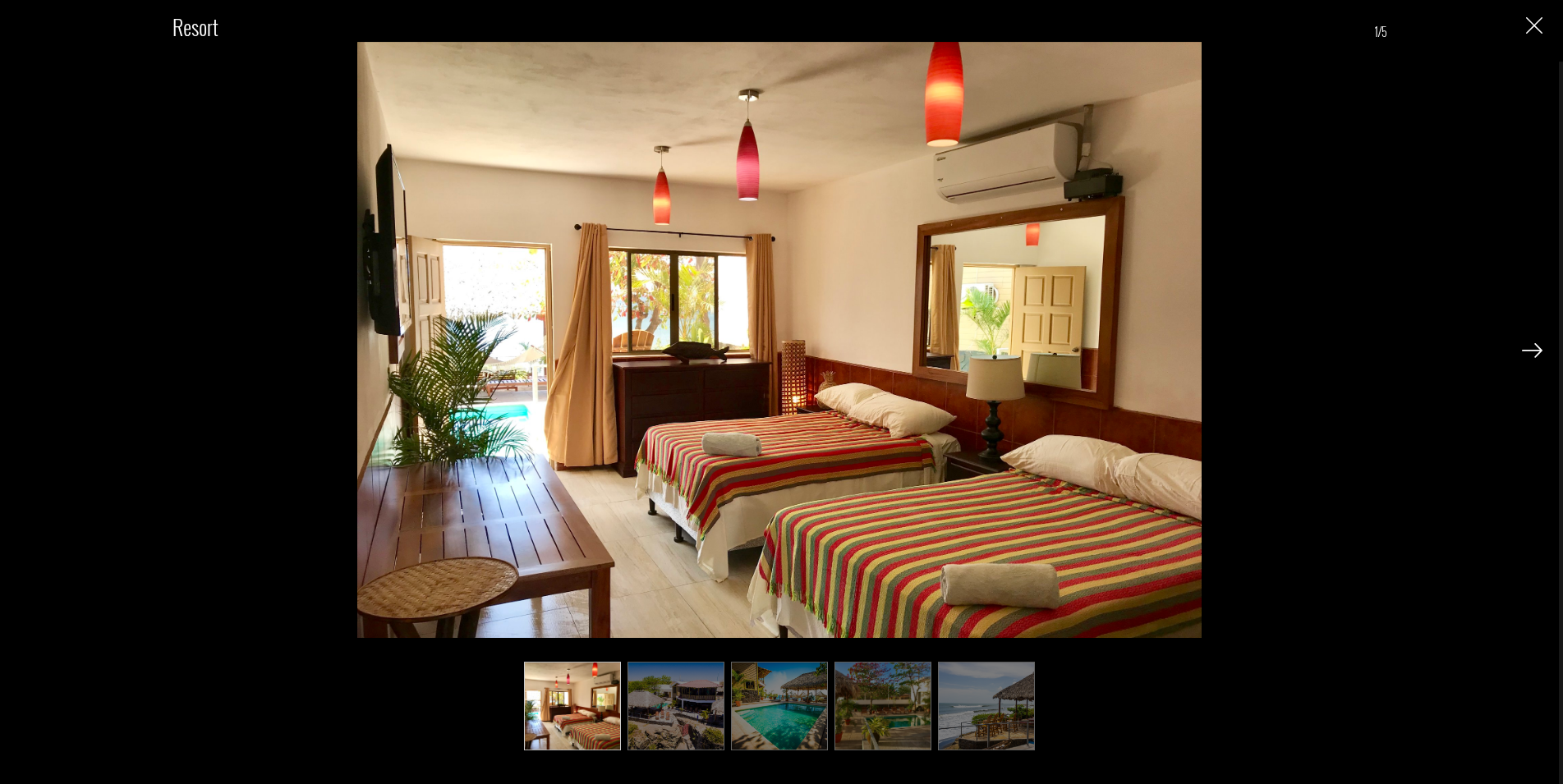
scroll to position [2855, 0]
click at [1528, 354] on img at bounding box center [1532, 350] width 21 height 15
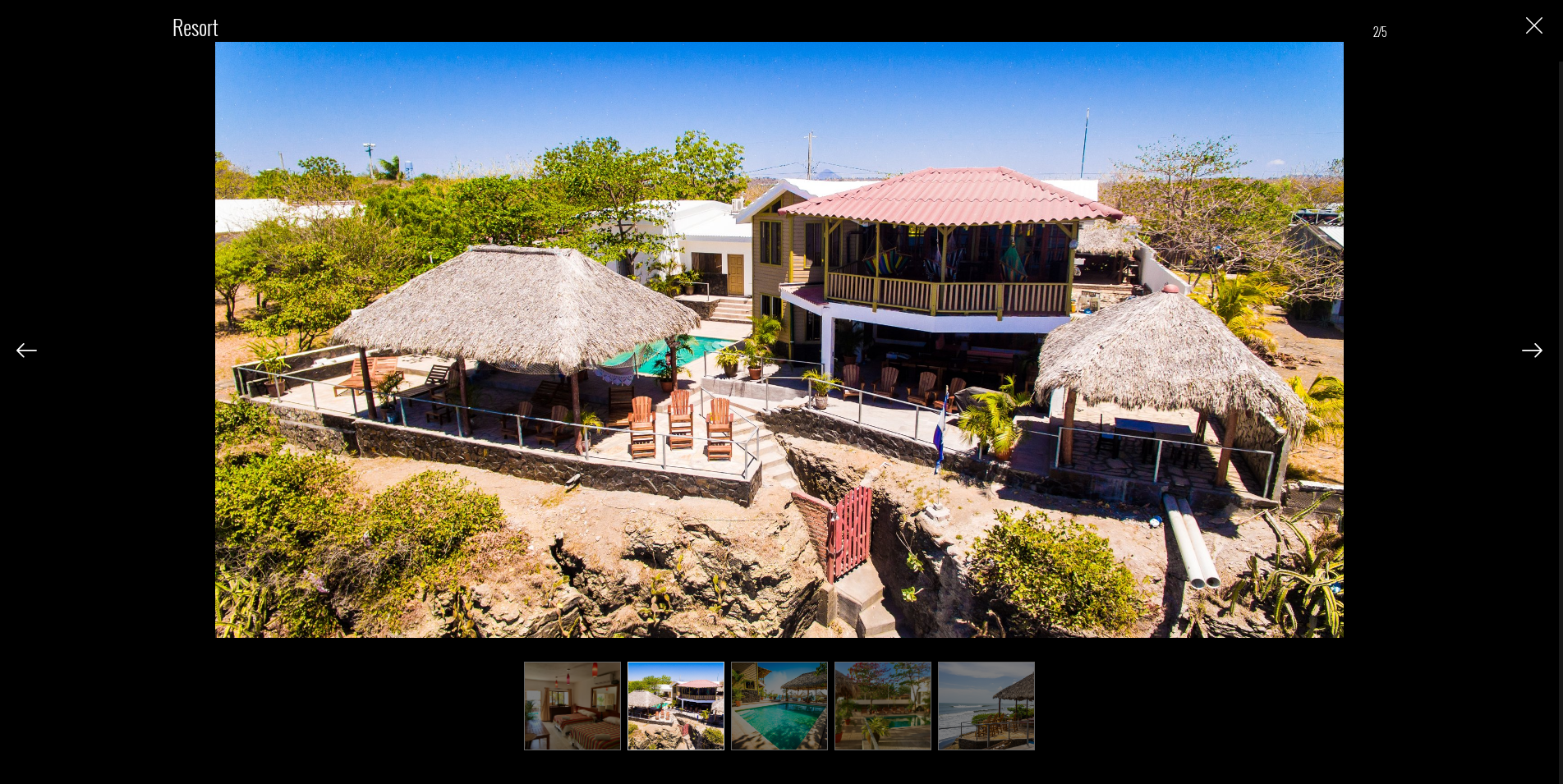
click at [1528, 354] on img at bounding box center [1532, 350] width 21 height 15
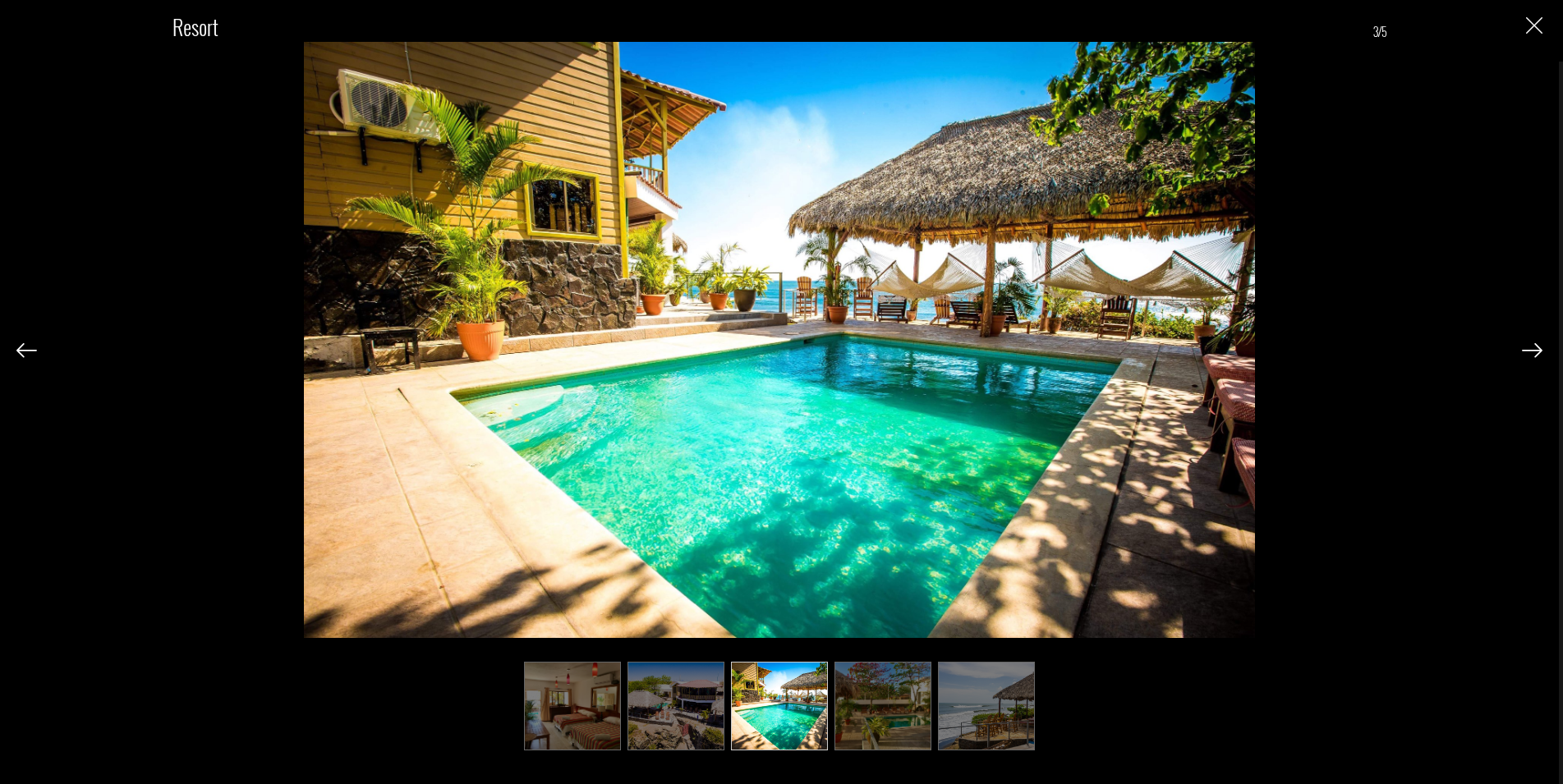
click at [1524, 354] on img at bounding box center [1532, 350] width 21 height 15
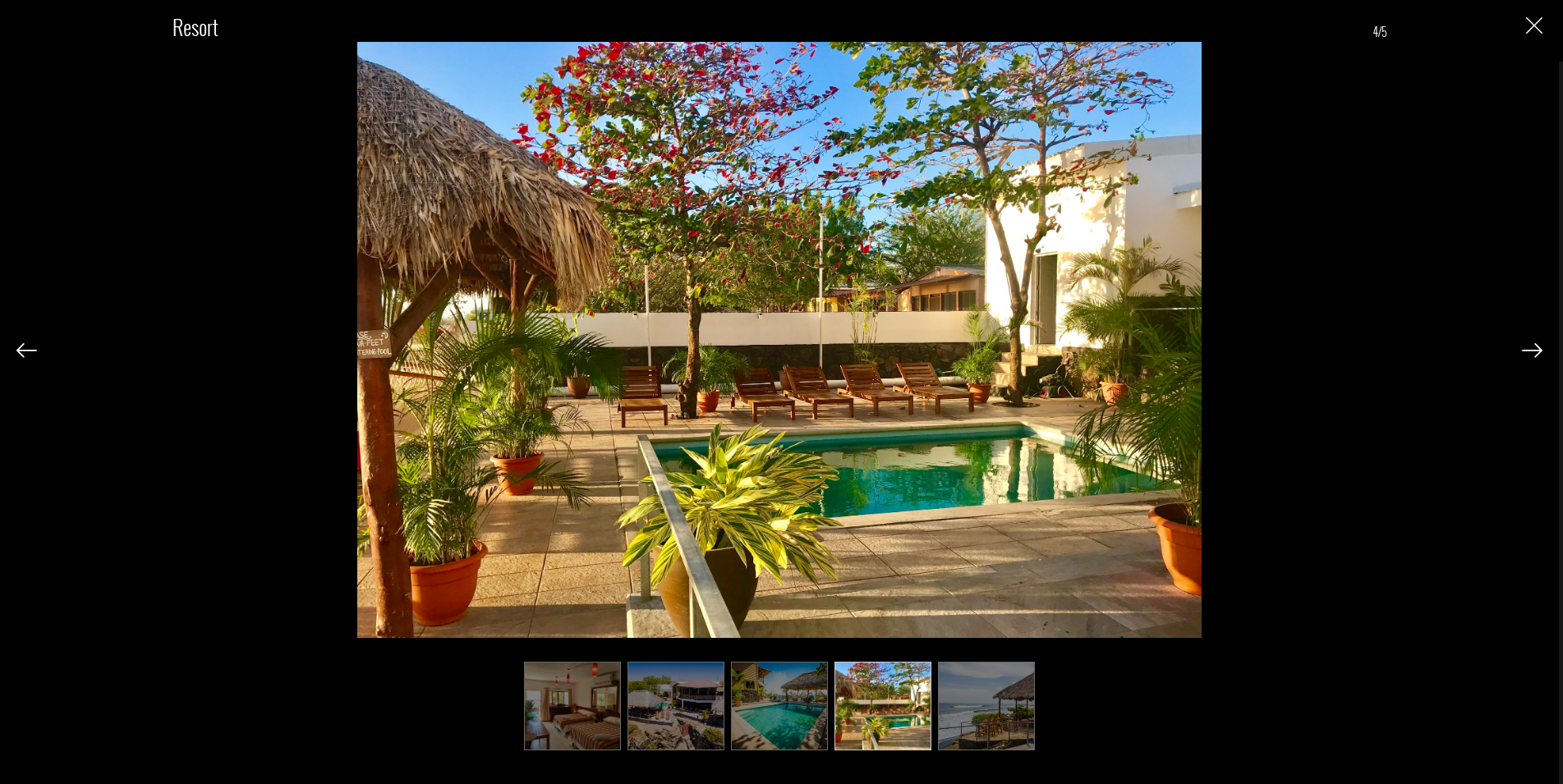
click at [1522, 347] on img at bounding box center [1532, 350] width 21 height 15
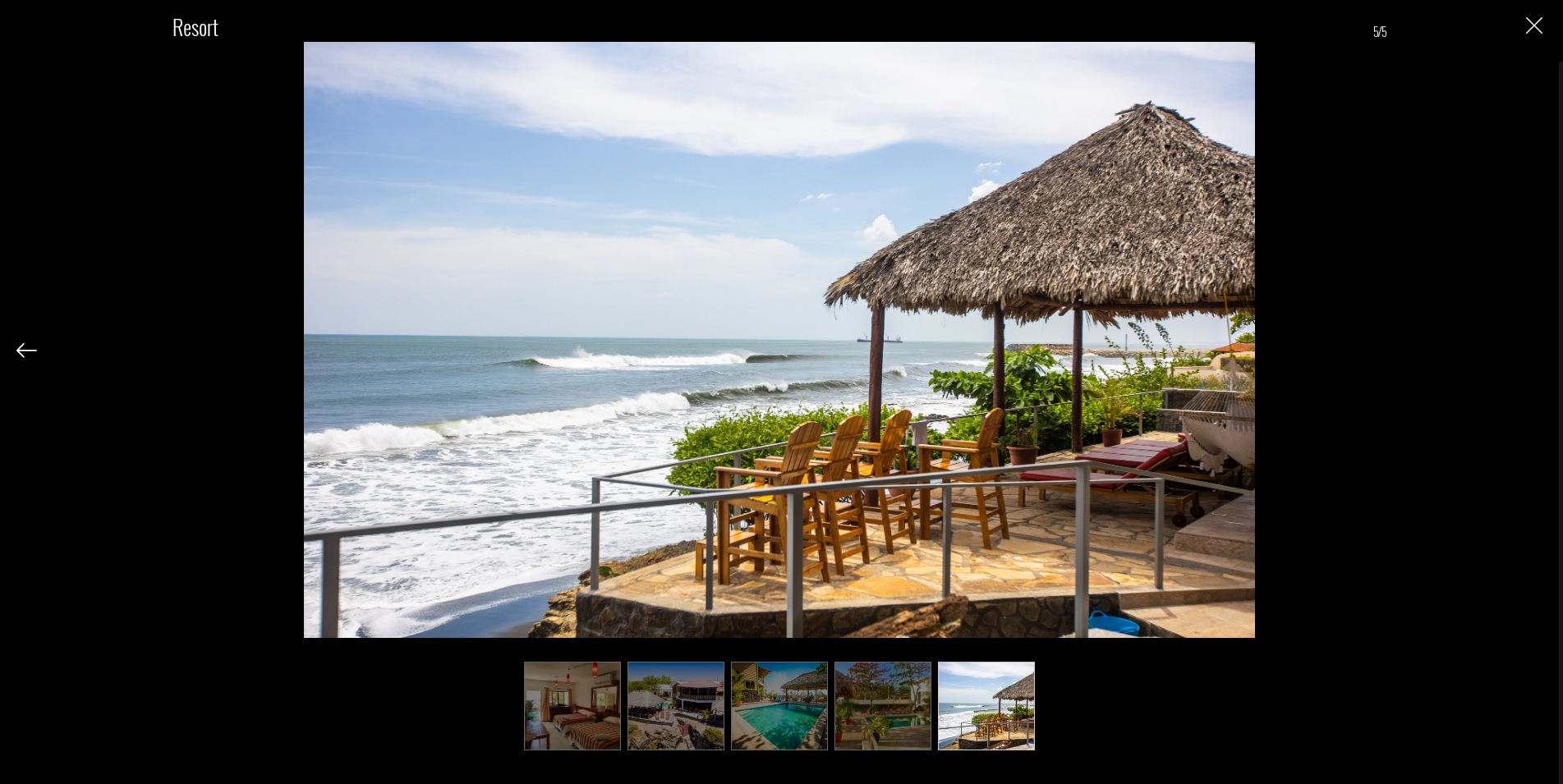
click at [1521, 22] on div "Resort 5/5" at bounding box center [779, 372] width 1525 height 745
click at [1525, 25] on img "Close" at bounding box center [1533, 24] width 16 height 16
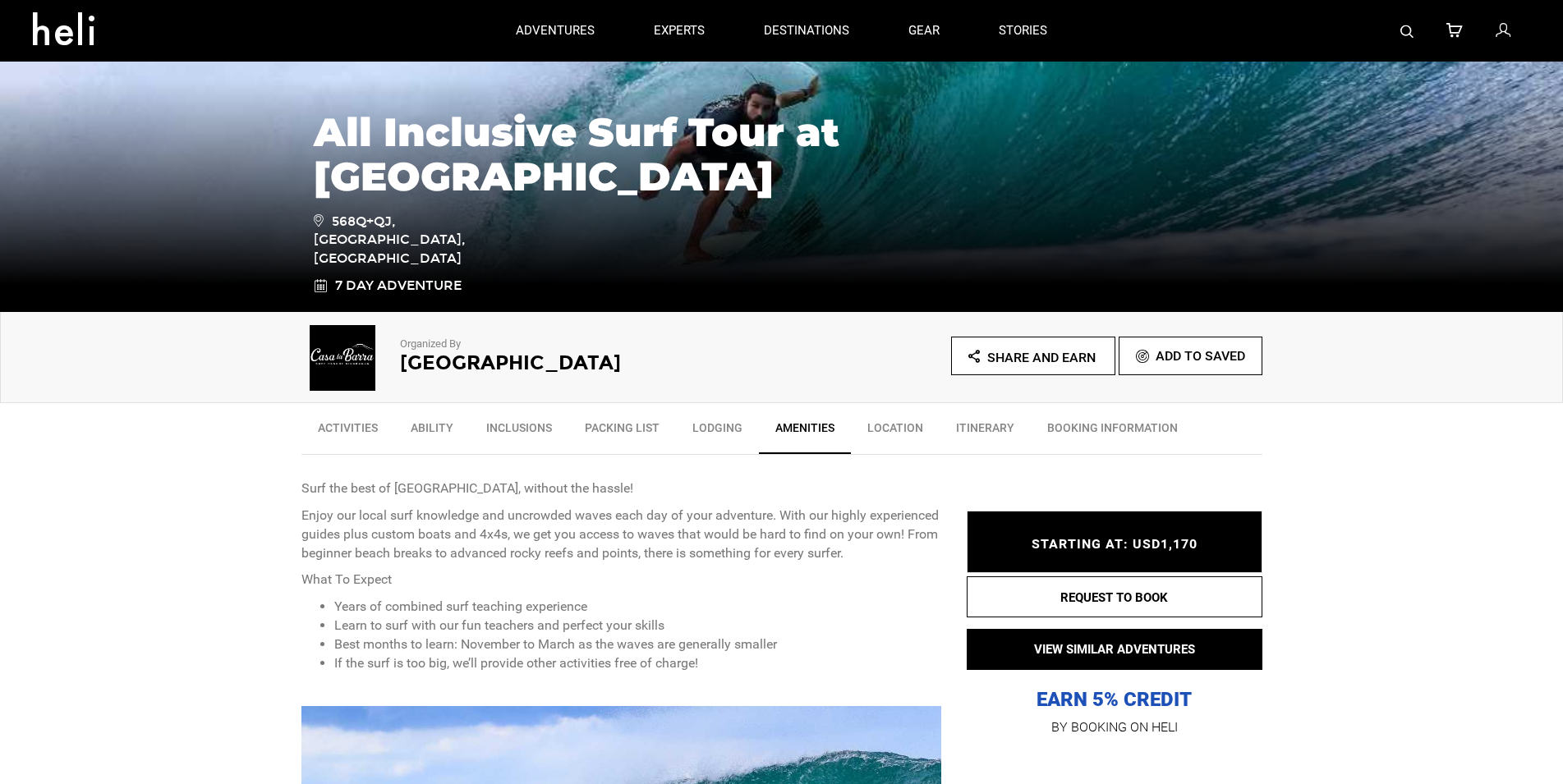
scroll to position [251, 0]
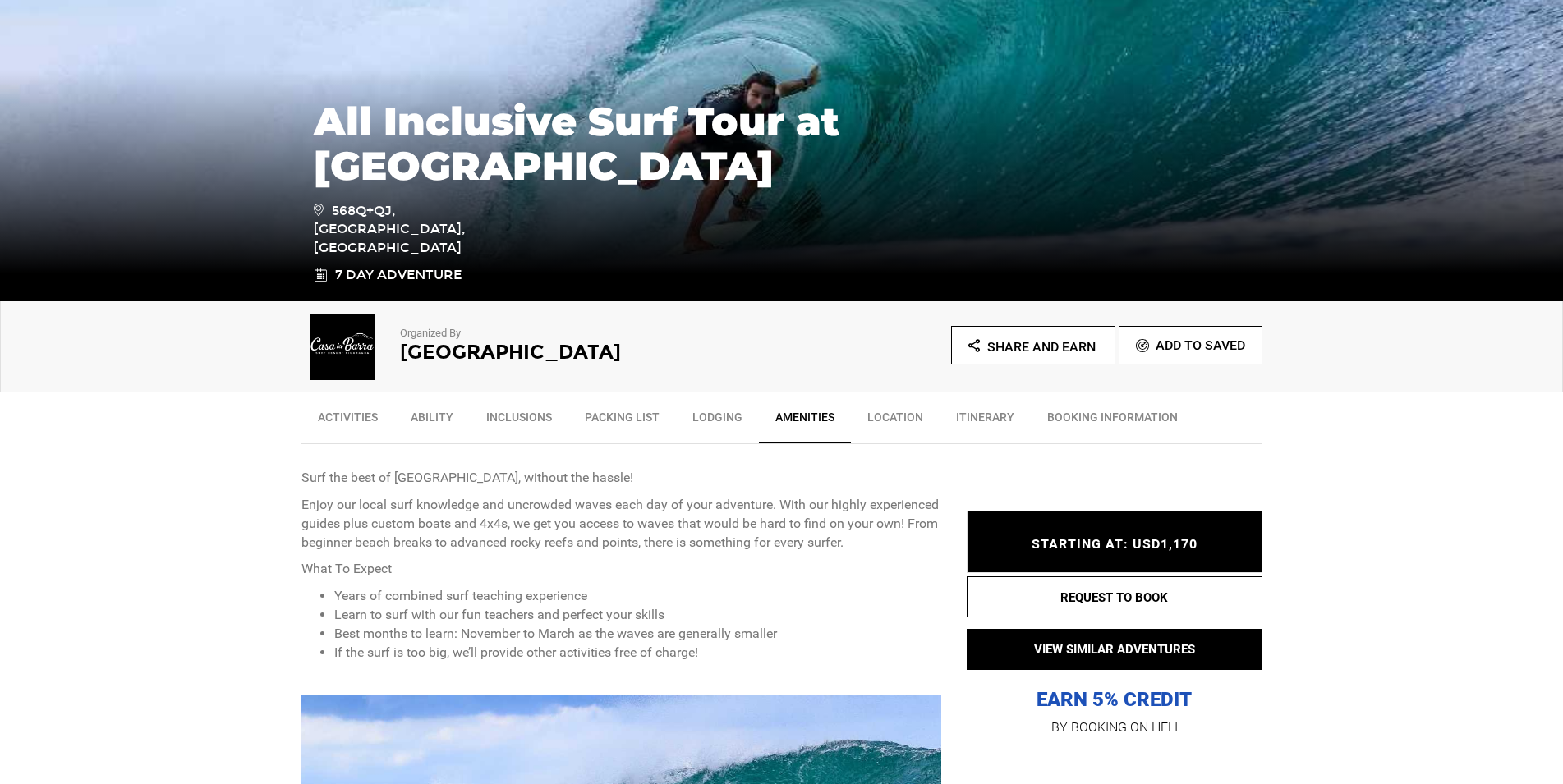
click at [973, 415] on link "Itinerary" at bounding box center [984, 422] width 91 height 41
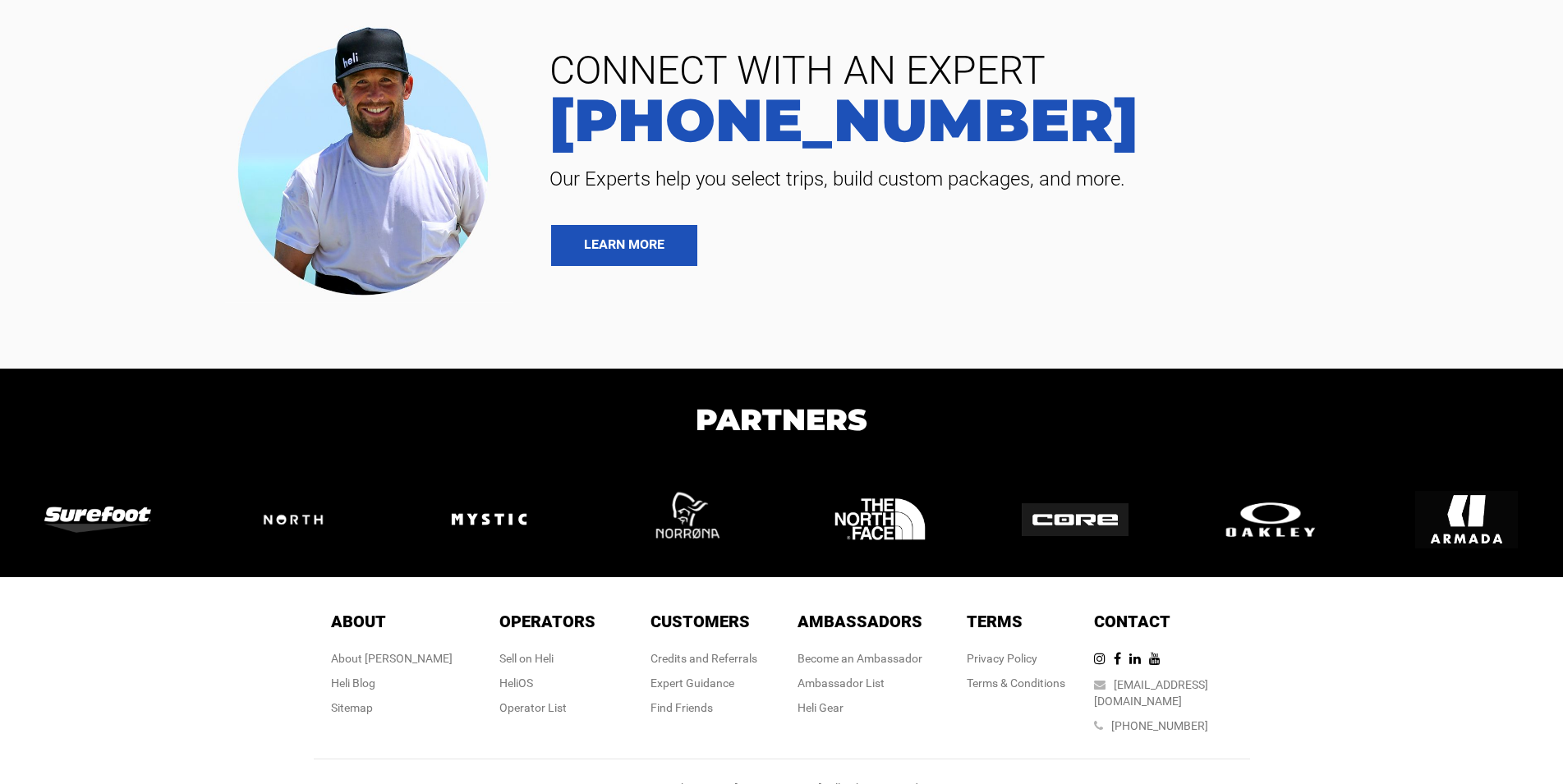
scroll to position [5112, 0]
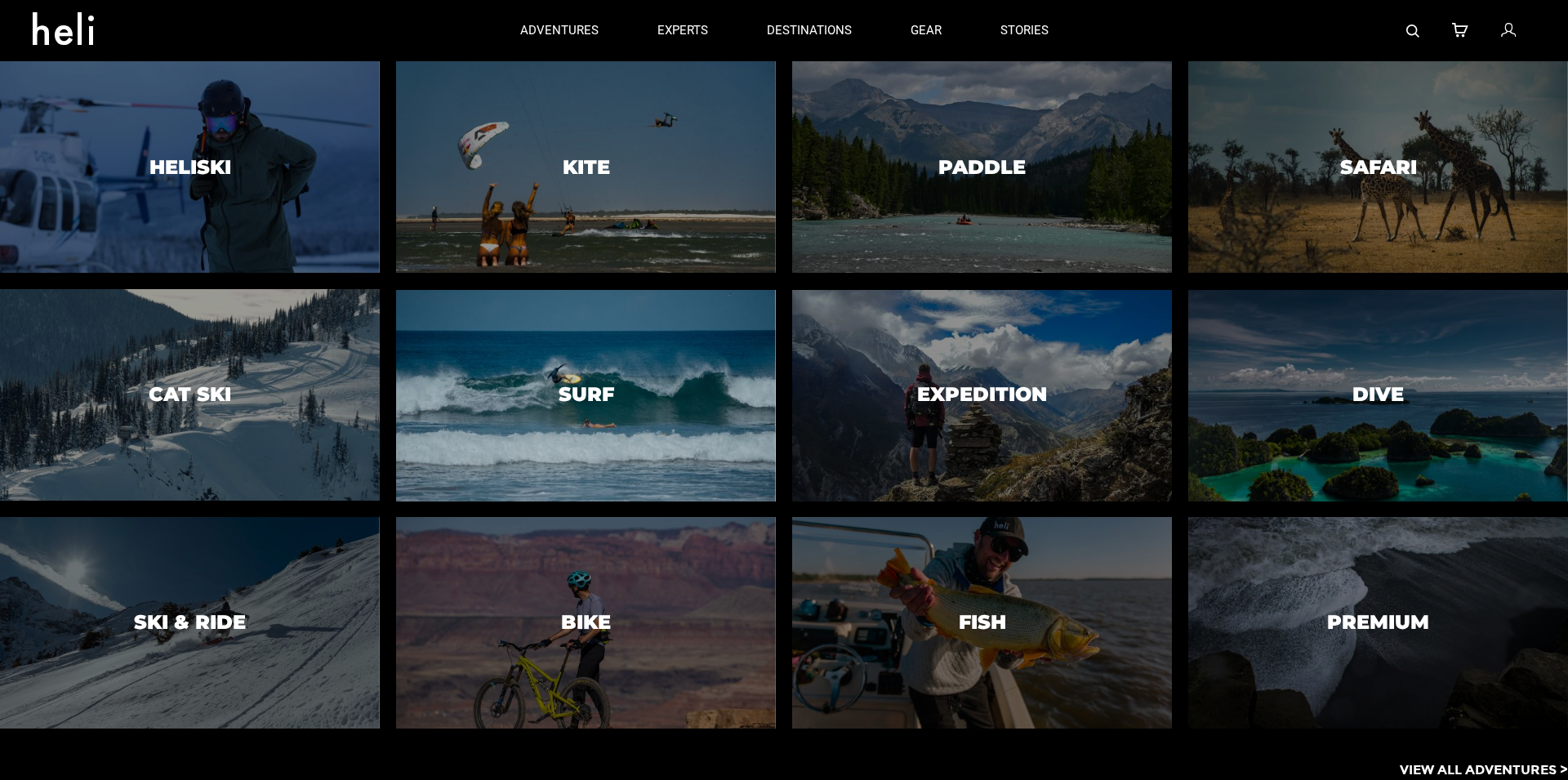
click at [608, 400] on h3 "Surf" at bounding box center [586, 394] width 55 height 21
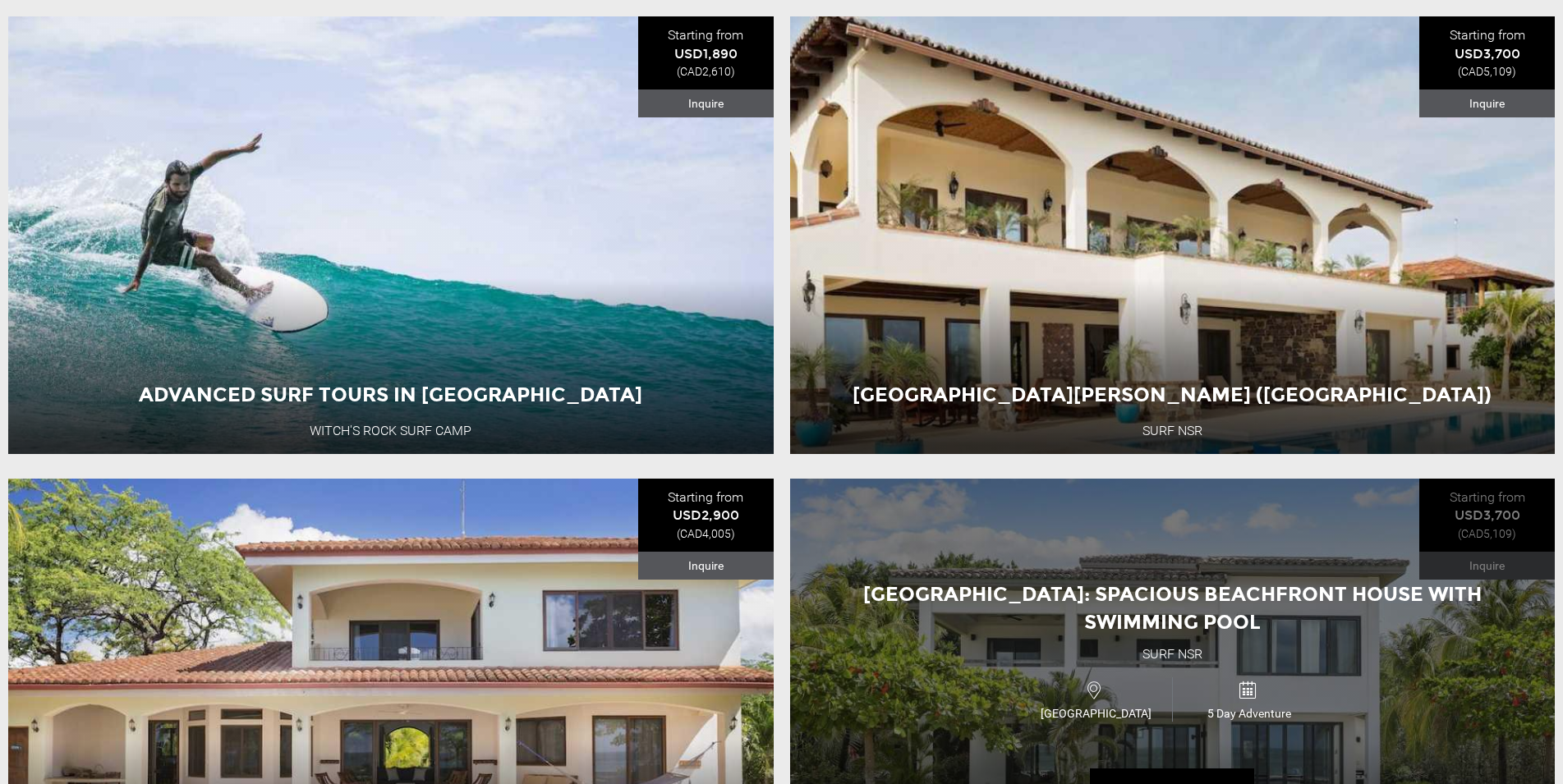
scroll to position [1842, 0]
